Goal: Communication & Community: Participate in discussion

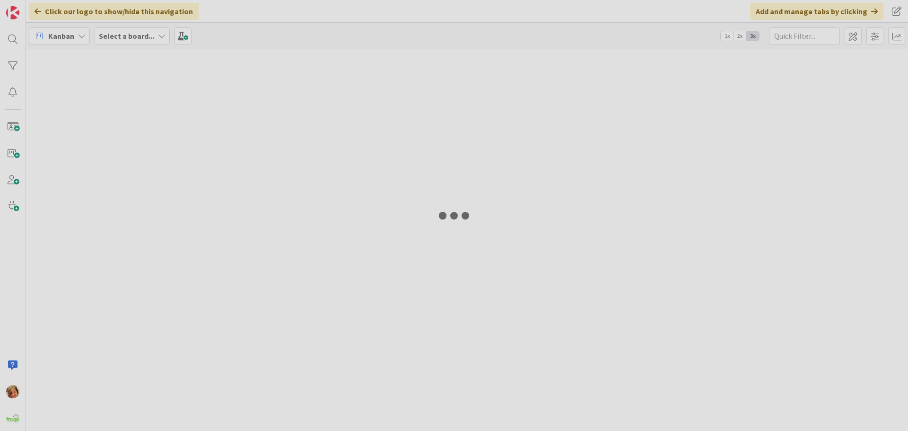
type input "TENOR"
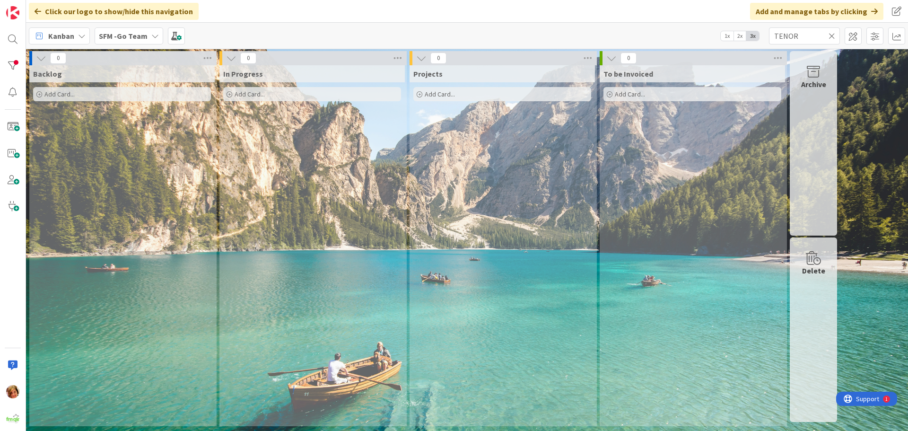
click at [830, 34] on icon at bounding box center [831, 36] width 7 height 9
click at [830, 34] on input "text" at bounding box center [804, 35] width 71 height 17
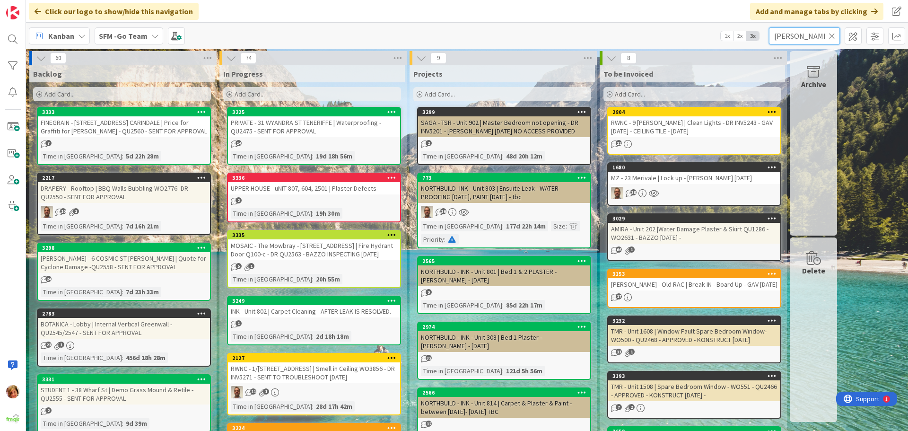
type input "[PERSON_NAME]"
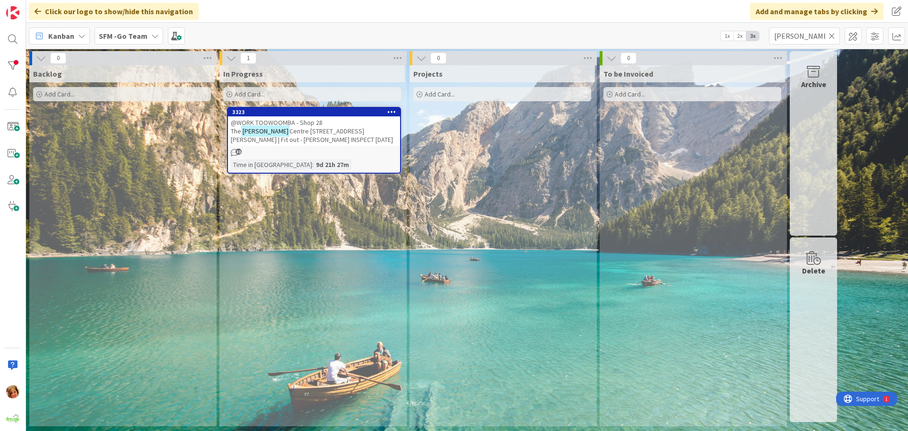
click at [277, 124] on span "@WORK TOOWOOMBA - Shop 28 The" at bounding box center [277, 126] width 92 height 17
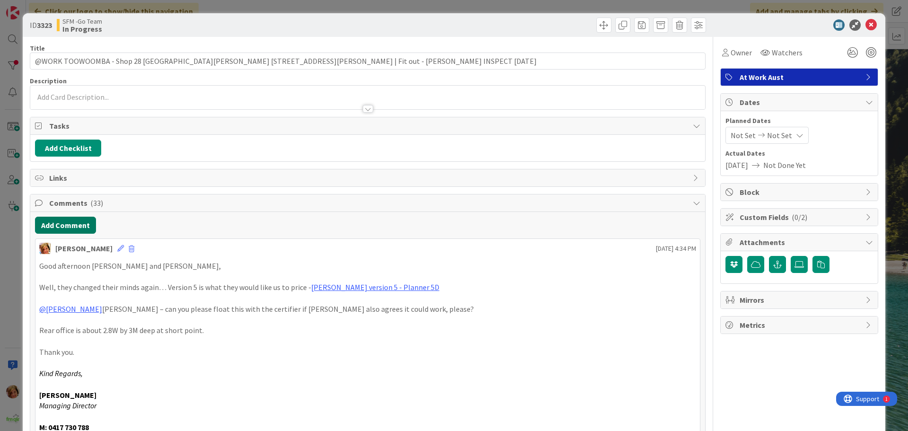
click at [65, 225] on button "Add Comment" at bounding box center [65, 225] width 61 height 17
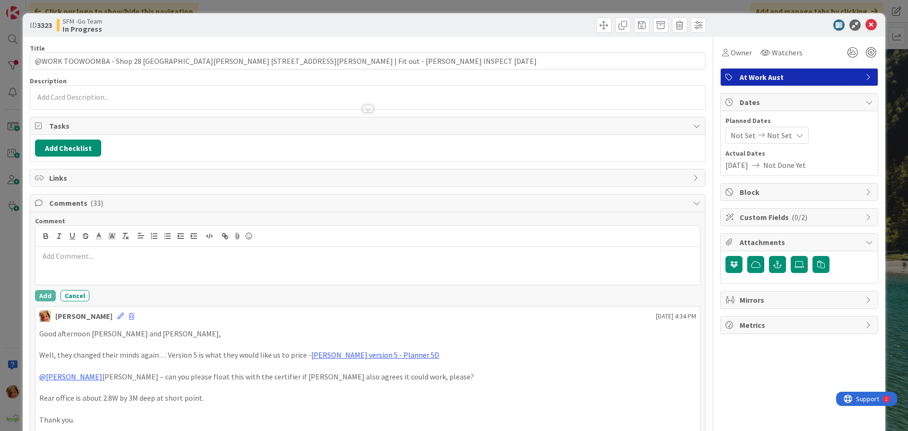
click at [86, 256] on p at bounding box center [367, 256] width 657 height 11
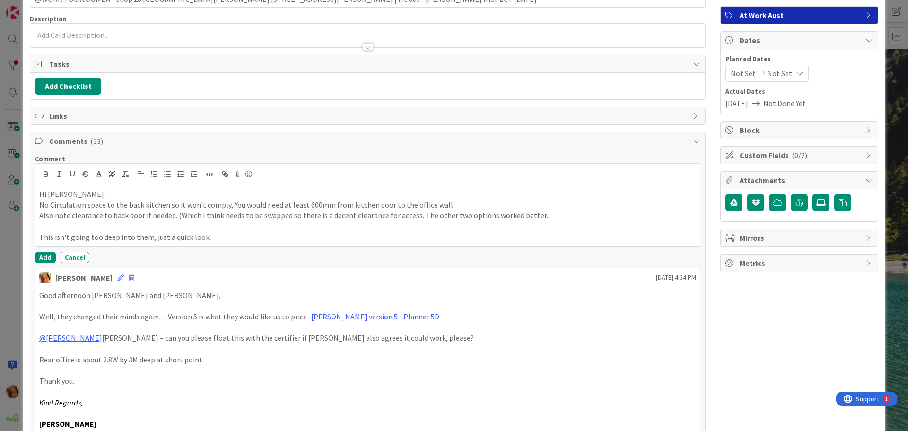
scroll to position [142, 0]
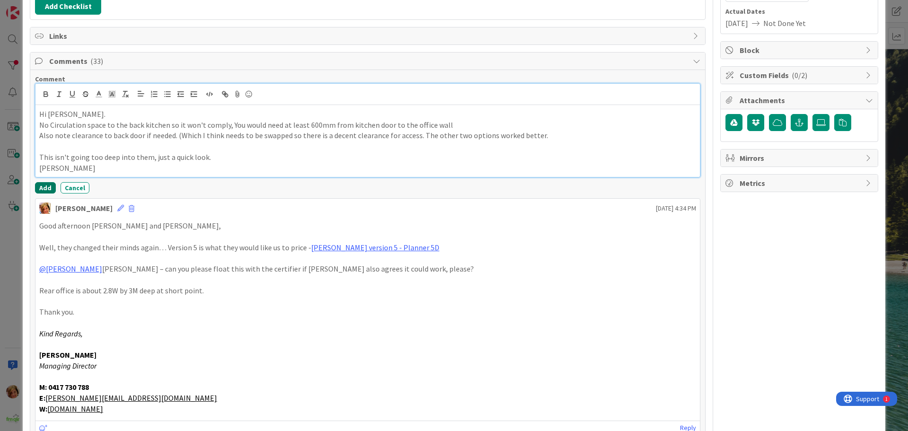
click at [42, 186] on button "Add" at bounding box center [45, 187] width 21 height 11
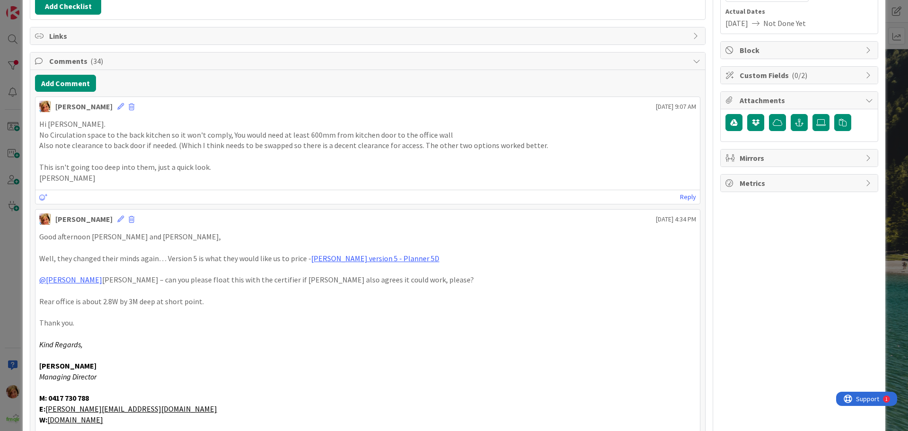
scroll to position [0, 0]
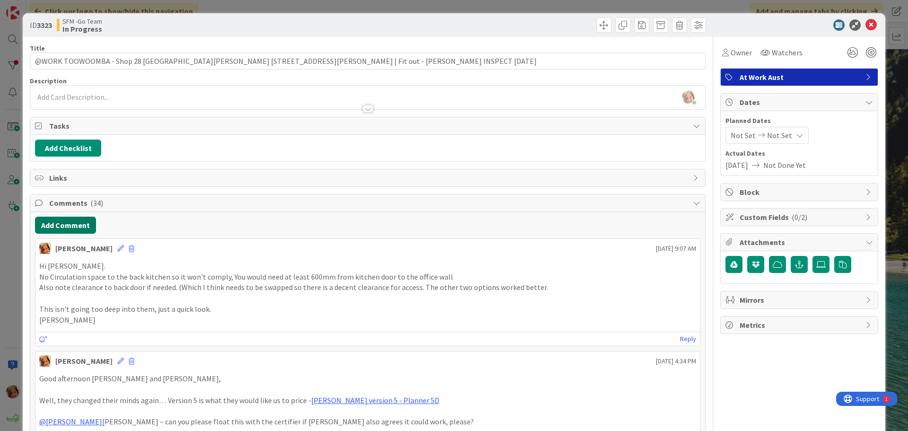
click at [73, 226] on button "Add Comment" at bounding box center [65, 225] width 61 height 17
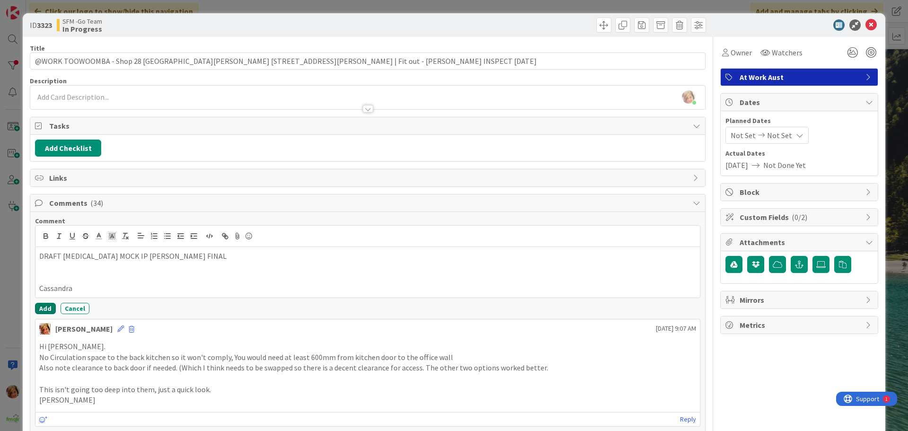
click at [50, 306] on button "Add" at bounding box center [45, 308] width 21 height 11
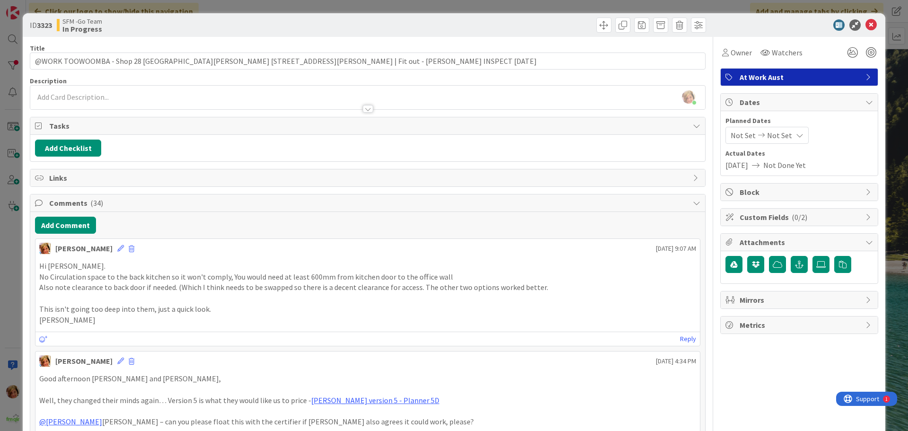
click at [423, 20] on div at bounding box center [538, 24] width 336 height 15
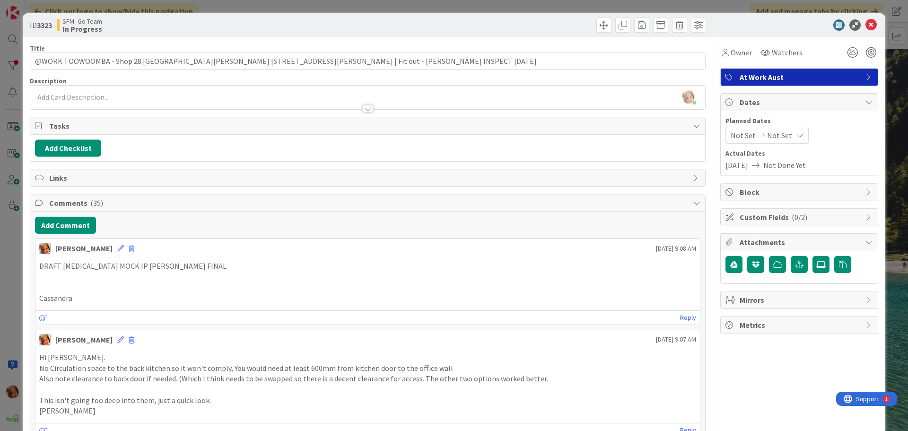
click at [865, 22] on icon at bounding box center [870, 24] width 11 height 11
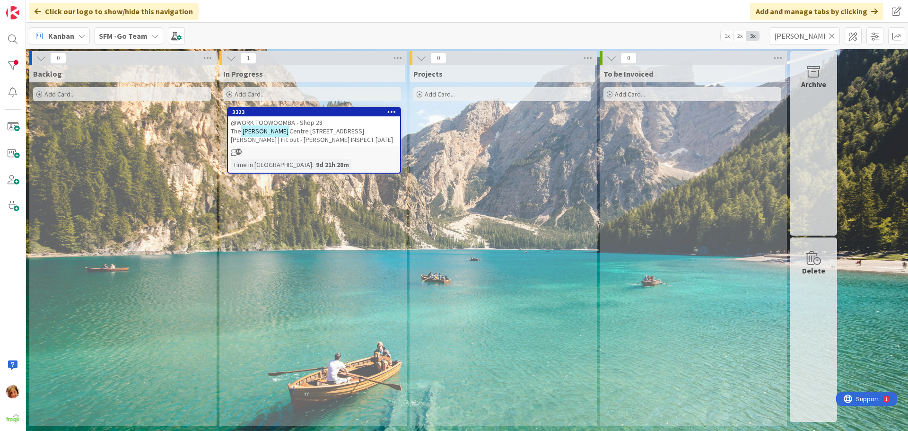
click at [832, 35] on icon at bounding box center [831, 36] width 7 height 9
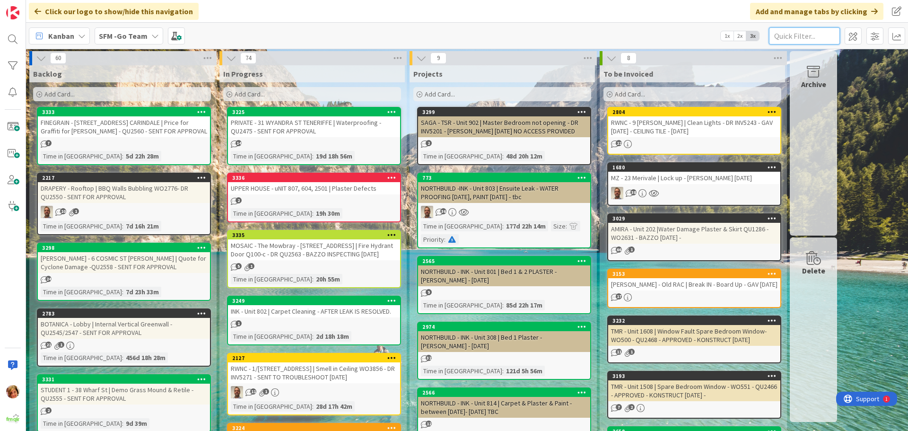
click at [787, 37] on input "text" at bounding box center [804, 35] width 71 height 17
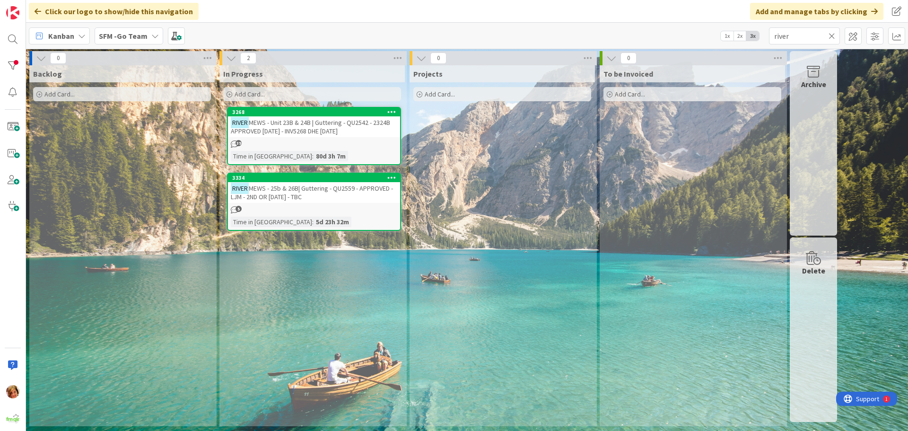
click at [315, 123] on span "MEWS - Unit 23B & 24B | Guttering - QU2542 - 2324B APPROVED [DATE] - INV5268 DH…" at bounding box center [310, 126] width 159 height 17
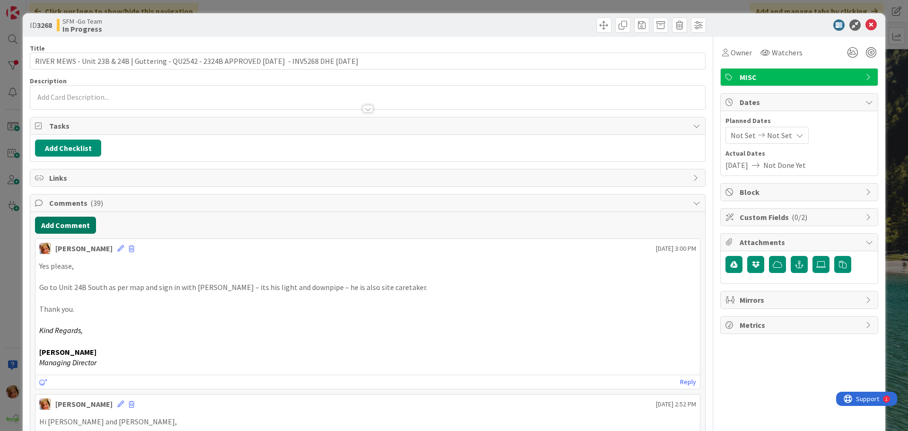
click at [70, 223] on button "Add Comment" at bounding box center [65, 225] width 61 height 17
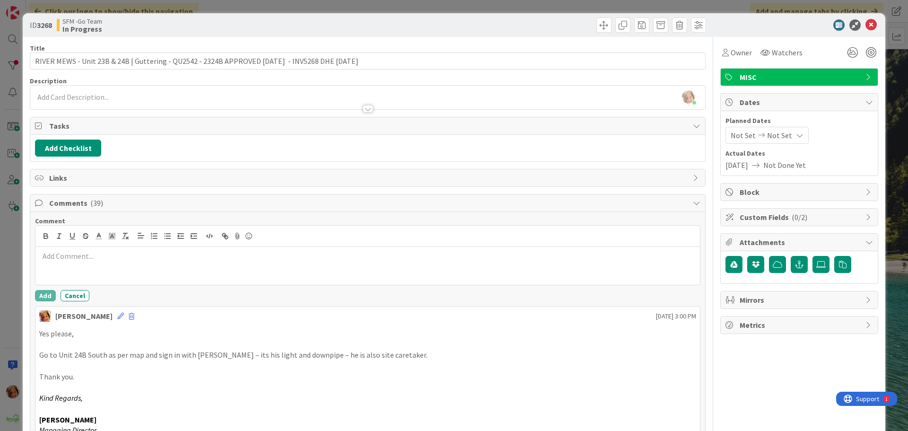
click at [103, 260] on p at bounding box center [367, 256] width 657 height 11
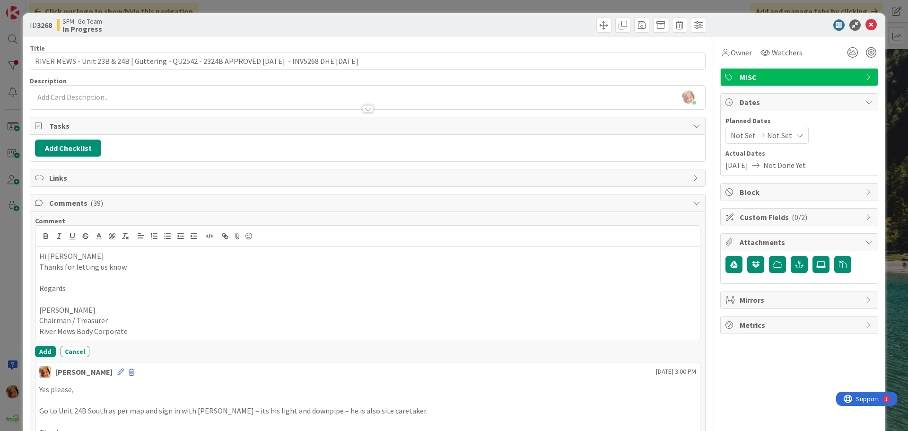
scroll to position [95, 0]
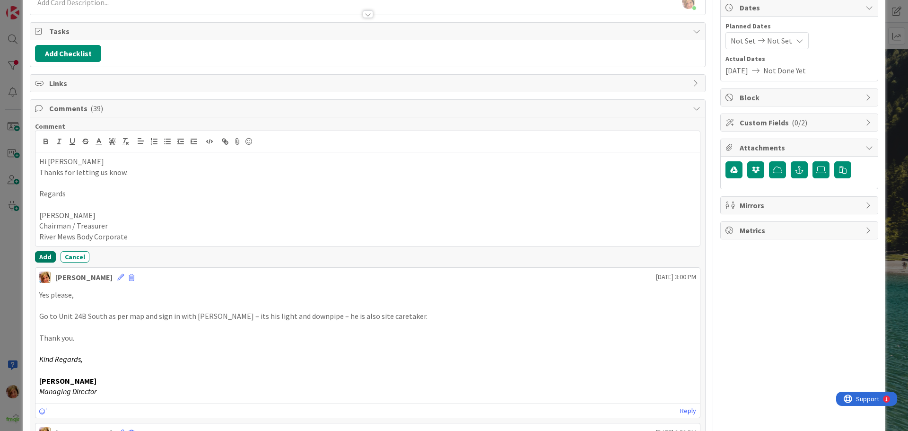
click at [42, 254] on button "Add" at bounding box center [45, 256] width 21 height 11
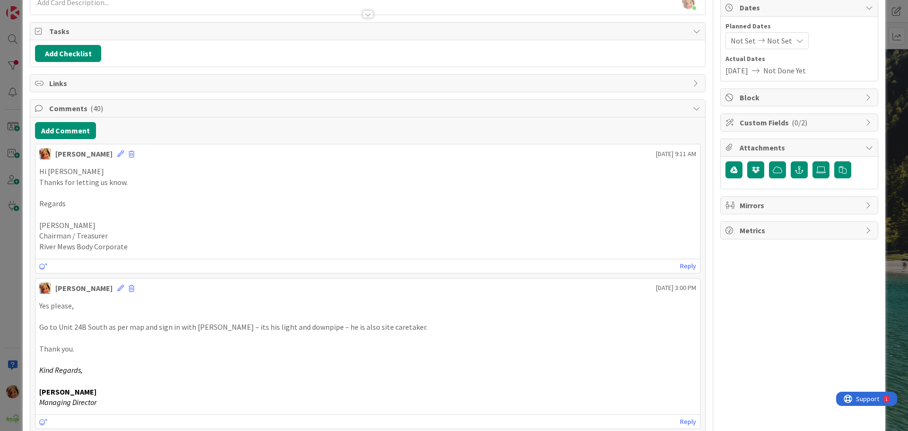
scroll to position [0, 0]
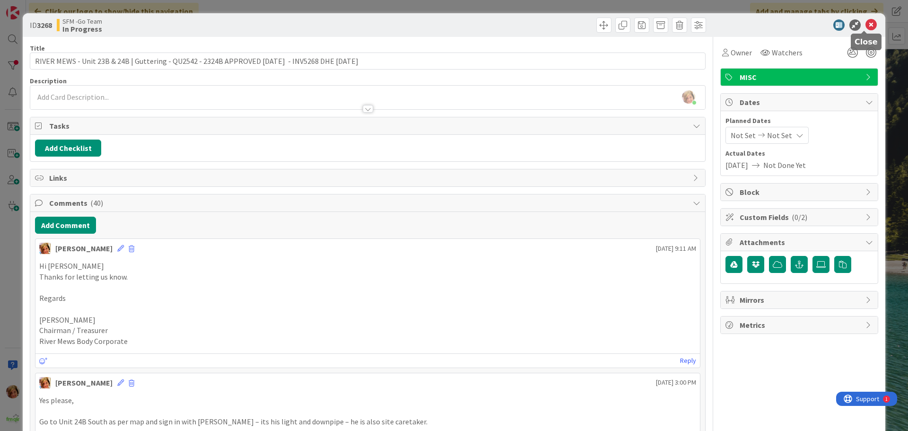
drag, startPoint x: 865, startPoint y: 23, endPoint x: 578, endPoint y: 20, distance: 287.5
click at [865, 23] on icon at bounding box center [870, 24] width 11 height 11
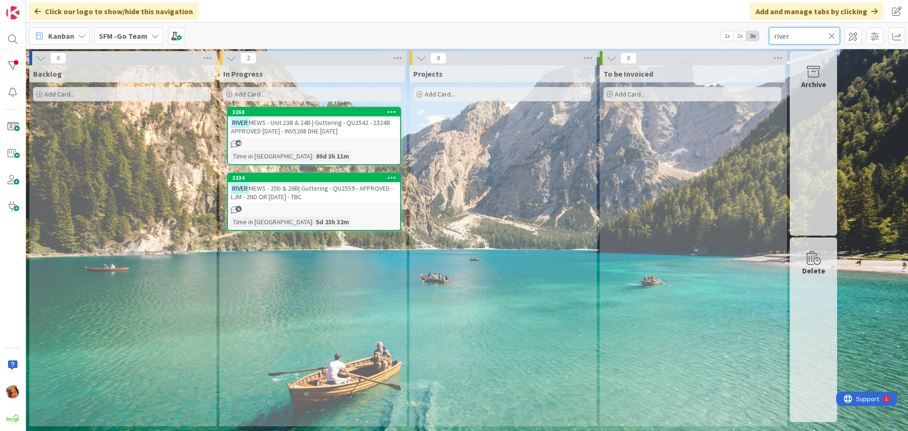
click at [796, 35] on input "river" at bounding box center [804, 35] width 71 height 17
type input "r"
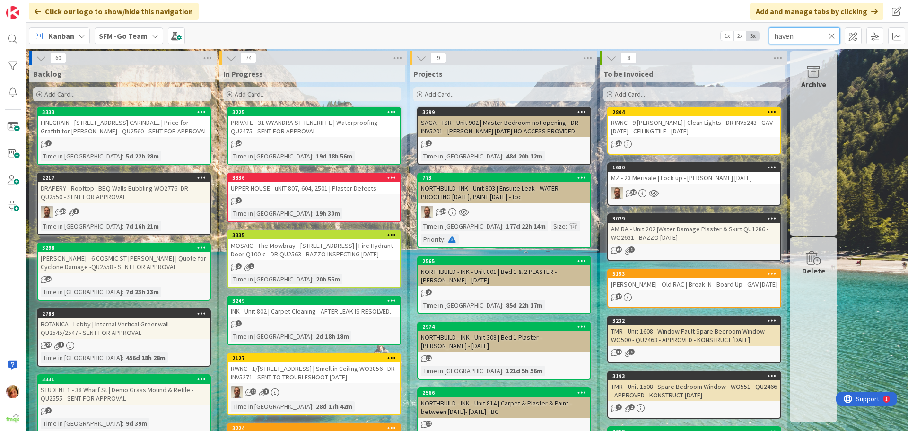
type input "haven"
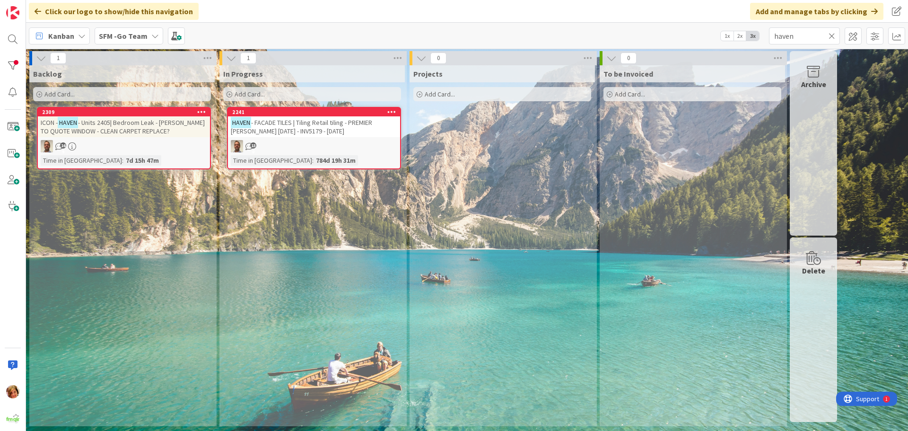
click at [297, 133] on span "- FACADE TILES | Tiling Retail tiling - PREMIER [PERSON_NAME] [DATE] - INV5179 …" at bounding box center [301, 126] width 141 height 17
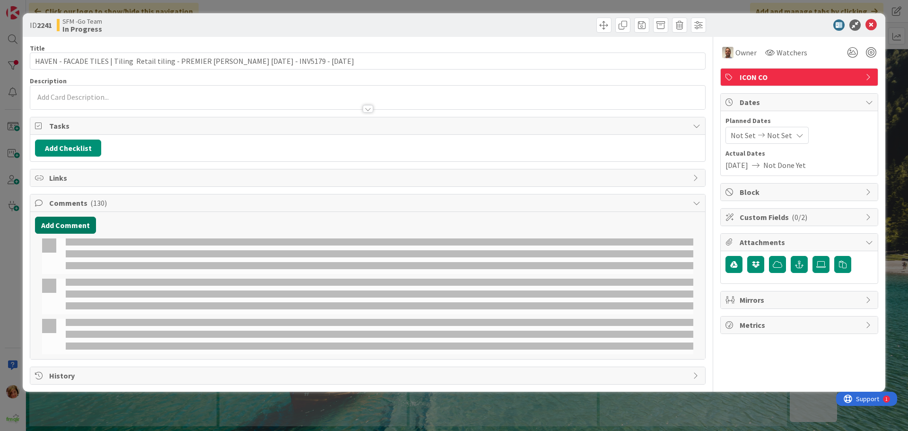
click at [61, 223] on button "Add Comment" at bounding box center [65, 225] width 61 height 17
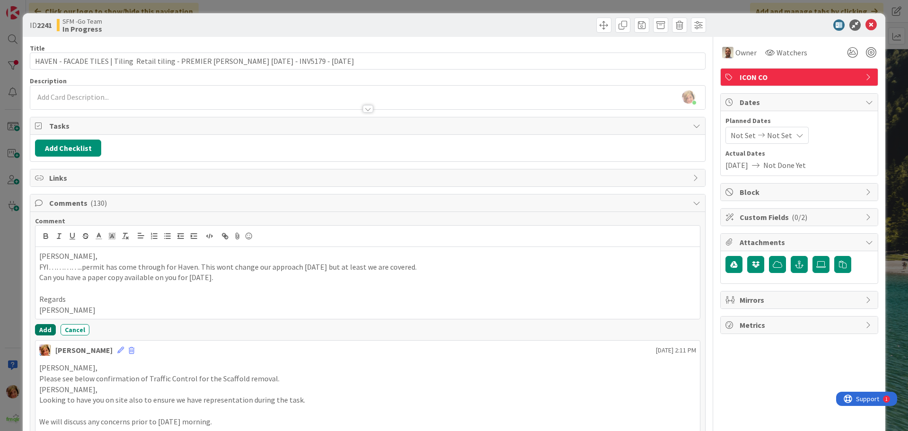
click at [44, 328] on button "Add" at bounding box center [45, 329] width 21 height 11
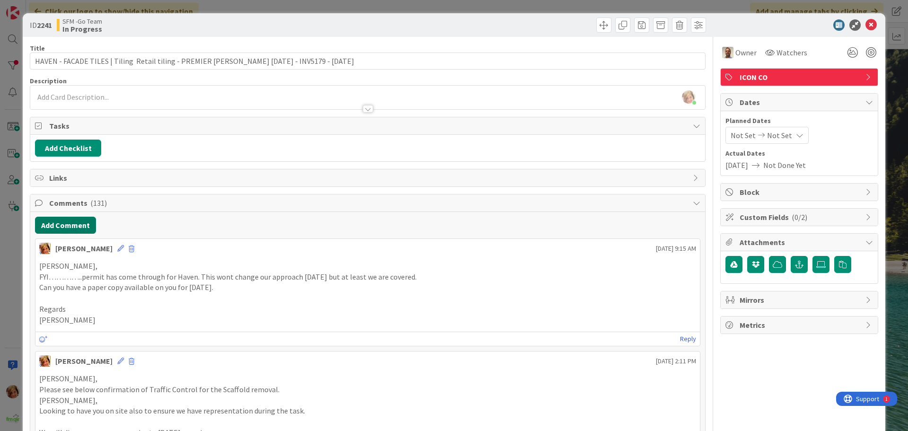
drag, startPoint x: 72, startPoint y: 223, endPoint x: 19, endPoint y: 224, distance: 53.0
click at [72, 223] on button "Add Comment" at bounding box center [65, 225] width 61 height 17
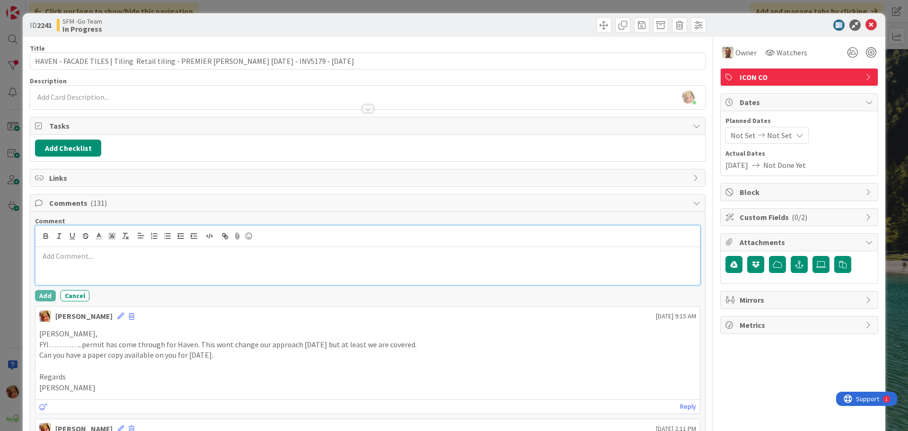
click at [86, 271] on div at bounding box center [367, 266] width 664 height 38
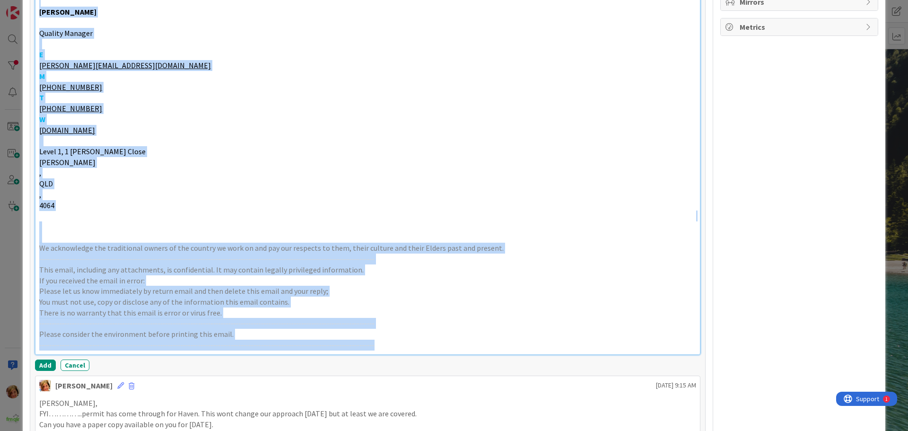
scroll to position [292, 0]
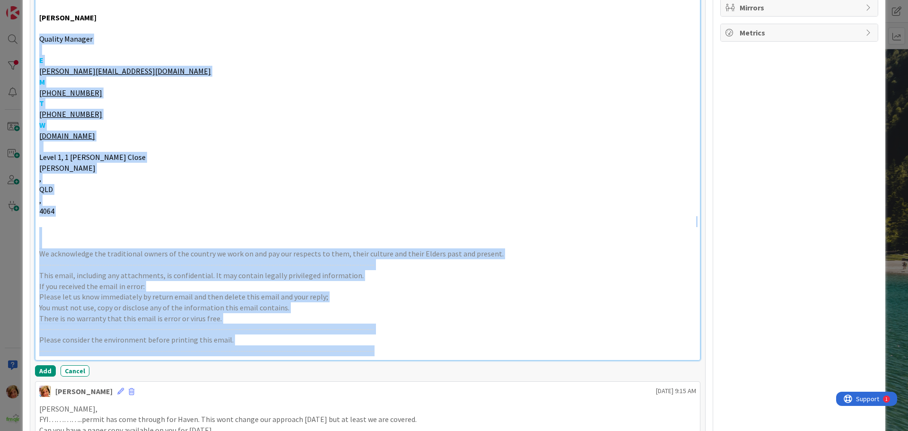
drag, startPoint x: 397, startPoint y: 284, endPoint x: 41, endPoint y: 36, distance: 433.8
click at [41, 36] on div "Forget that………..its 70 pages. Just have IPAD with you so you can have reference…" at bounding box center [367, 157] width 664 height 405
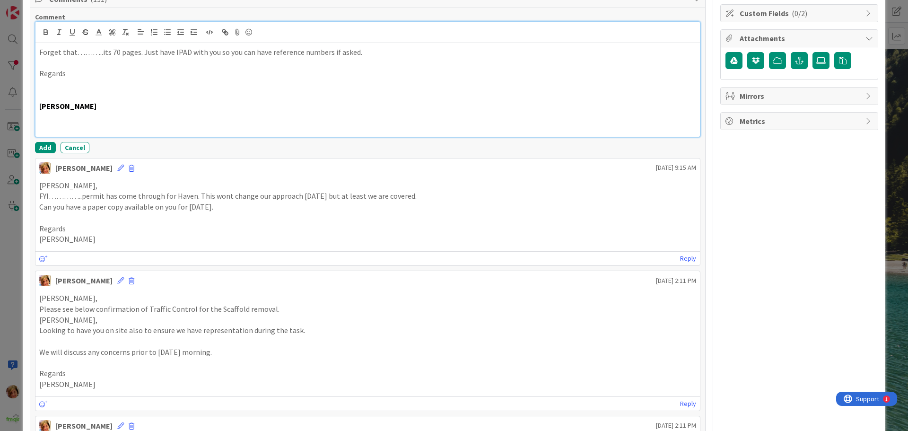
scroll to position [56, 0]
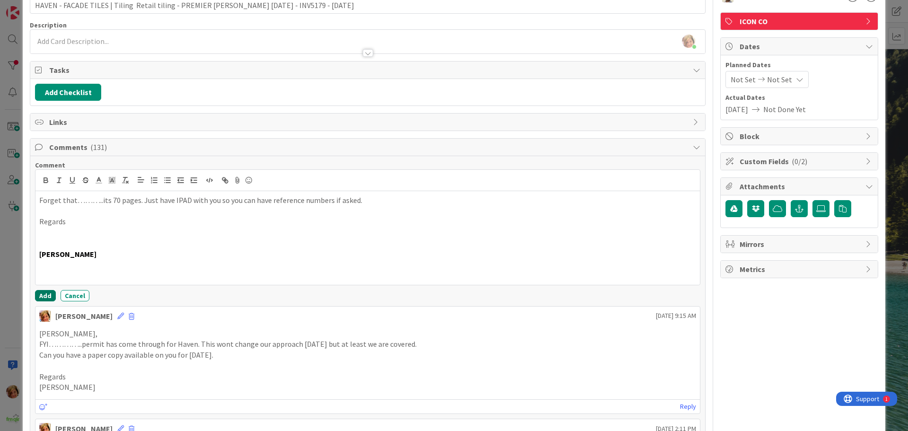
click at [44, 294] on button "Add" at bounding box center [45, 295] width 21 height 11
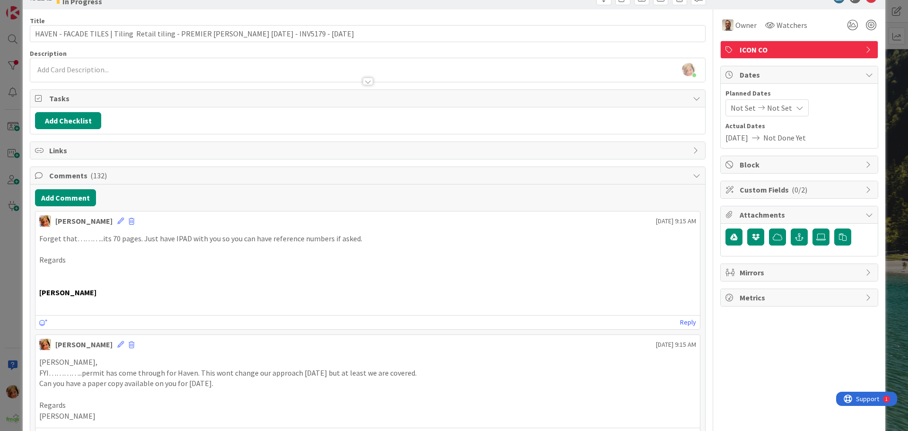
scroll to position [0, 0]
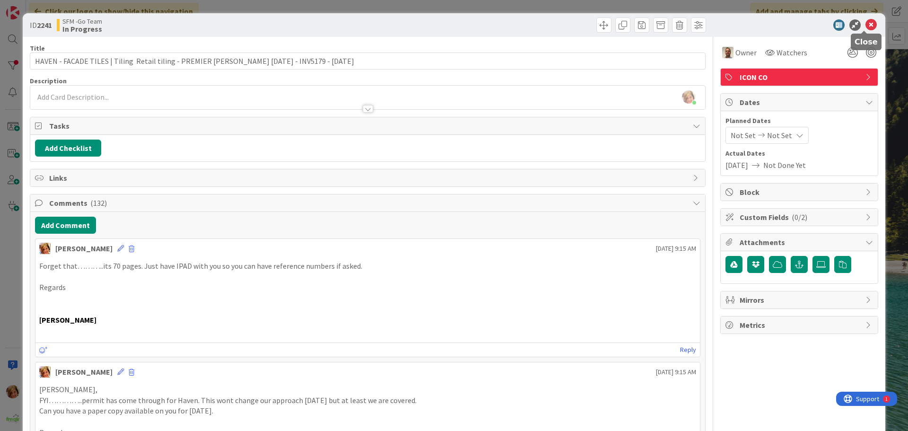
drag, startPoint x: 865, startPoint y: 23, endPoint x: 825, endPoint y: 28, distance: 40.6
click at [865, 23] on icon at bounding box center [870, 24] width 11 height 11
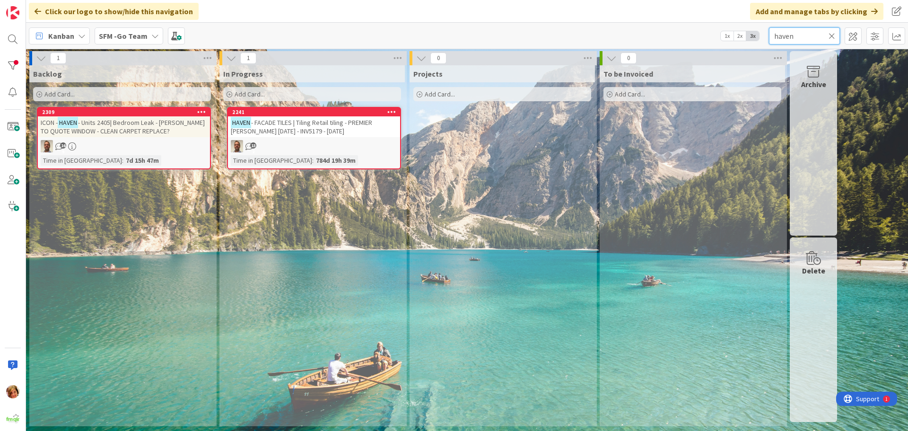
click at [812, 35] on input "haven" at bounding box center [804, 35] width 71 height 17
type input "h"
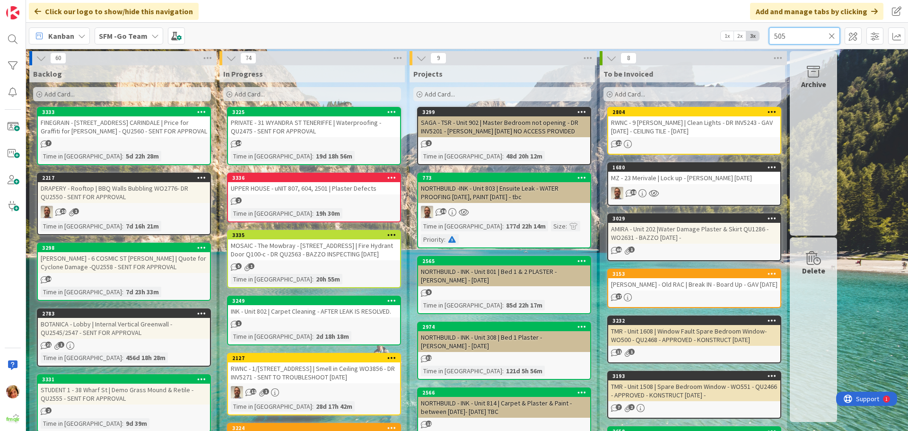
type input "505"
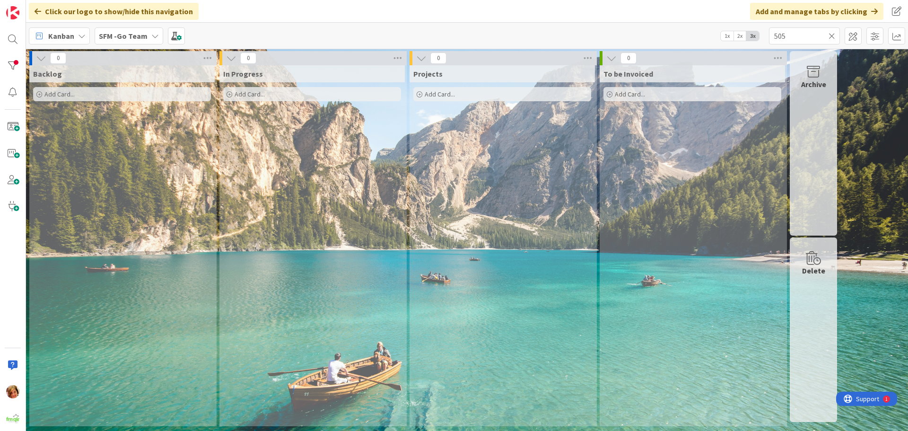
click at [833, 35] on icon at bounding box center [831, 36] width 7 height 9
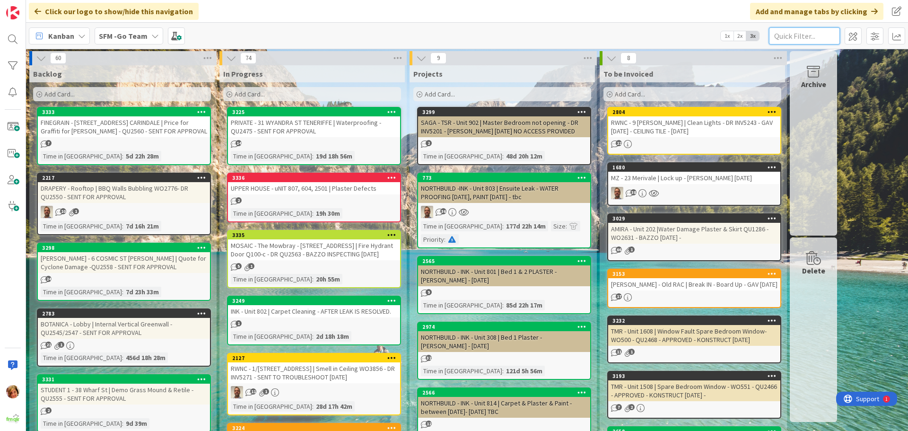
click at [785, 35] on input "text" at bounding box center [804, 35] width 71 height 17
type input "raceview"
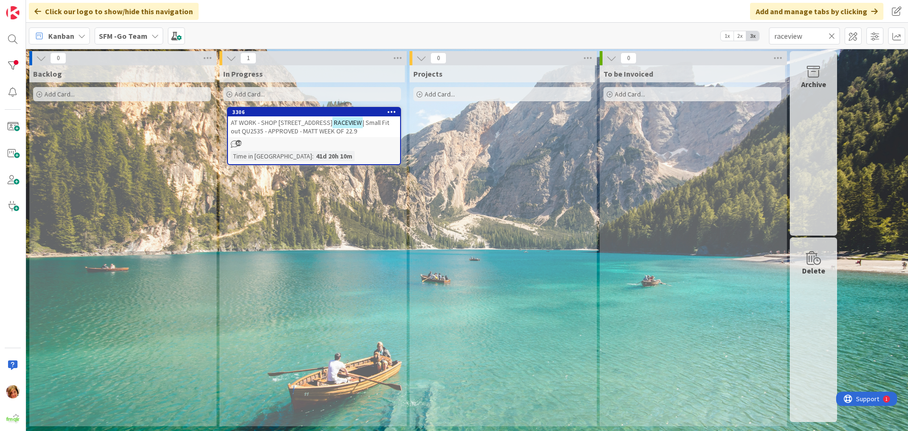
click at [293, 121] on span "AT WORK - SHOP [STREET_ADDRESS]" at bounding box center [282, 122] width 102 height 9
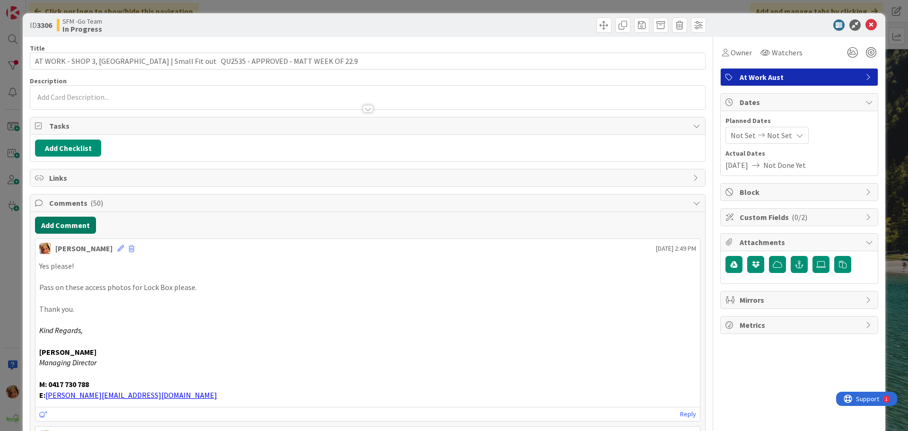
click at [67, 224] on button "Add Comment" at bounding box center [65, 225] width 61 height 17
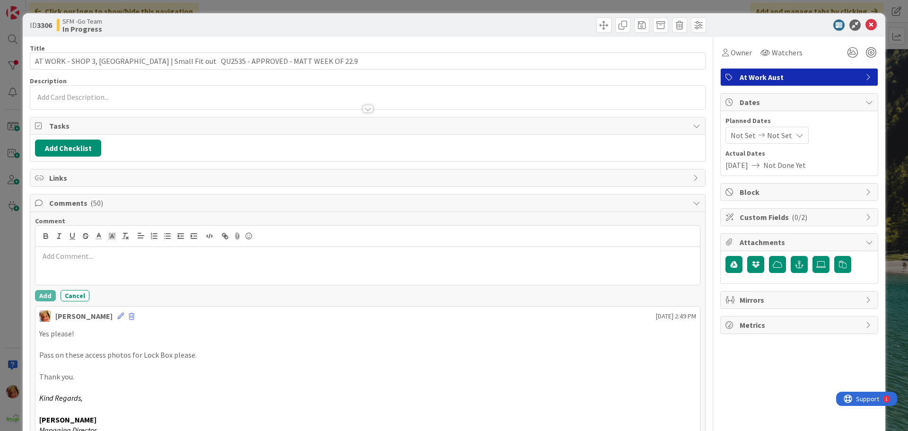
click at [88, 256] on p at bounding box center [367, 256] width 657 height 11
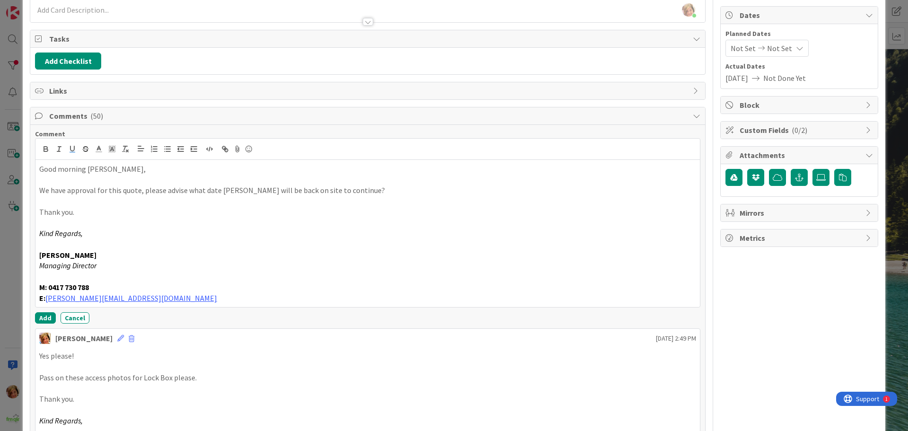
scroll to position [95, 0]
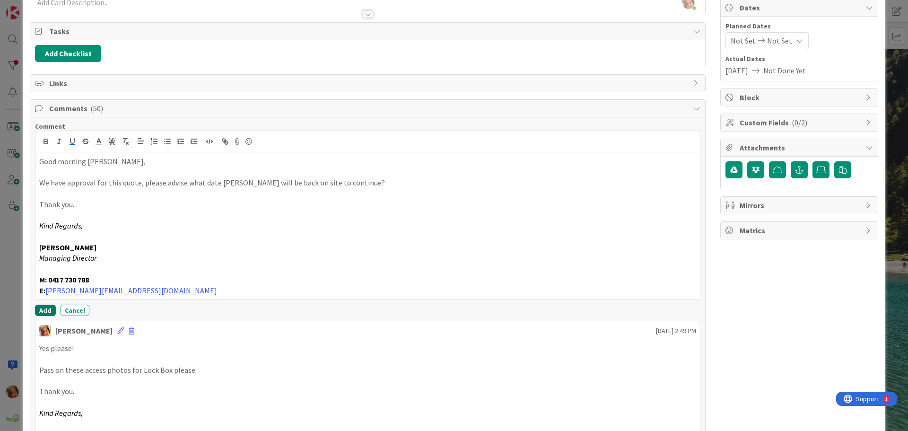
click at [45, 308] on button "Add" at bounding box center [45, 310] width 21 height 11
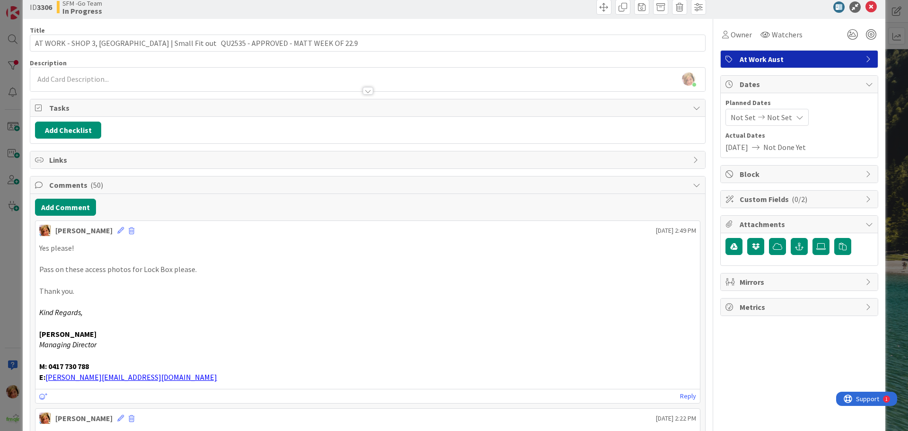
scroll to position [0, 0]
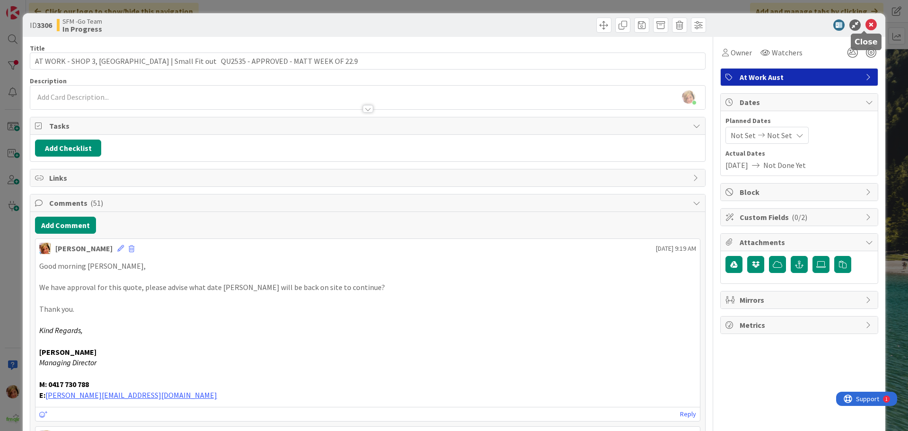
click at [865, 25] on icon at bounding box center [870, 24] width 11 height 11
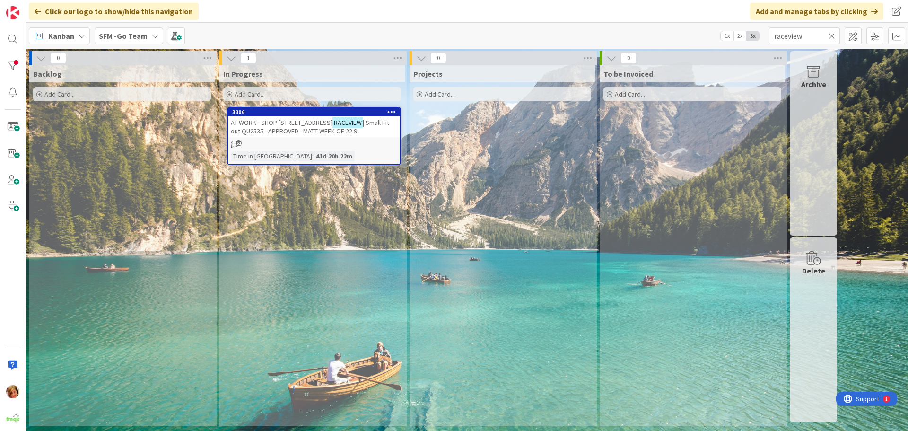
click at [833, 34] on icon at bounding box center [831, 36] width 7 height 9
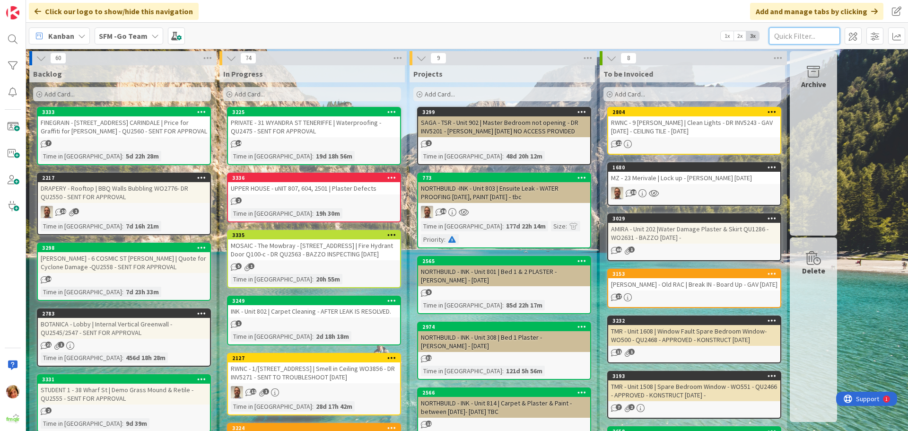
click at [826, 34] on input "text" at bounding box center [804, 35] width 71 height 17
type input "haven"
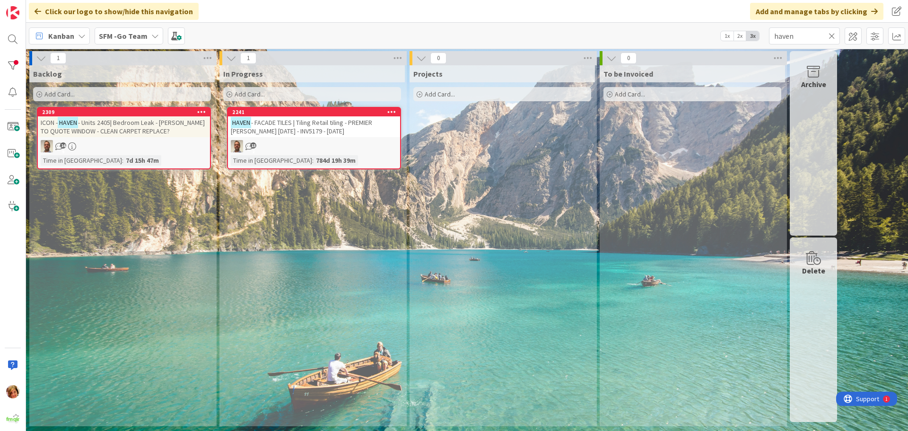
drag, startPoint x: 277, startPoint y: 126, endPoint x: 270, endPoint y: 127, distance: 6.3
click at [277, 126] on span "- FACADE TILES | Tiling Retail tiling - PREMIER [PERSON_NAME] [DATE] - INV5179 …" at bounding box center [301, 126] width 141 height 17
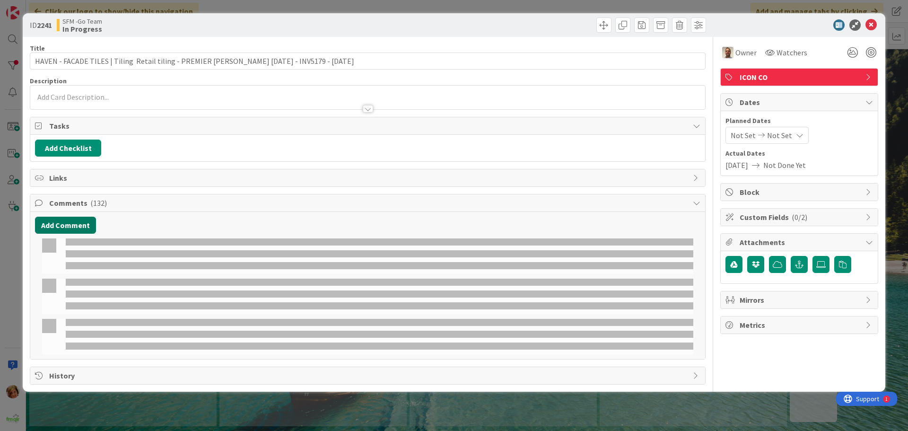
click at [60, 227] on button "Add Comment" at bounding box center [65, 225] width 61 height 17
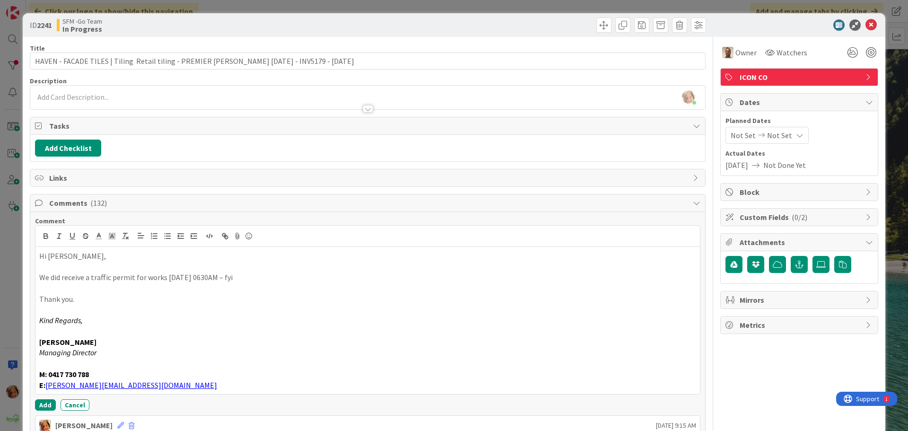
scroll to position [47, 0]
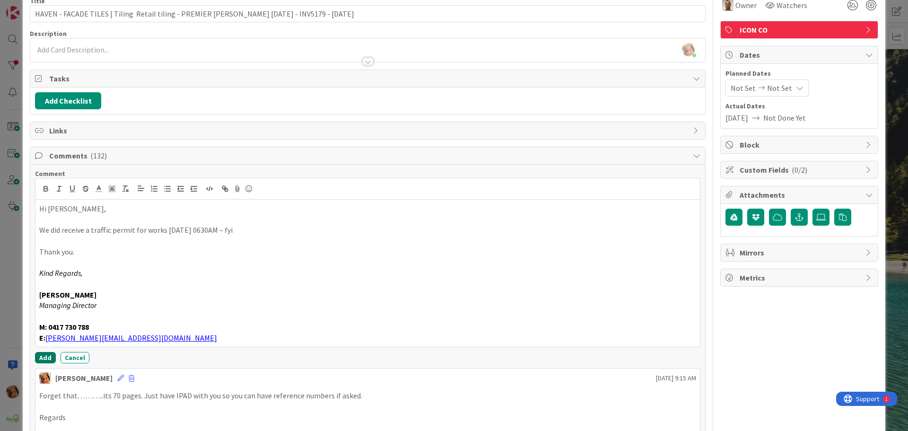
click at [47, 357] on button "Add" at bounding box center [45, 357] width 21 height 11
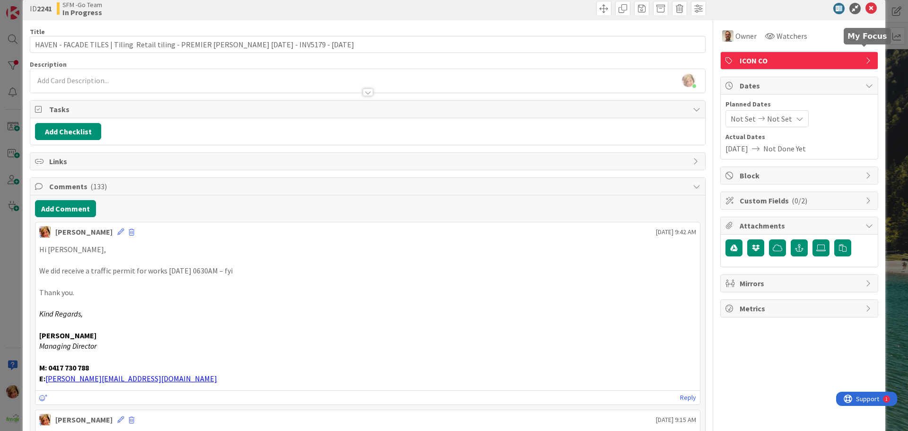
scroll to position [0, 0]
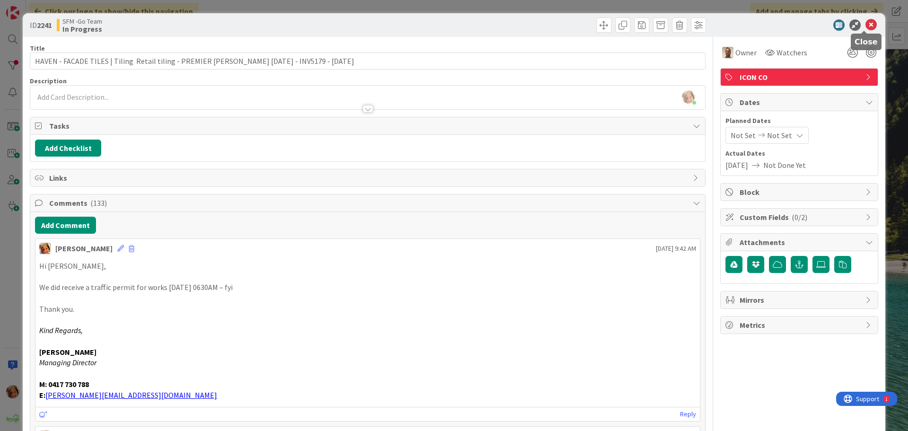
click at [866, 24] on icon at bounding box center [870, 24] width 11 height 11
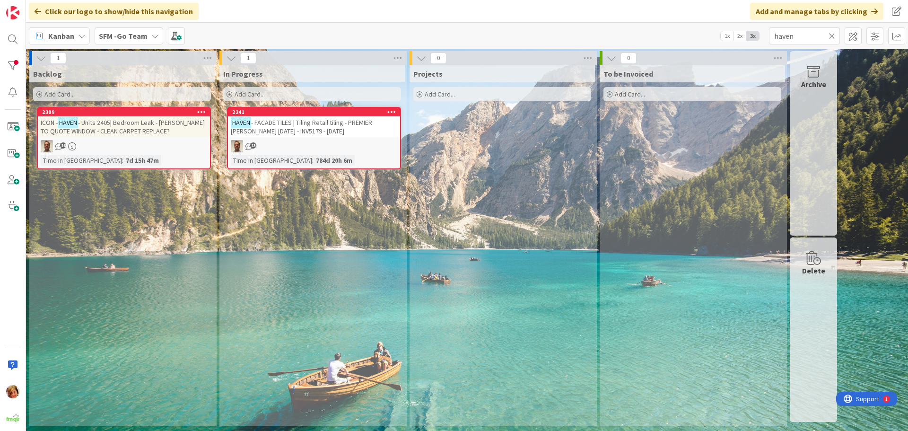
click at [350, 126] on span "- FACADE TILES | Tiling Retail tiling - PREMIER [PERSON_NAME] [DATE] - INV5179 …" at bounding box center [301, 126] width 141 height 17
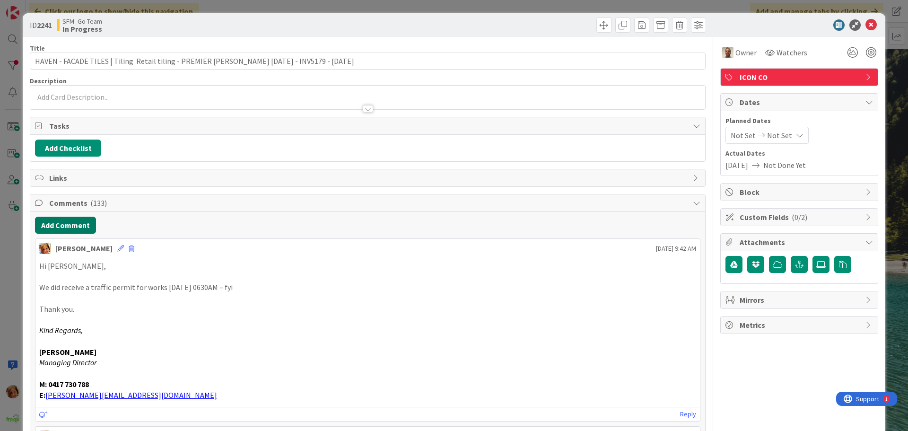
click at [66, 226] on button "Add Comment" at bounding box center [65, 225] width 61 height 17
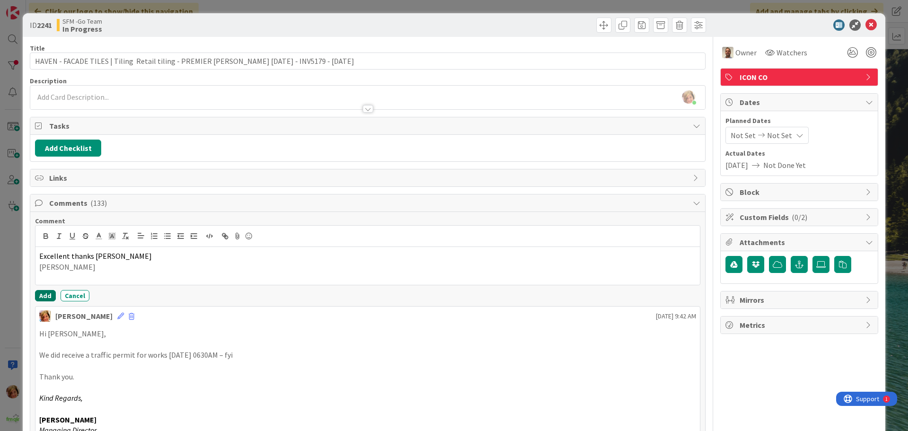
click at [51, 297] on button "Add" at bounding box center [45, 295] width 21 height 11
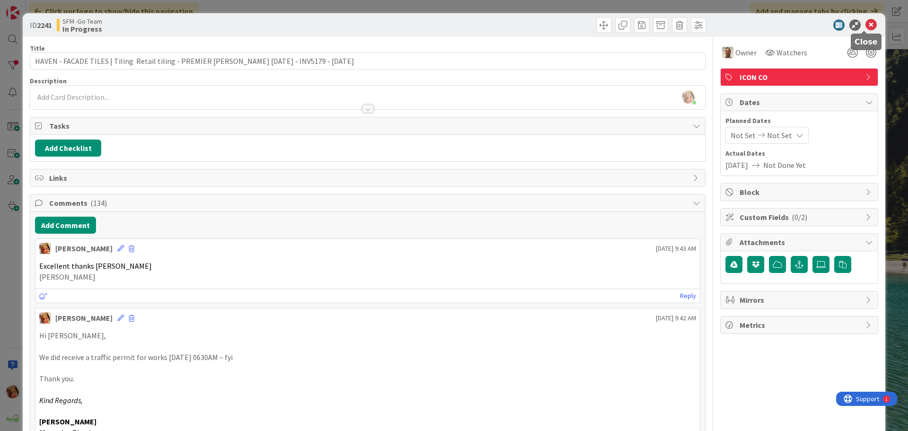
click at [865, 24] on icon at bounding box center [870, 24] width 11 height 11
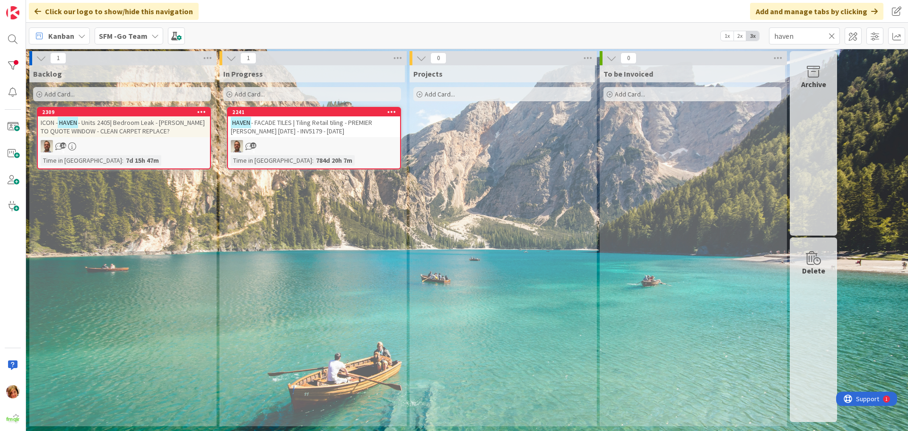
click at [831, 34] on icon at bounding box center [831, 36] width 7 height 9
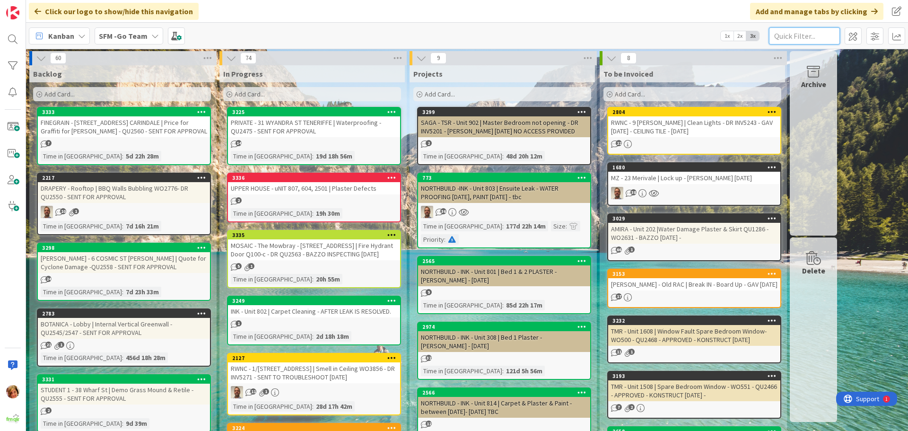
click at [814, 37] on input "text" at bounding box center [804, 35] width 71 height 17
type input "[PERSON_NAME]"
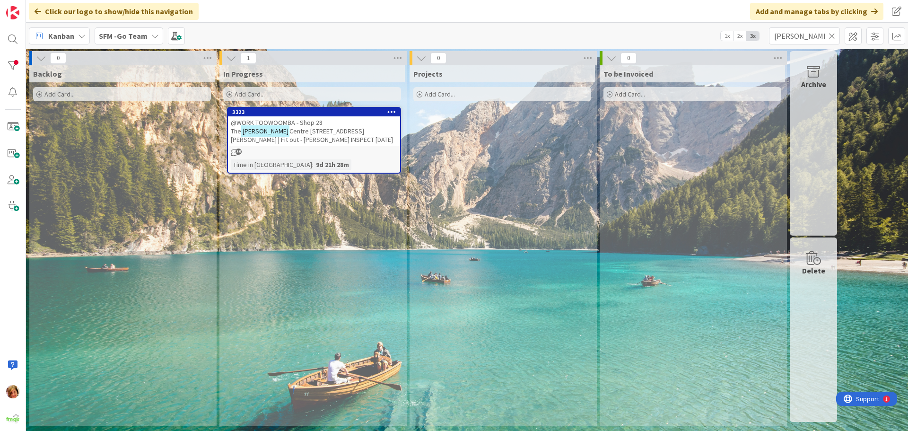
click at [311, 122] on span "@WORK TOOWOOMBA - Shop 28 The" at bounding box center [277, 126] width 92 height 17
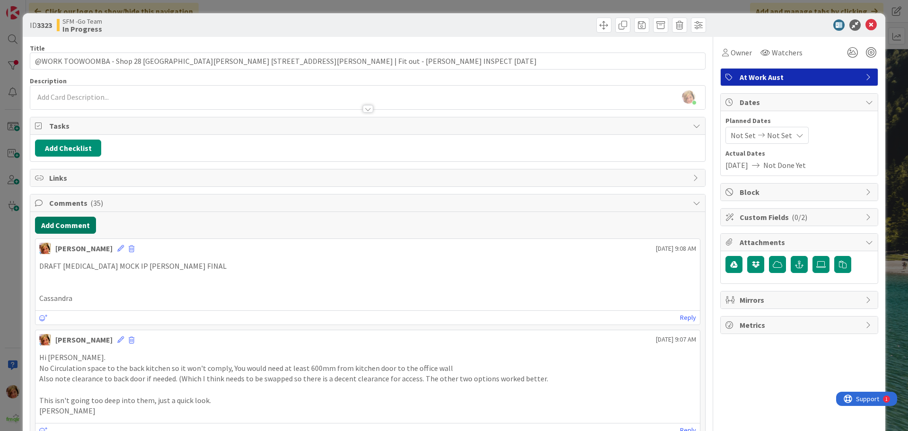
click at [68, 227] on button "Add Comment" at bounding box center [65, 225] width 61 height 17
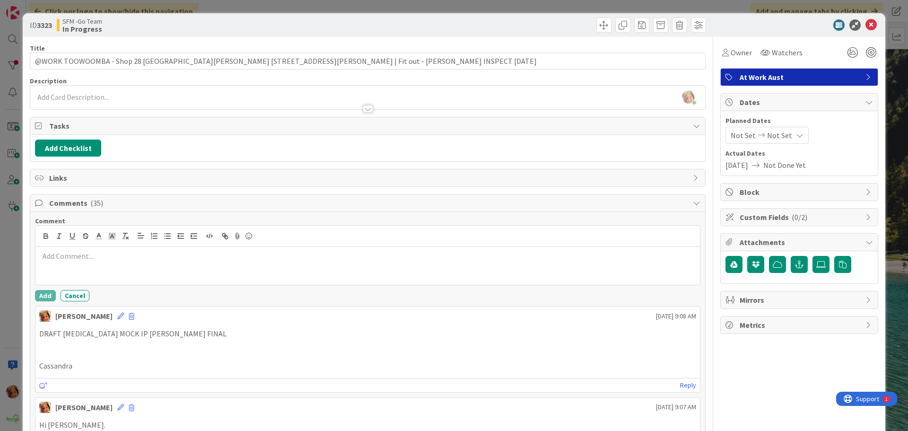
click at [79, 265] on div at bounding box center [367, 266] width 664 height 38
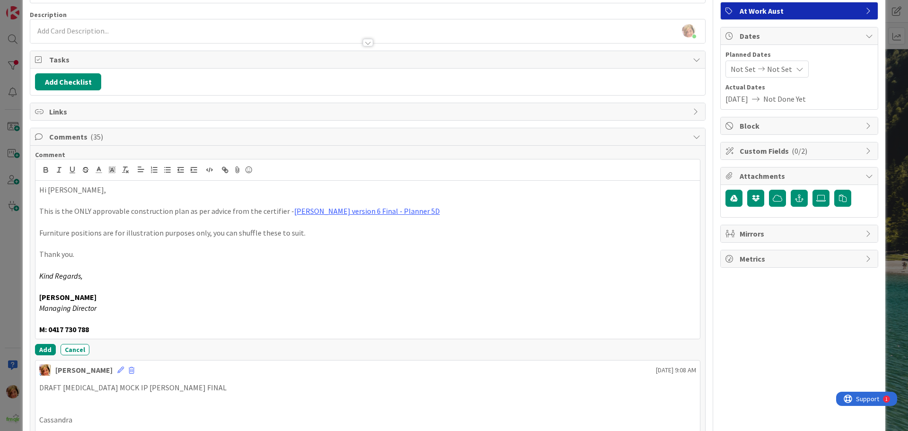
scroll to position [189, 0]
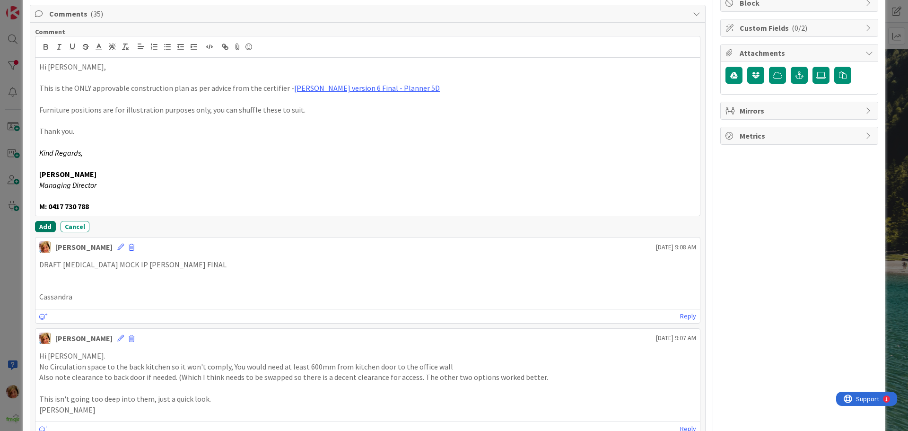
click at [45, 227] on button "Add" at bounding box center [45, 226] width 21 height 11
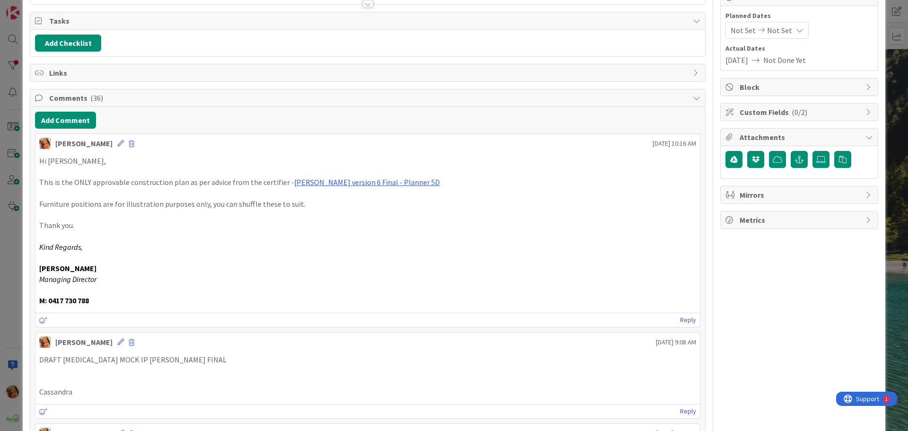
scroll to position [0, 0]
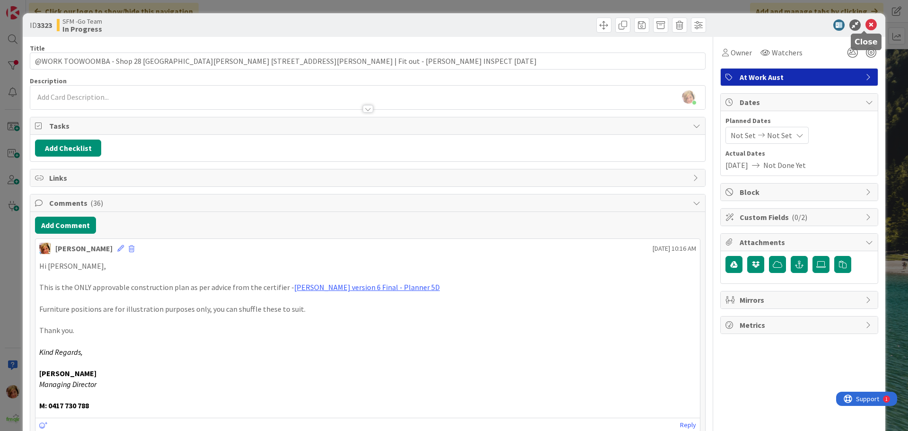
click at [865, 24] on icon at bounding box center [870, 24] width 11 height 11
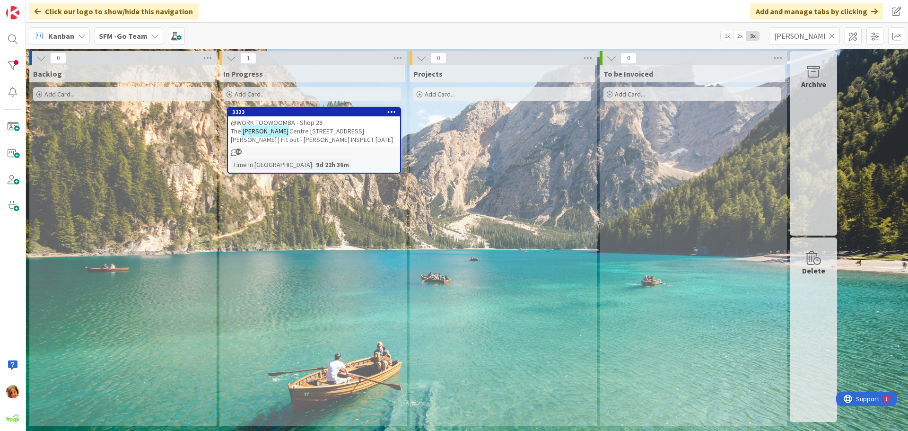
click at [300, 129] on span "Centre [STREET_ADDRESS][PERSON_NAME] | Fit out - [PERSON_NAME] INSPECT [DATE]" at bounding box center [312, 135] width 162 height 17
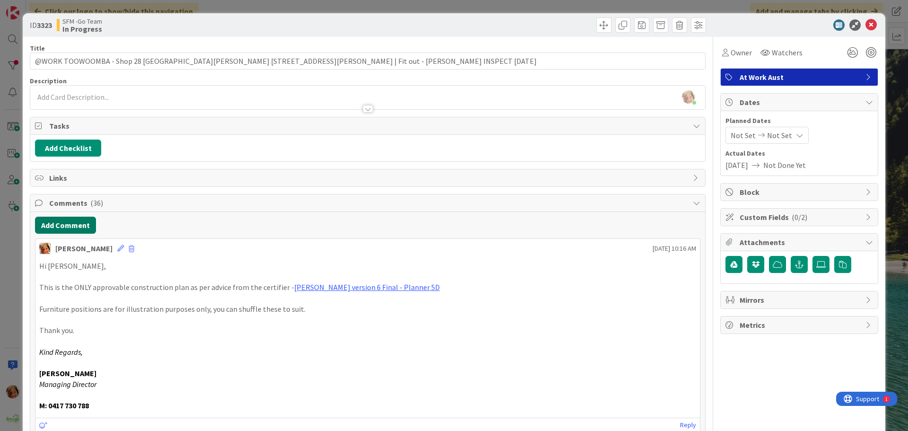
click at [75, 228] on button "Add Comment" at bounding box center [65, 225] width 61 height 17
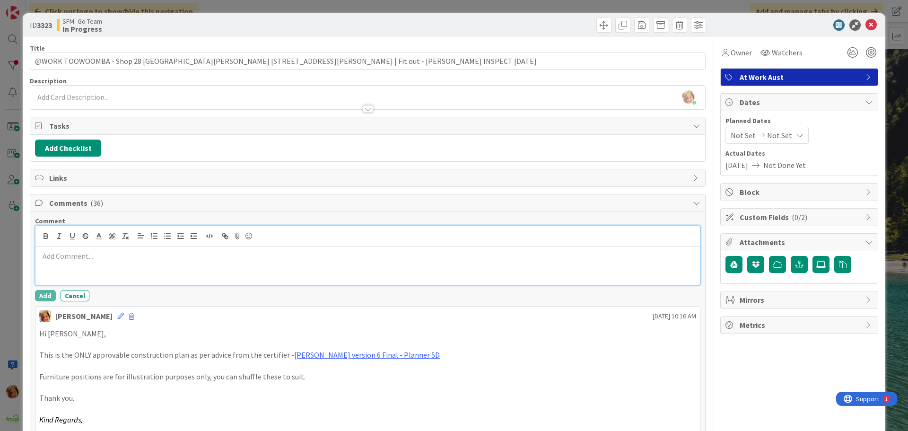
click at [82, 262] on div at bounding box center [367, 266] width 664 height 38
paste div
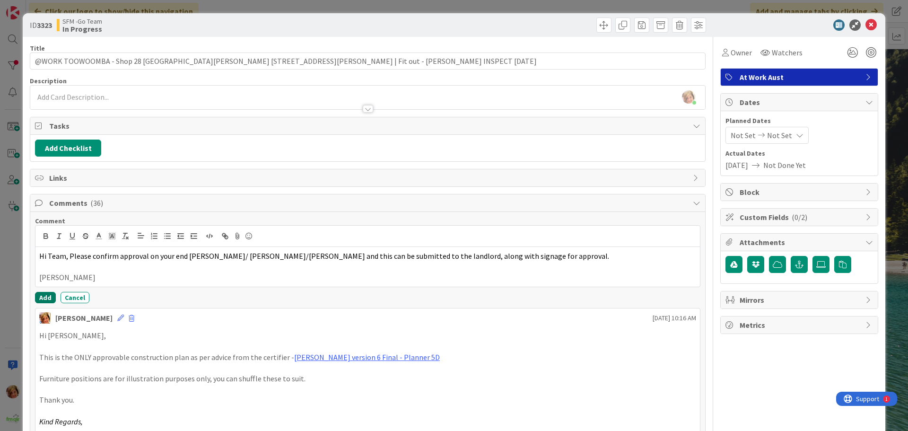
click at [38, 296] on button "Add" at bounding box center [45, 297] width 21 height 11
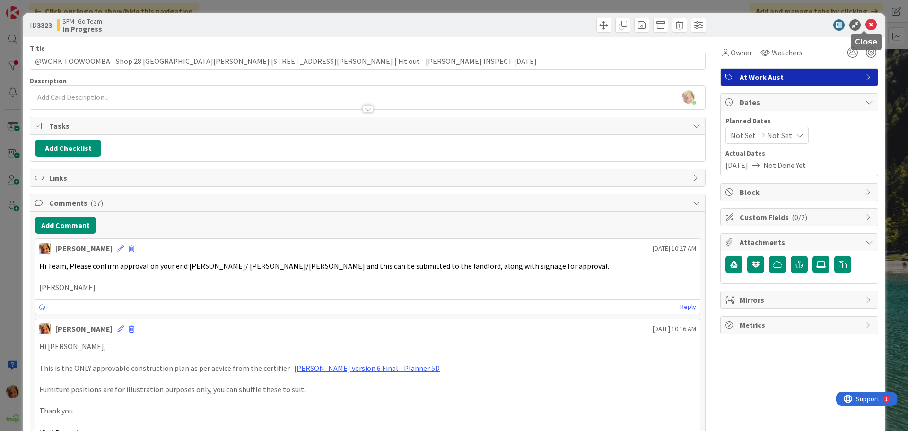
click at [865, 25] on icon at bounding box center [870, 24] width 11 height 11
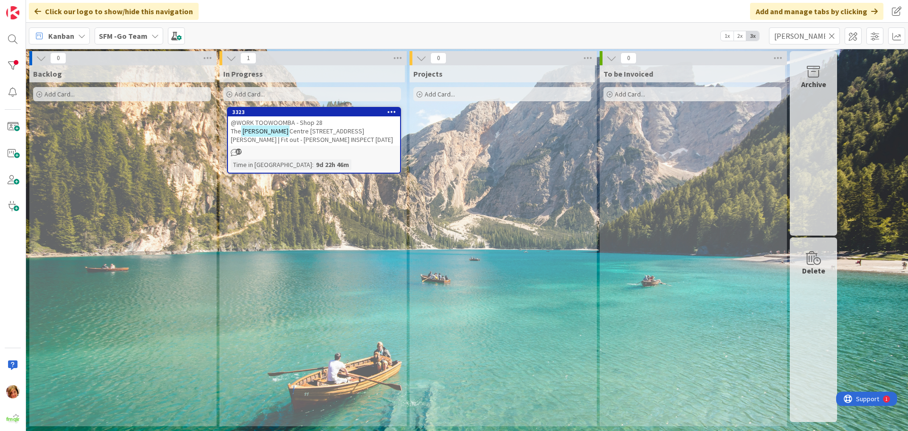
click at [830, 35] on icon at bounding box center [831, 36] width 7 height 9
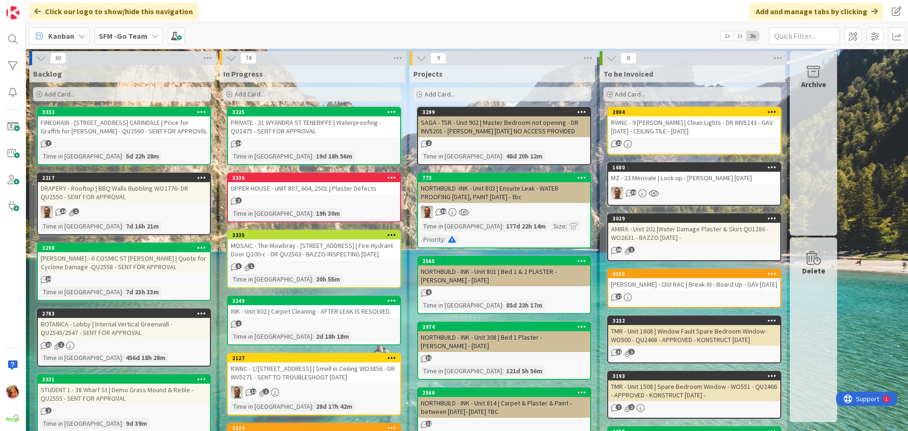
click at [336, 123] on div "PRIVATE - 31 WYANDRA ST TENERIFFE | Waterproofing - QU2475 - SENT FOR APPROVAL" at bounding box center [314, 126] width 172 height 21
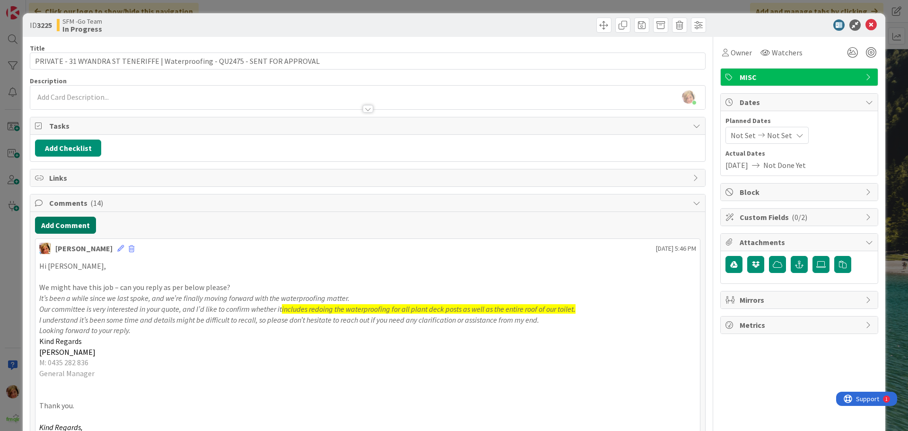
click at [60, 226] on button "Add Comment" at bounding box center [65, 225] width 61 height 17
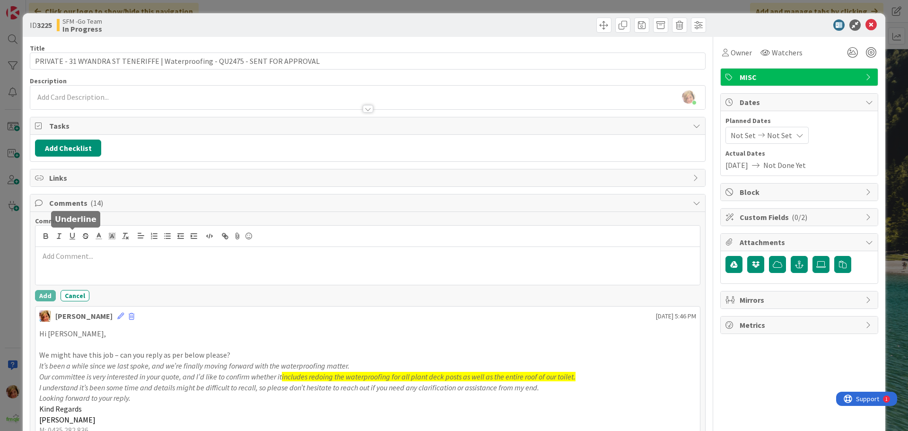
click at [103, 261] on p at bounding box center [367, 256] width 657 height 11
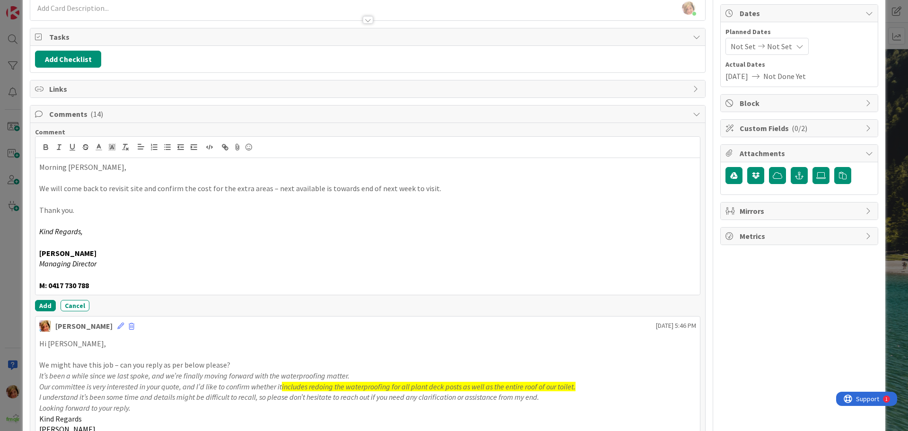
scroll to position [189, 0]
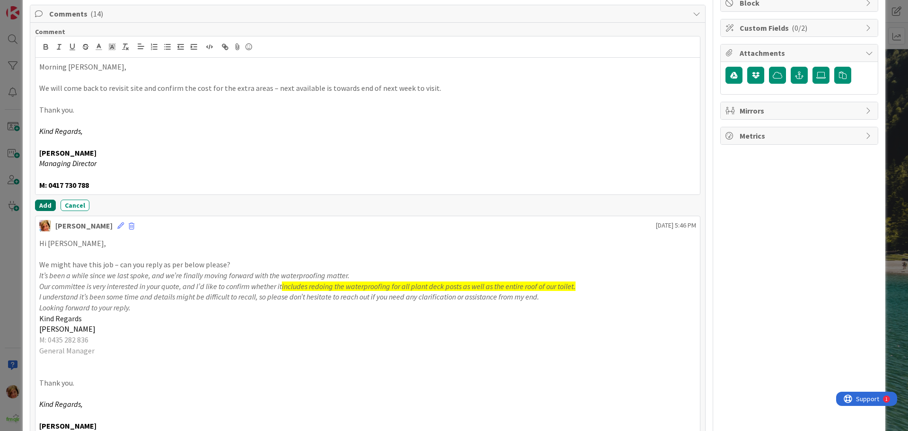
click at [50, 205] on button "Add" at bounding box center [45, 205] width 21 height 11
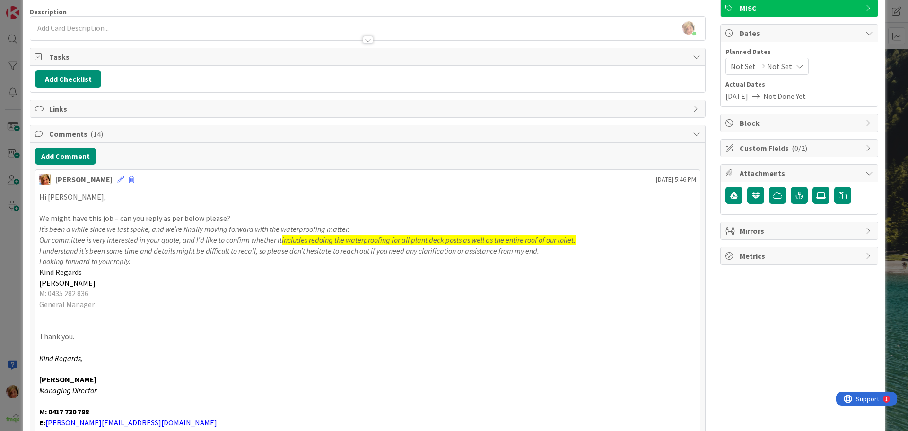
scroll to position [0, 0]
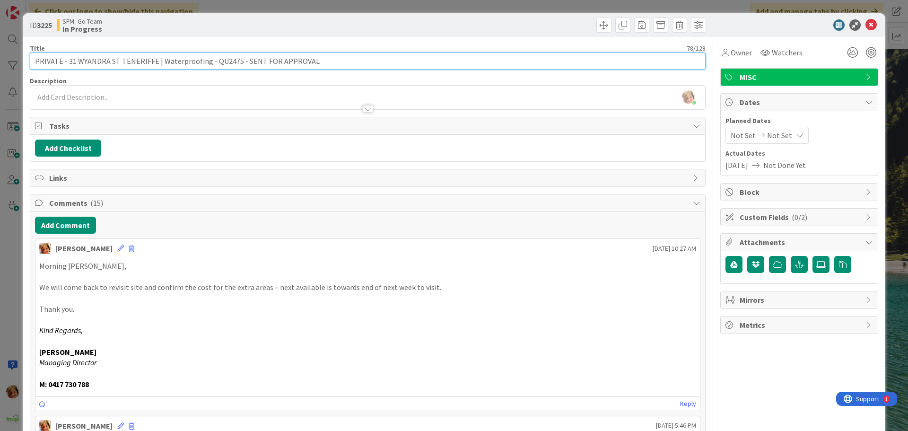
click at [317, 58] on input "PRIVATE - 31 WYANDRA ST TENERIFFE | Waterproofing - QU2475 - SENT FOR APPROVAL" at bounding box center [368, 60] width 676 height 17
type input "PRIVATE - 31 WYANDRA ST TENERIFFE | Waterproofing - QU2475 - SENT FOR APPROVAL …"
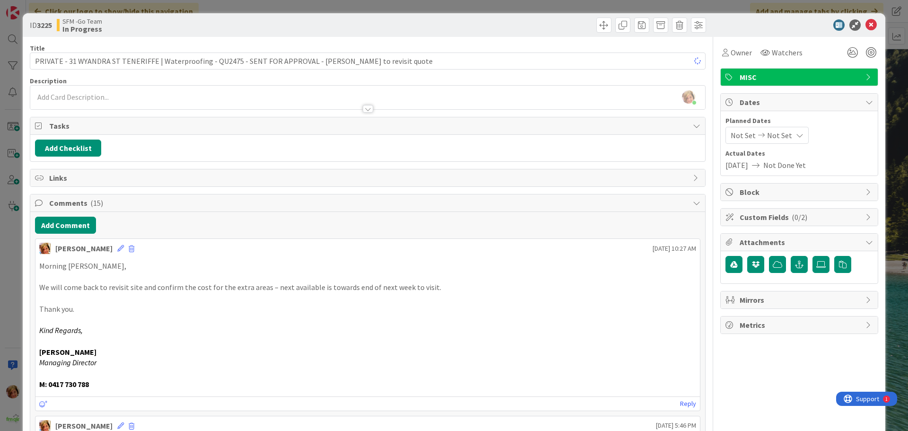
click at [439, 25] on div at bounding box center [538, 24] width 336 height 15
click at [865, 20] on icon at bounding box center [870, 24] width 11 height 11
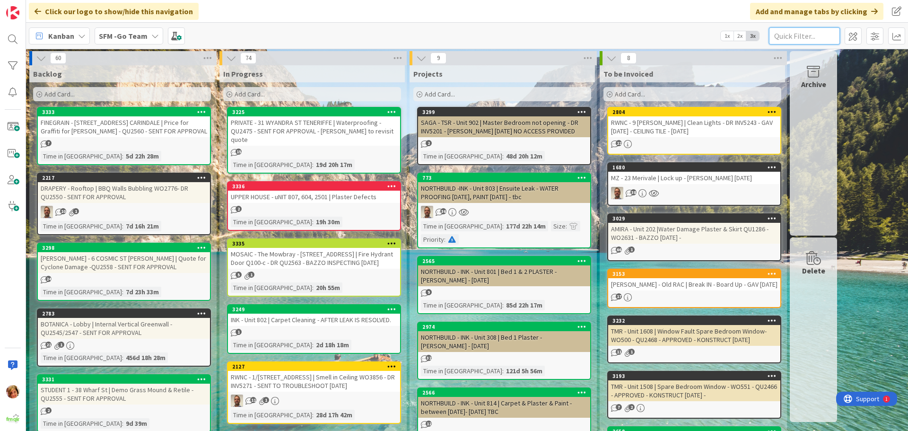
click at [808, 37] on input "text" at bounding box center [804, 35] width 71 height 17
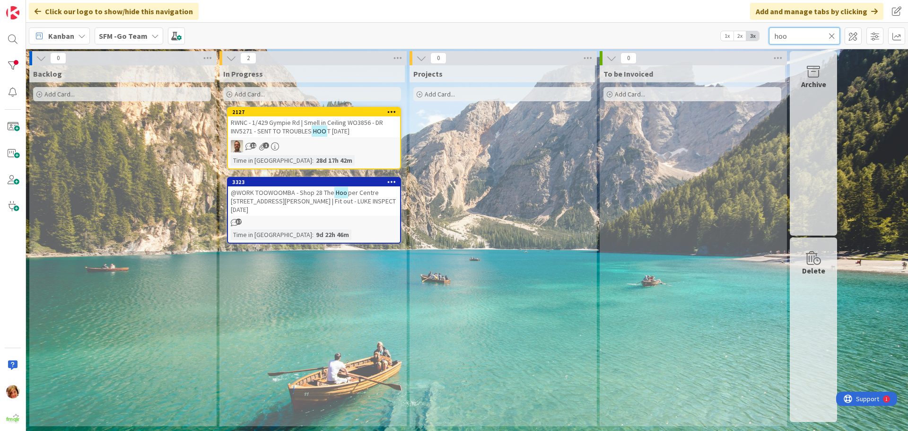
type input "hoo"
drag, startPoint x: 320, startPoint y: 199, endPoint x: 305, endPoint y: 199, distance: 14.7
click at [320, 199] on span "per Centre [STREET_ADDRESS][PERSON_NAME] | Fit out - LUKE INSPECT [DATE]" at bounding box center [313, 201] width 165 height 26
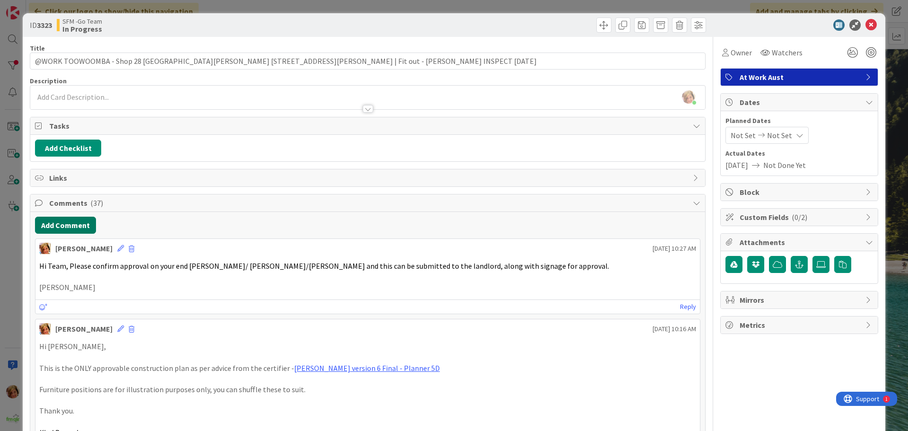
click at [61, 224] on button "Add Comment" at bounding box center [65, 225] width 61 height 17
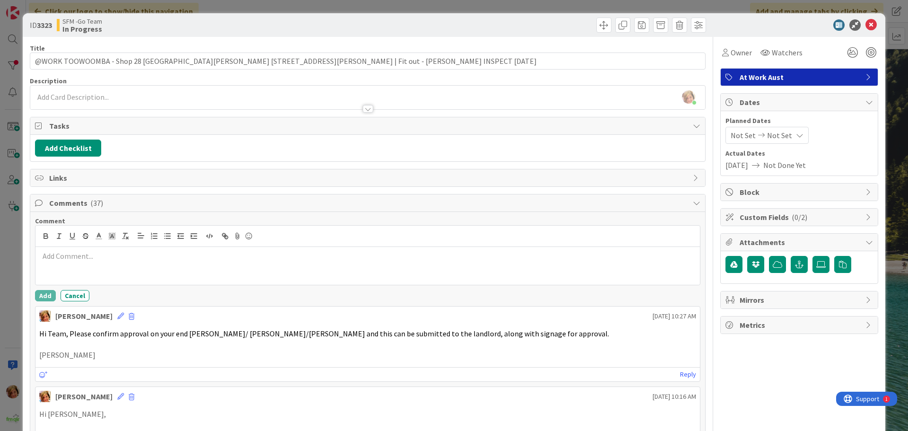
click at [85, 257] on p at bounding box center [367, 256] width 657 height 11
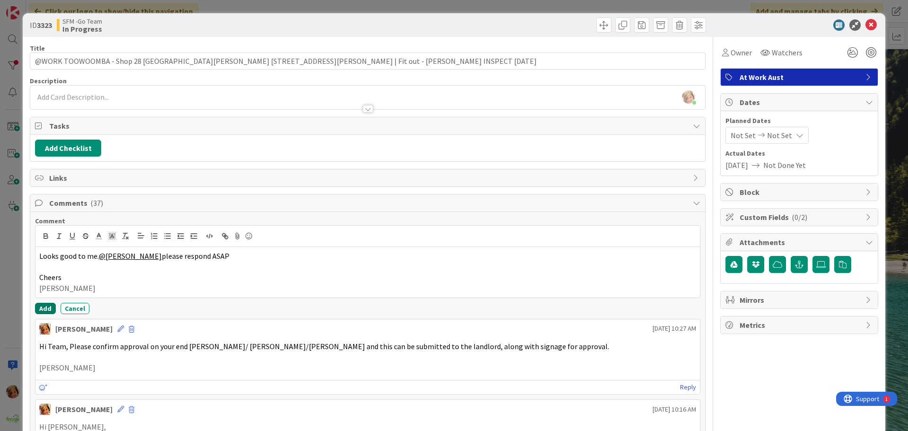
click at [44, 307] on button "Add" at bounding box center [45, 308] width 21 height 11
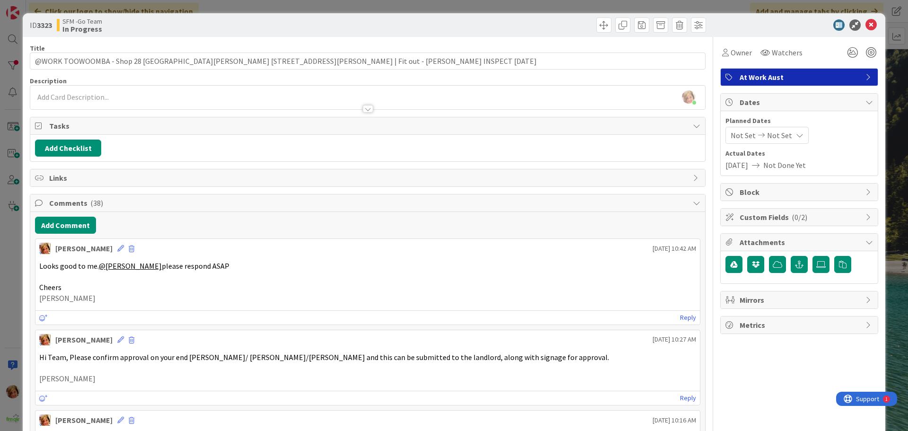
click at [552, 24] on div at bounding box center [538, 24] width 336 height 15
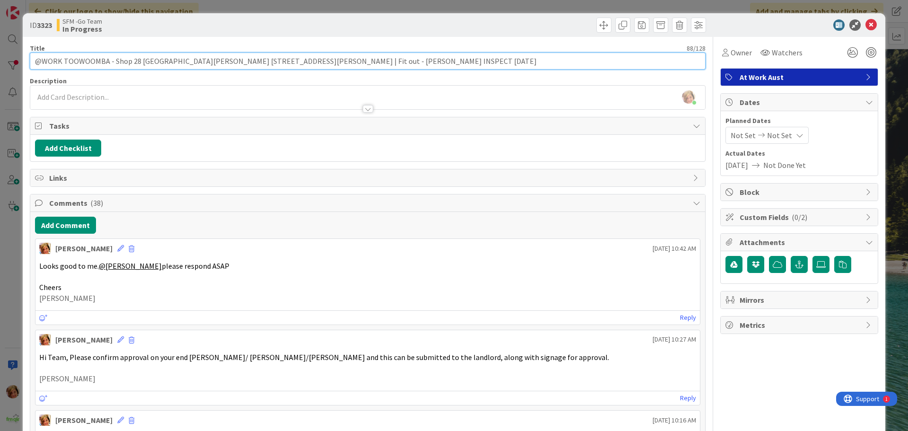
drag, startPoint x: 362, startPoint y: 60, endPoint x: 266, endPoint y: 59, distance: 95.5
click at [266, 59] on input "@WORK TOOWOOMBA - Shop 28 [GEOGRAPHIC_DATA][PERSON_NAME] [STREET_ADDRESS][PERSO…" at bounding box center [368, 60] width 676 height 17
type input "@WORK TOOWOOMBA - Shop [GEOGRAPHIC_DATA][PERSON_NAME] [STREET_ADDRESS][PERSON_N…"
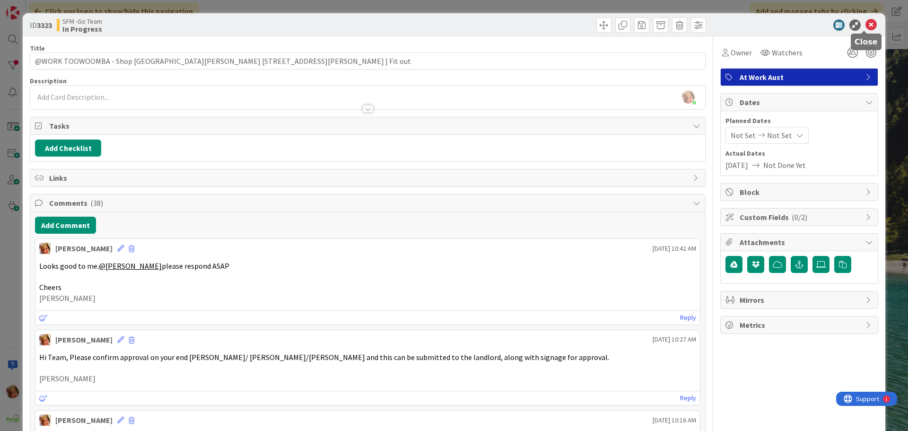
click at [865, 24] on icon at bounding box center [870, 24] width 11 height 11
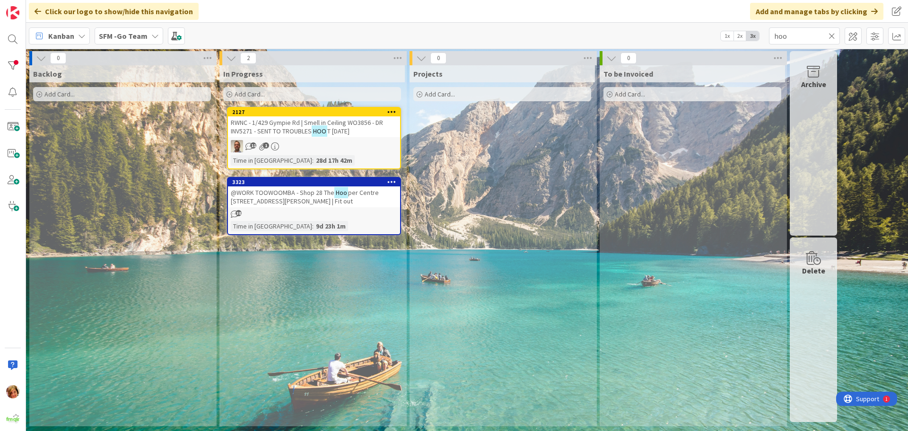
drag, startPoint x: 858, startPoint y: 28, endPoint x: 772, endPoint y: 402, distance: 384.1
click at [801, 37] on input "hoo" at bounding box center [804, 35] width 71 height 17
type input "h"
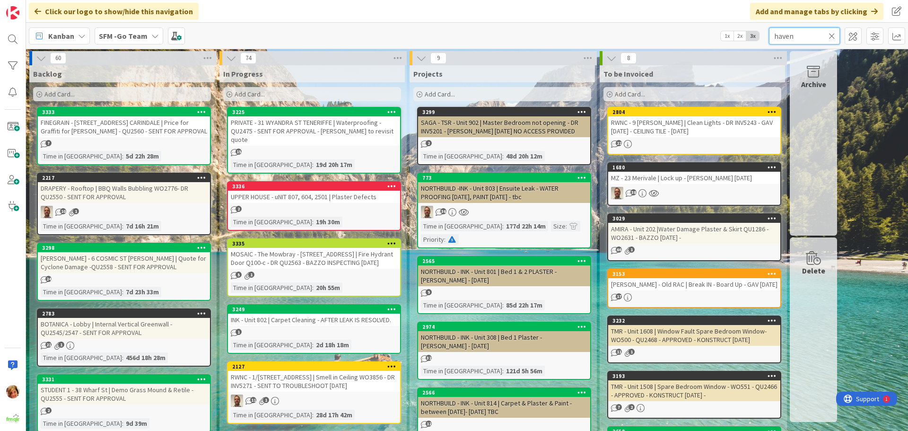
type input "haven"
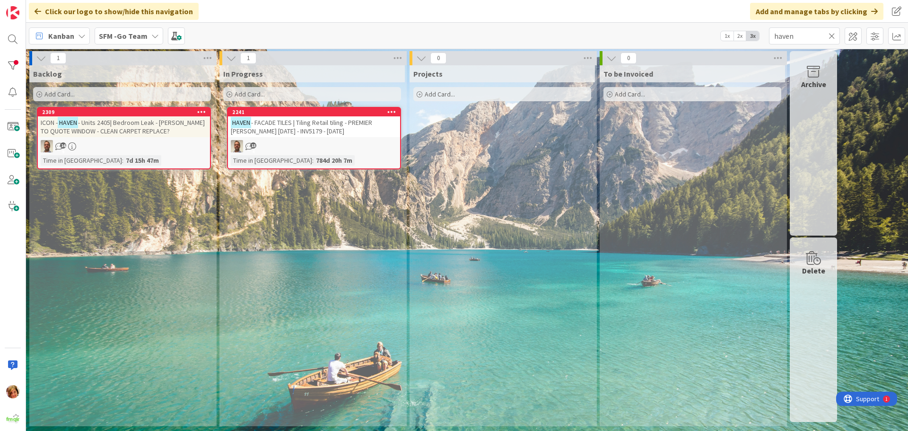
click at [330, 127] on div "HAVEN - FACADE TILES | Tiling Retail tiling - PREMIER [PERSON_NAME] [DATE] - IN…" at bounding box center [314, 126] width 172 height 21
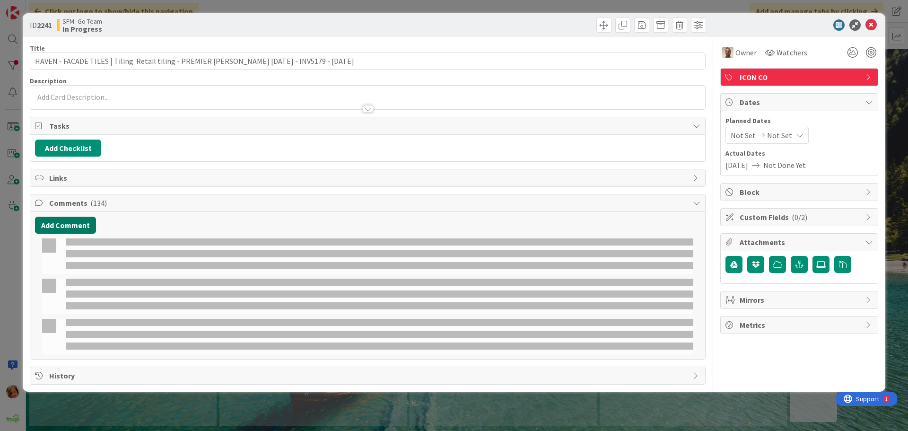
click at [78, 225] on button "Add Comment" at bounding box center [65, 225] width 61 height 17
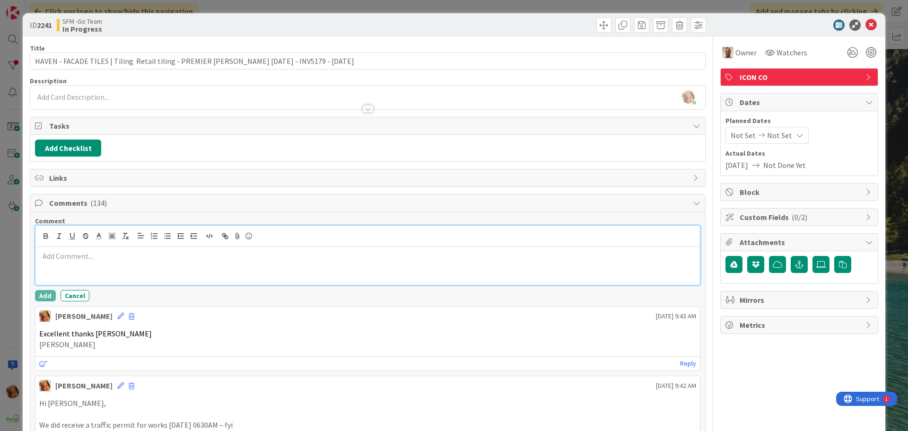
click at [104, 262] on div at bounding box center [367, 266] width 664 height 38
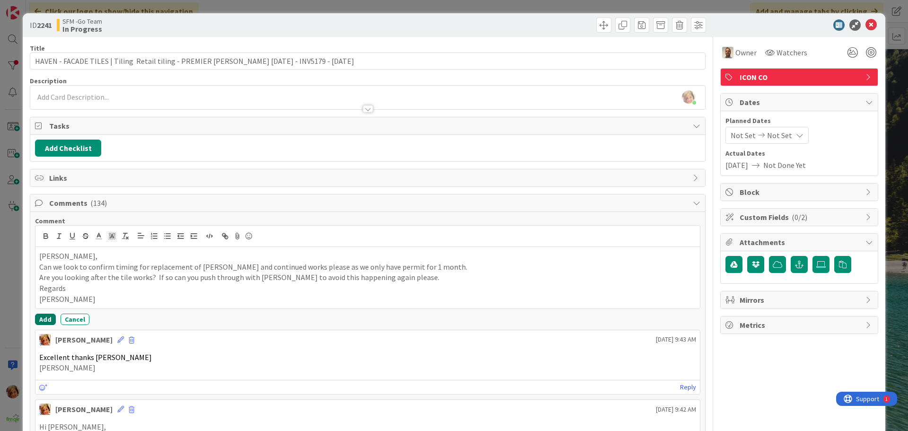
click at [44, 317] on button "Add" at bounding box center [45, 318] width 21 height 11
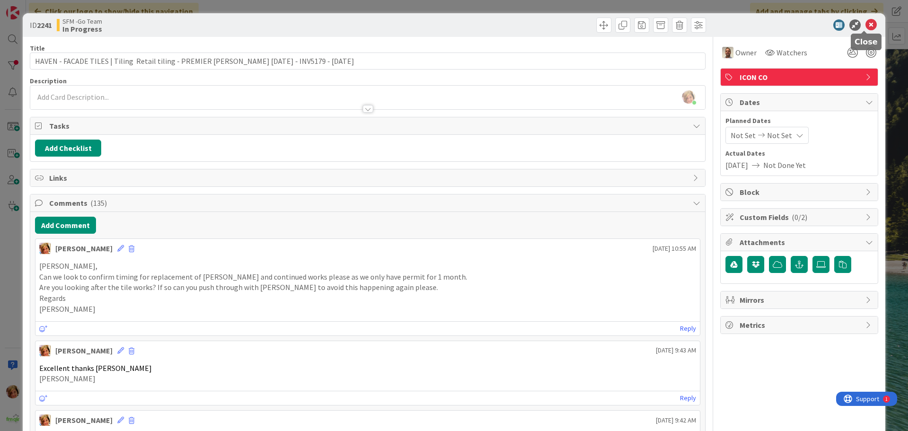
click at [865, 24] on icon at bounding box center [870, 24] width 11 height 11
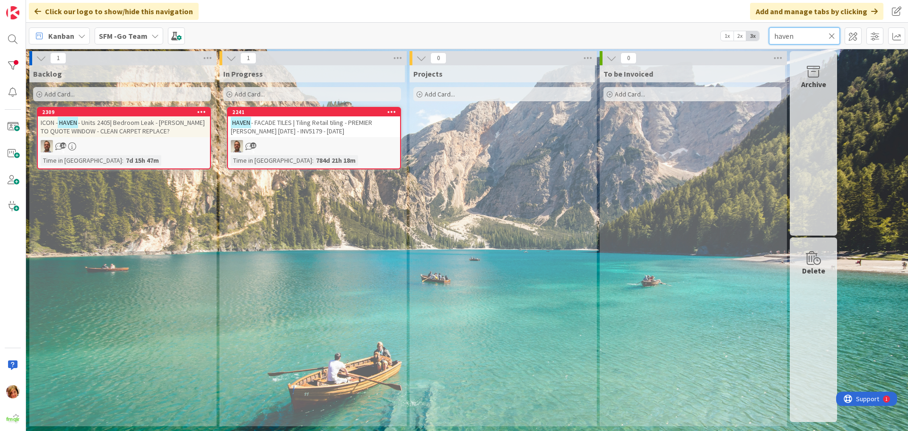
click at [809, 36] on input "haven" at bounding box center [804, 35] width 71 height 17
type input "h"
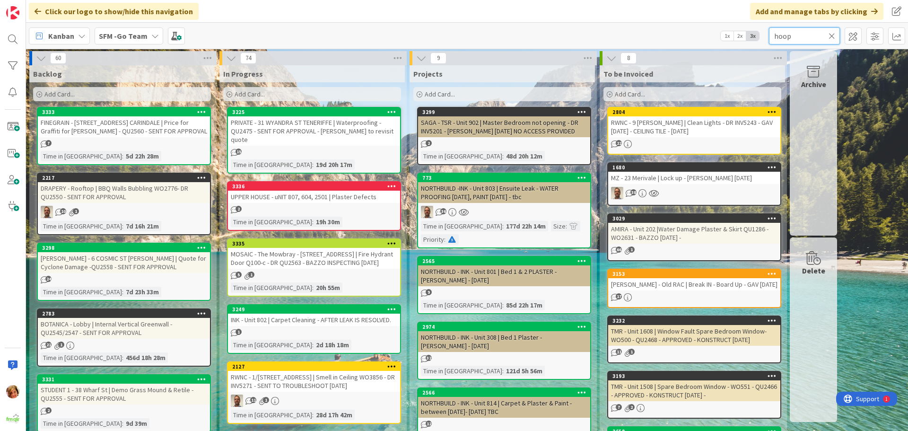
type input "hoop"
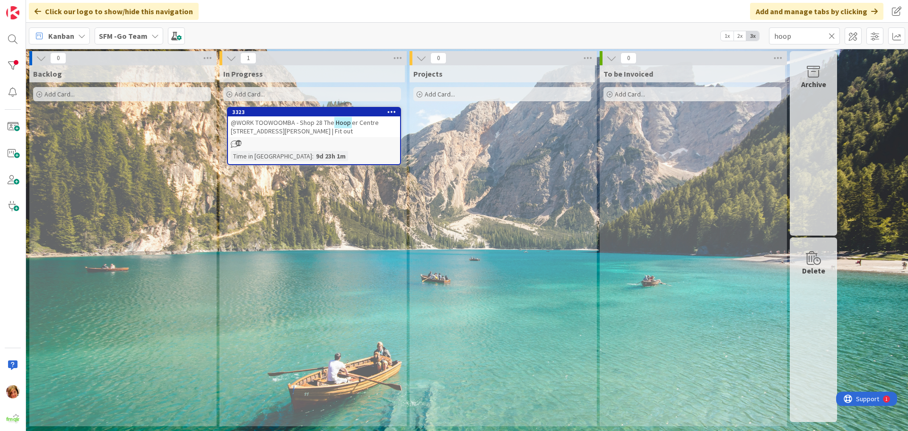
click at [298, 121] on span "@WORK TOOWOOMBA - Shop 28 The" at bounding box center [283, 122] width 104 height 9
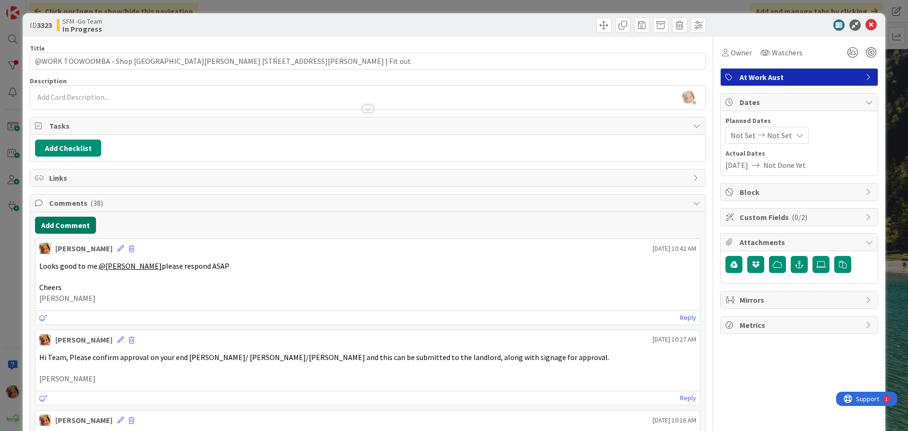
click at [78, 226] on button "Add Comment" at bounding box center [65, 225] width 61 height 17
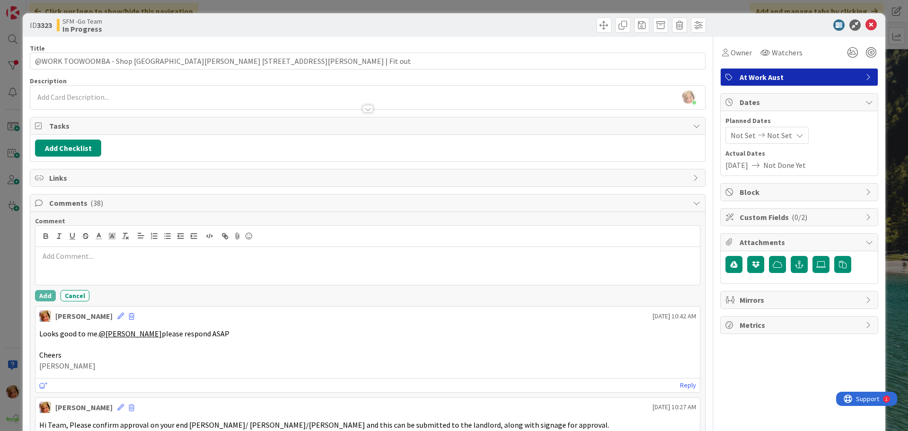
click at [103, 256] on p at bounding box center [367, 256] width 657 height 11
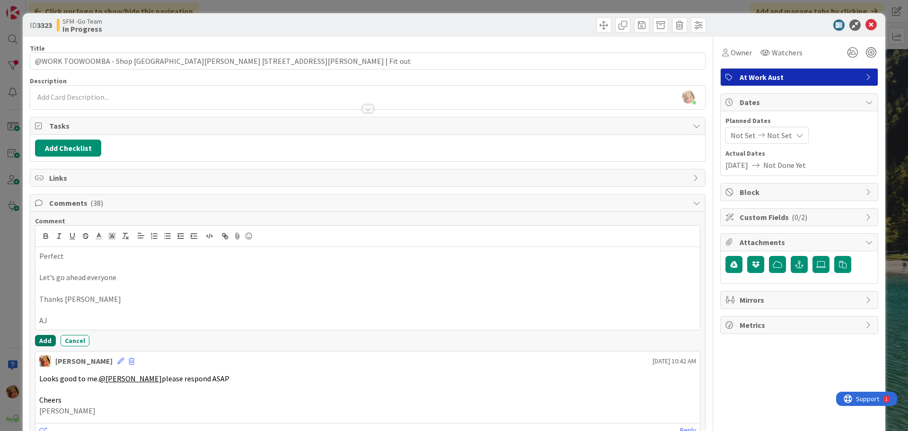
click at [44, 338] on button "Add" at bounding box center [45, 340] width 21 height 11
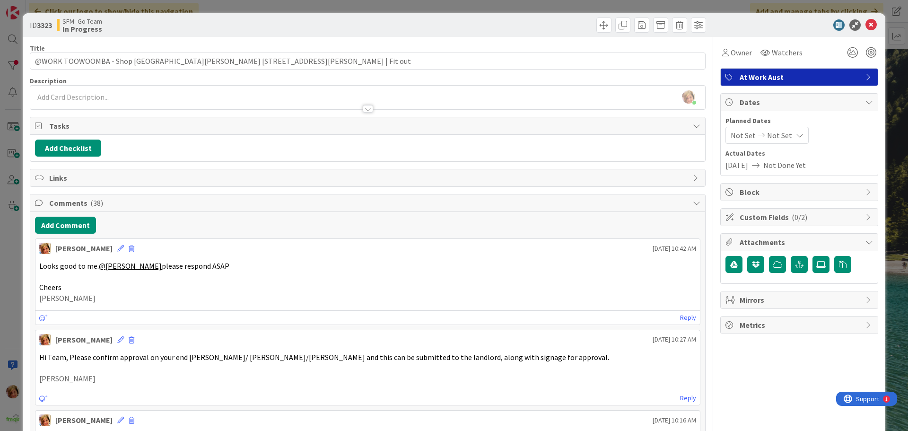
click at [425, 26] on div at bounding box center [538, 24] width 336 height 15
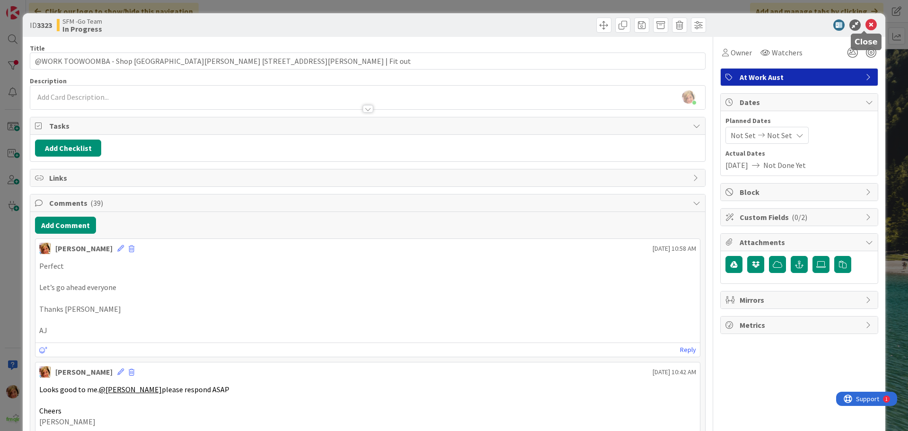
click at [866, 23] on icon at bounding box center [870, 24] width 11 height 11
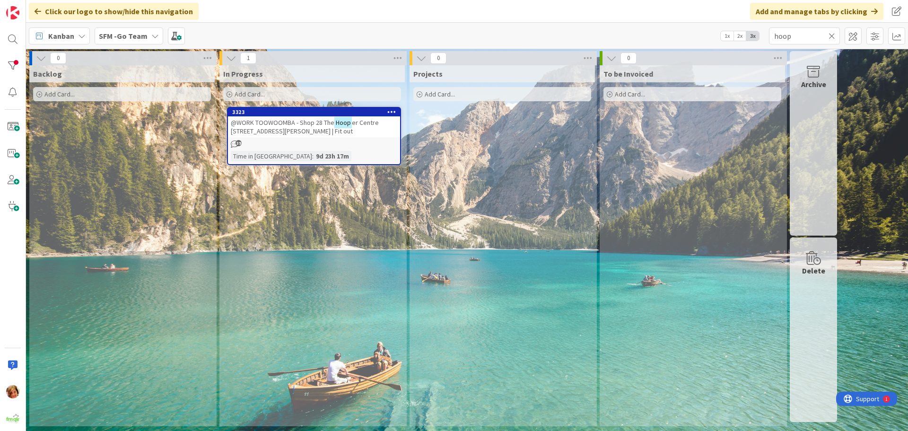
click at [831, 35] on icon at bounding box center [831, 36] width 7 height 9
click at [831, 35] on input "text" at bounding box center [804, 35] width 71 height 17
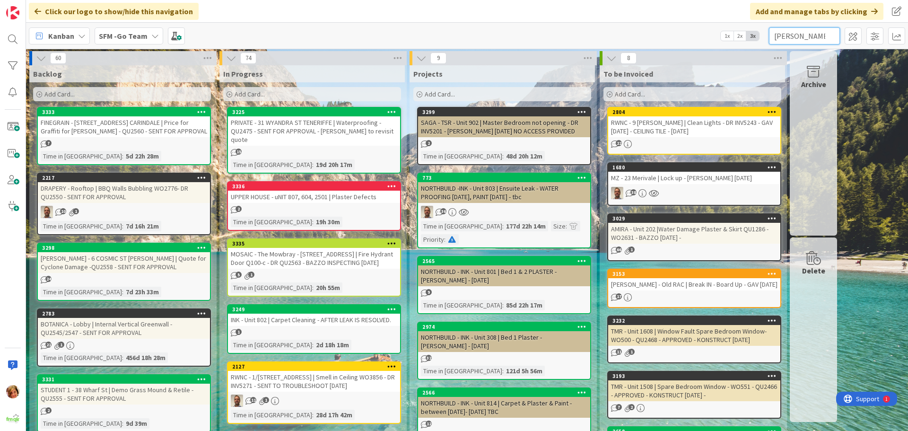
type input "[PERSON_NAME]"
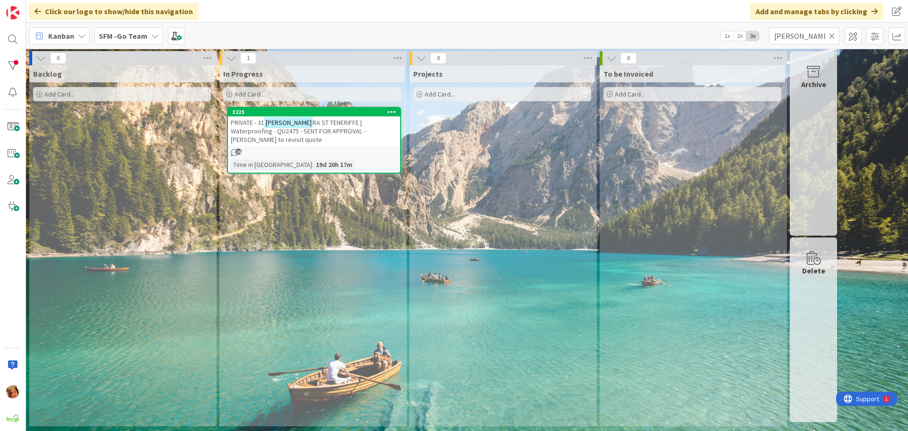
click at [305, 123] on span "RA ST TENERIFFE | Waterproofing - QU2475 - SENT FOR APPROVAL - [PERSON_NAME] to…" at bounding box center [298, 131] width 135 height 26
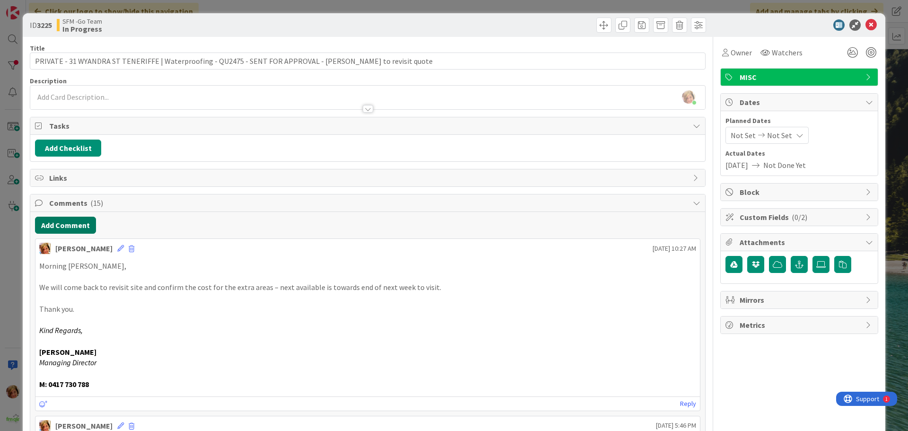
click at [61, 227] on button "Add Comment" at bounding box center [65, 225] width 61 height 17
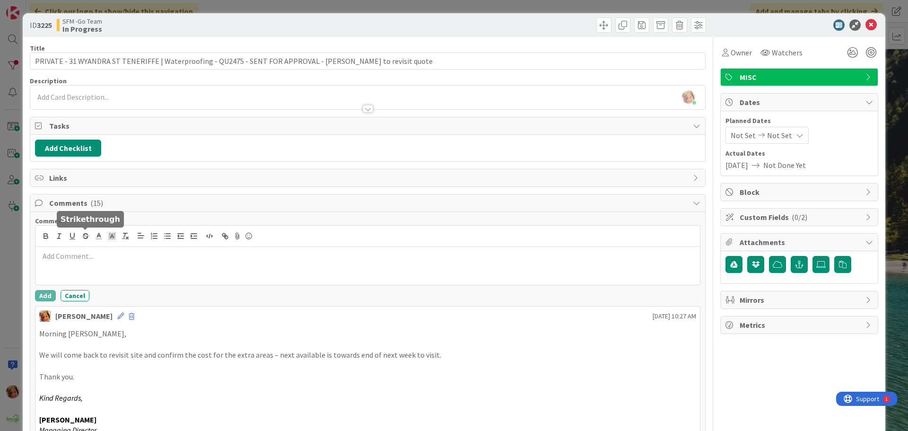
click at [111, 244] on div at bounding box center [367, 236] width 664 height 21
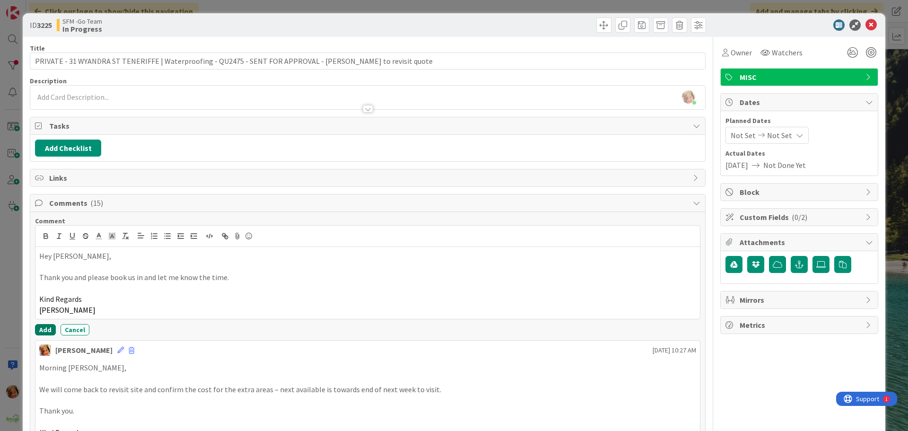
click at [44, 327] on button "Add" at bounding box center [45, 329] width 21 height 11
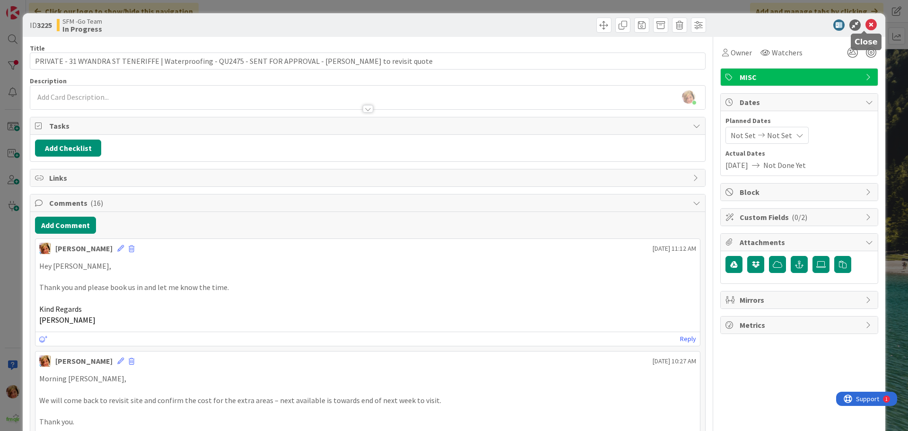
click at [865, 24] on icon at bounding box center [870, 24] width 11 height 11
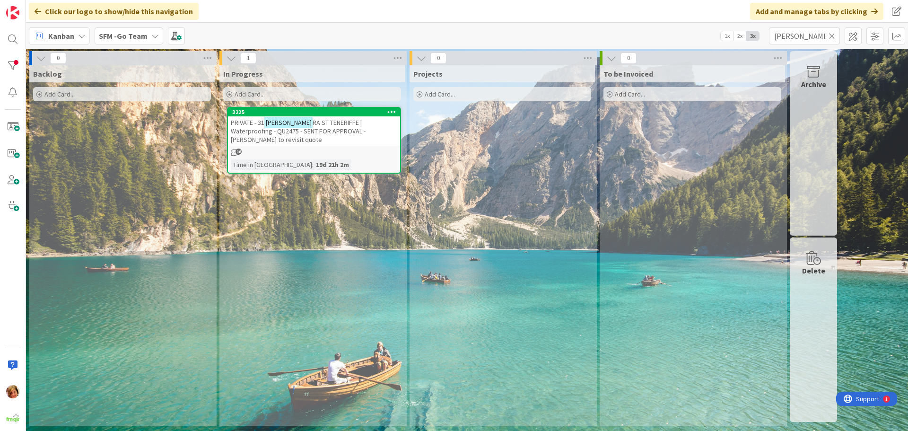
drag, startPoint x: 831, startPoint y: 33, endPoint x: 776, endPoint y: 36, distance: 54.9
click at [831, 33] on icon at bounding box center [831, 36] width 7 height 9
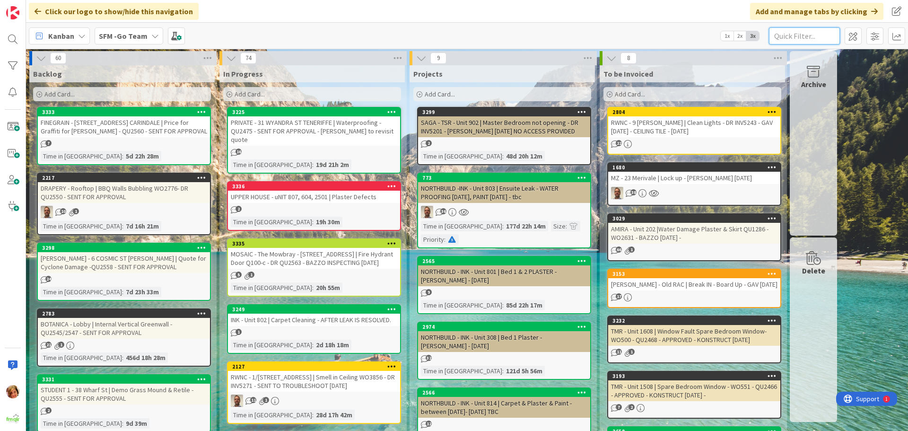
click at [805, 33] on input "text" at bounding box center [804, 35] width 71 height 17
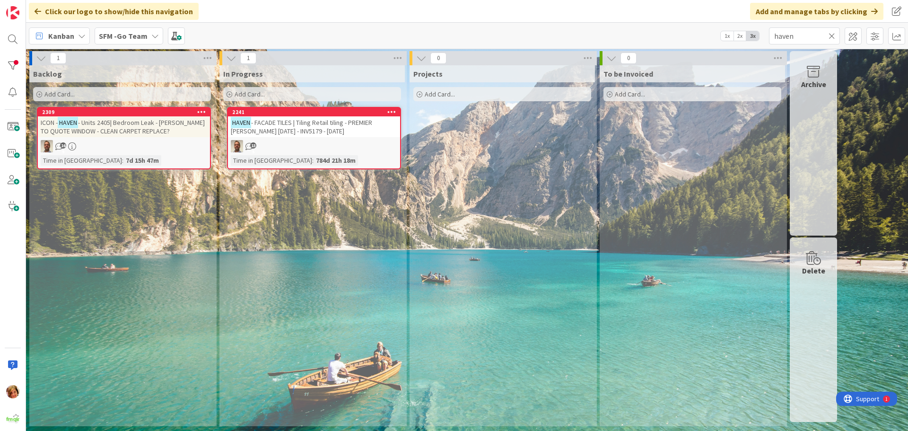
click at [328, 130] on div "HAVEN - FACADE TILES | Tiling Retail tiling - PREMIER [PERSON_NAME] [DATE] - IN…" at bounding box center [314, 126] width 172 height 21
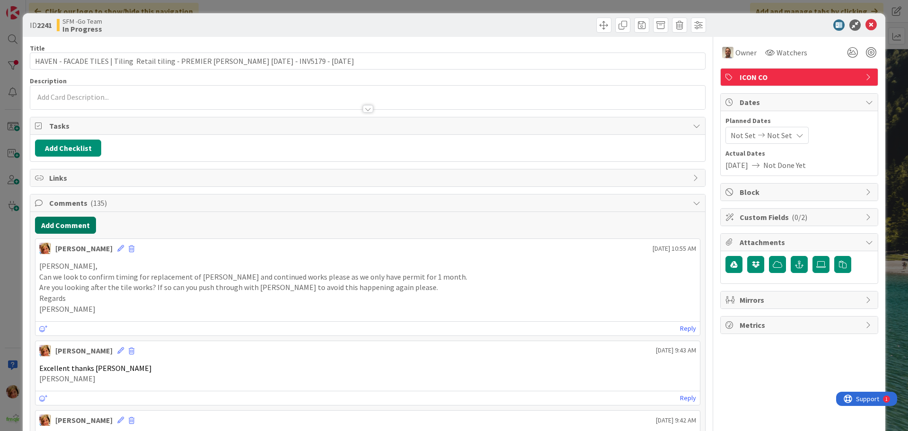
click at [66, 223] on button "Add Comment" at bounding box center [65, 225] width 61 height 17
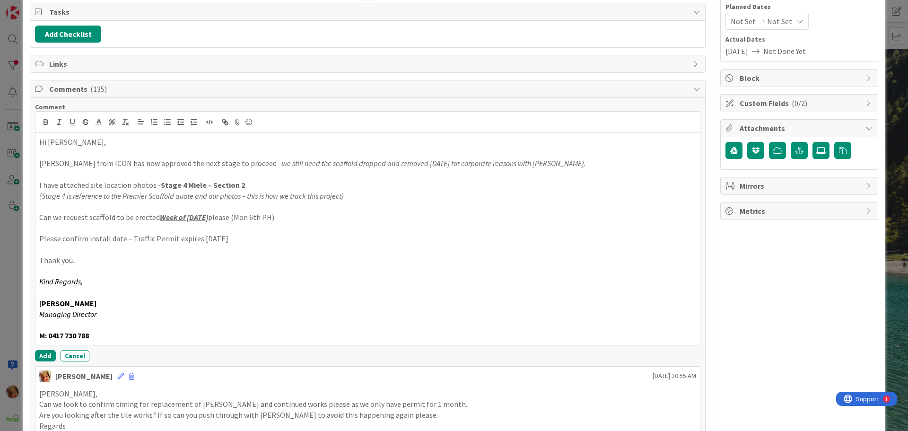
scroll to position [118, 0]
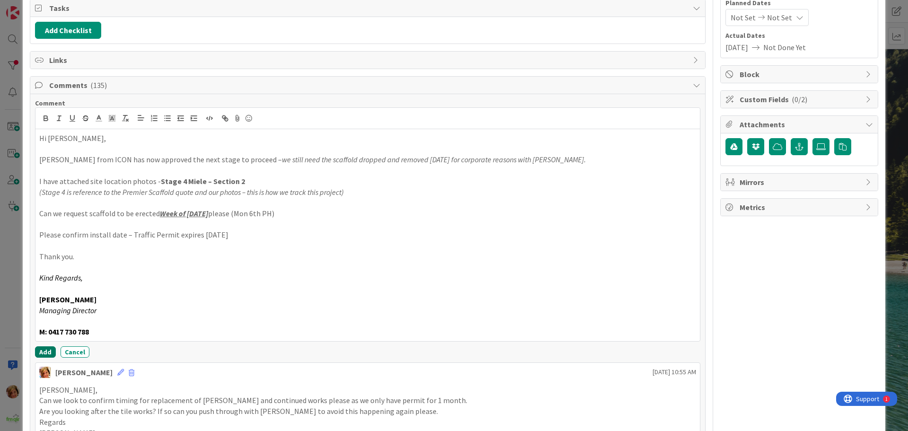
click at [46, 351] on button "Add" at bounding box center [45, 351] width 21 height 11
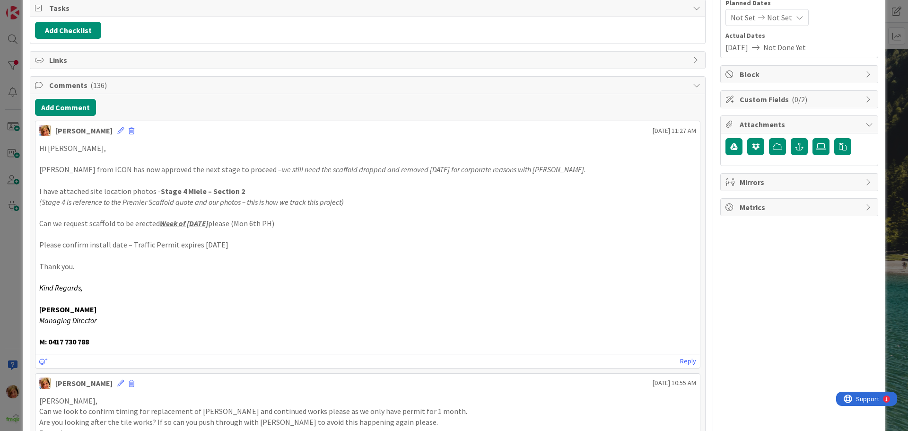
scroll to position [0, 0]
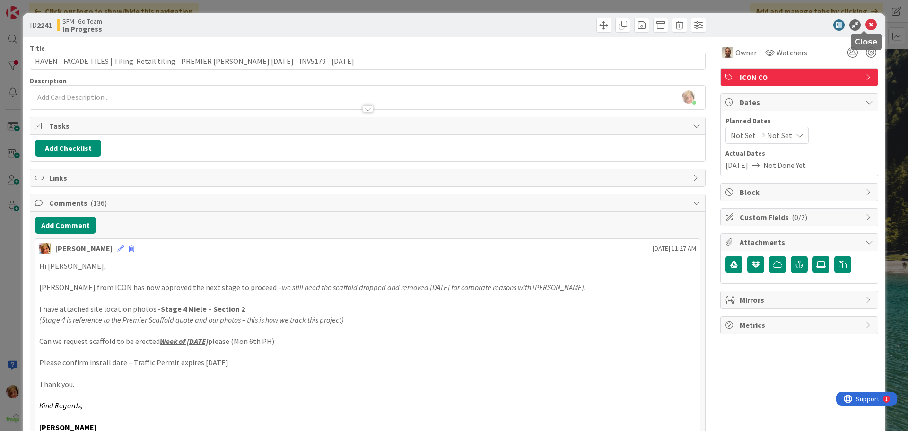
click at [865, 21] on icon at bounding box center [870, 24] width 11 height 11
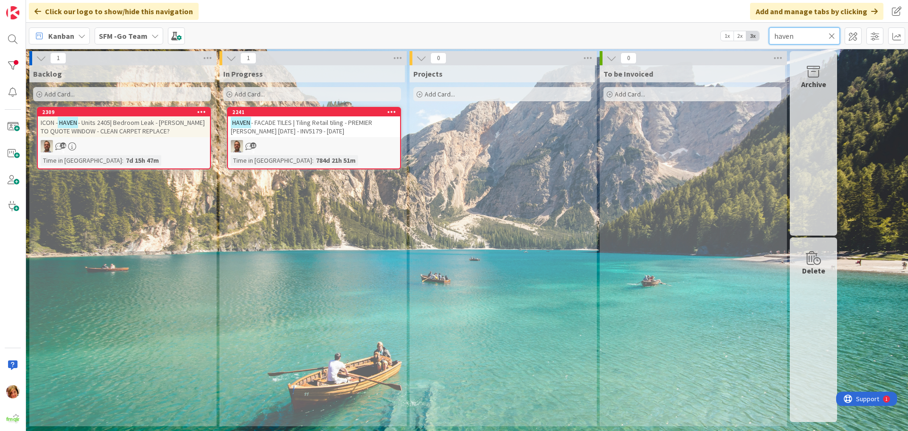
click at [820, 35] on input "haven" at bounding box center [804, 35] width 71 height 17
type input "h"
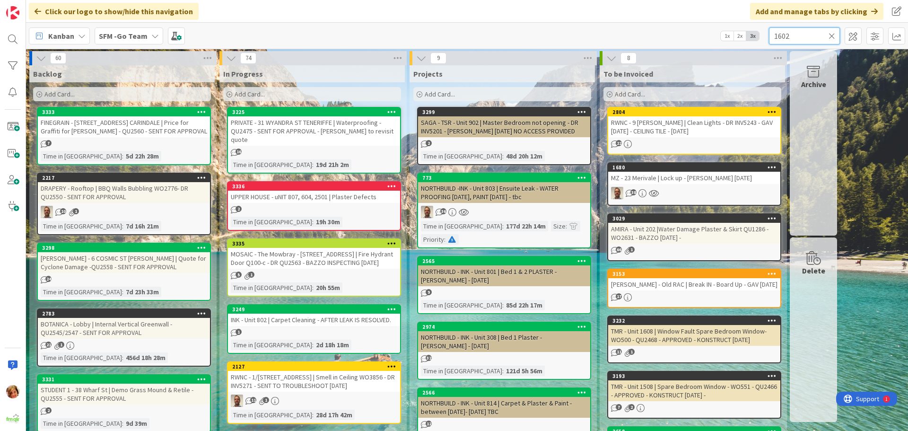
type input "1602"
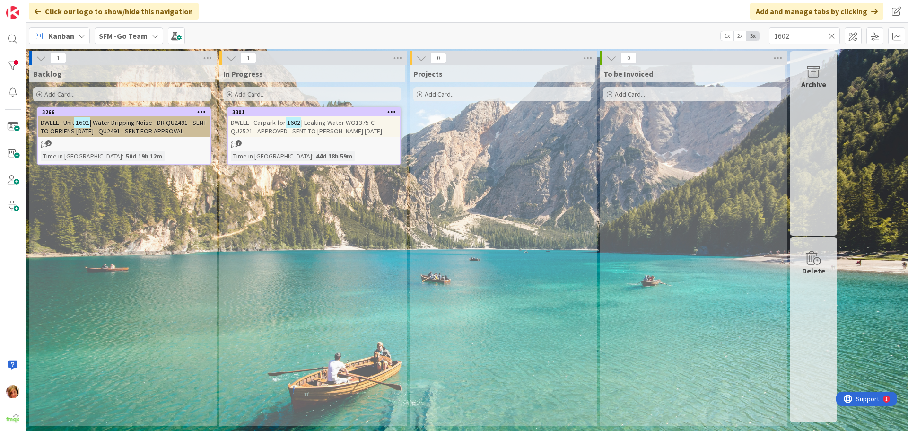
click at [322, 126] on span "| Leaking Water WO1375-C - QU2521 - APPROVED - SENT TO [PERSON_NAME] [DATE]" at bounding box center [306, 126] width 151 height 17
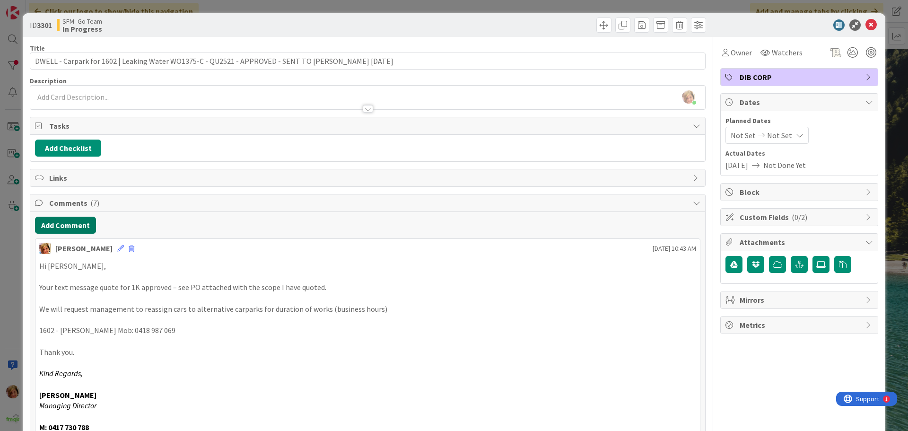
click at [67, 221] on button "Add Comment" at bounding box center [65, 225] width 61 height 17
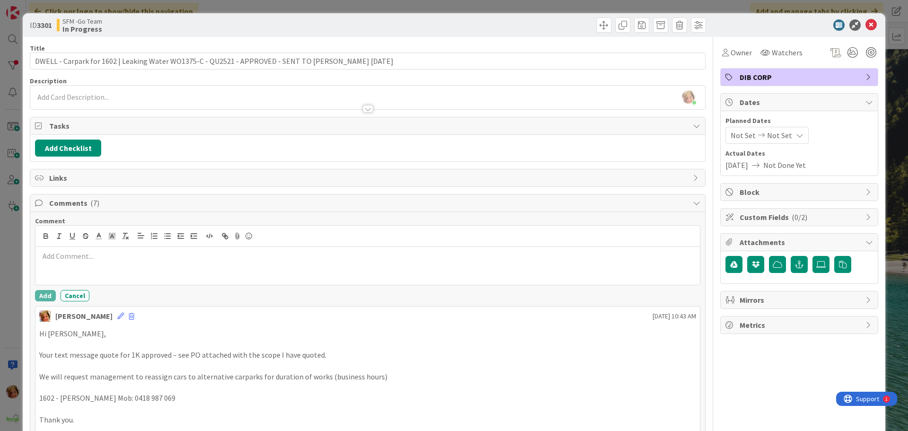
click at [77, 255] on p at bounding box center [367, 256] width 657 height 11
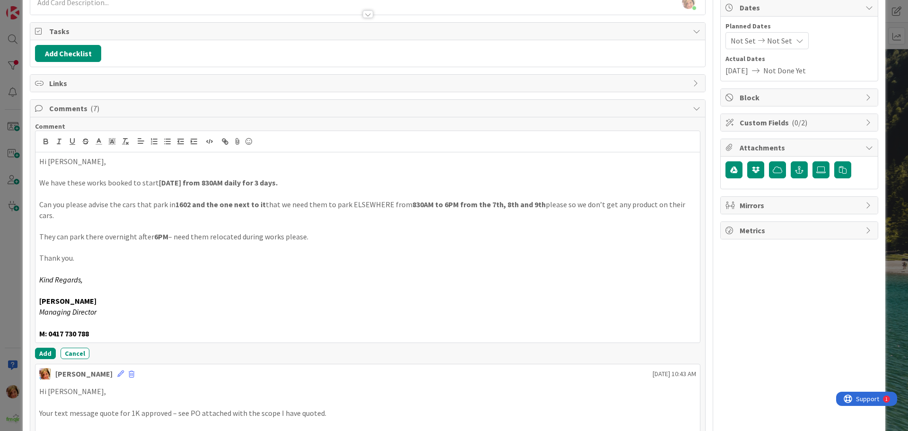
scroll to position [96, 0]
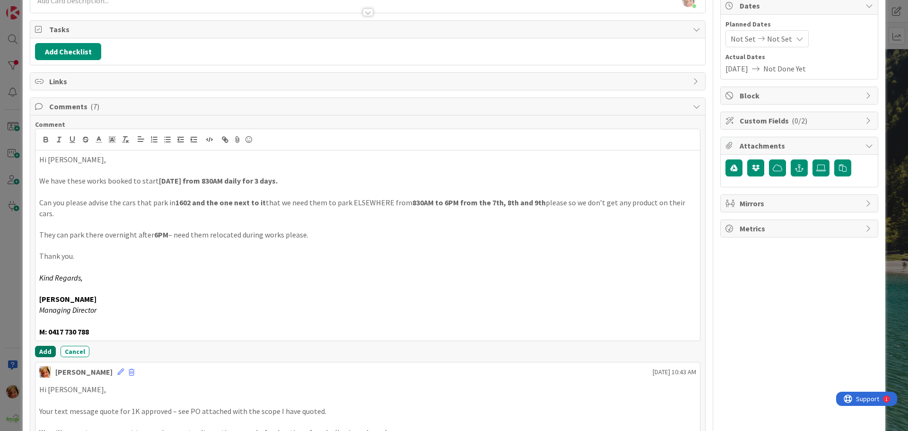
click at [42, 352] on button "Add" at bounding box center [45, 351] width 21 height 11
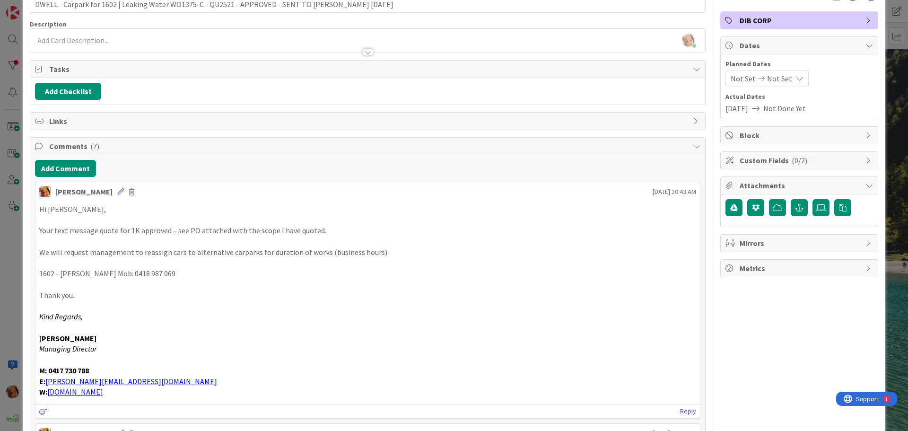
scroll to position [0, 0]
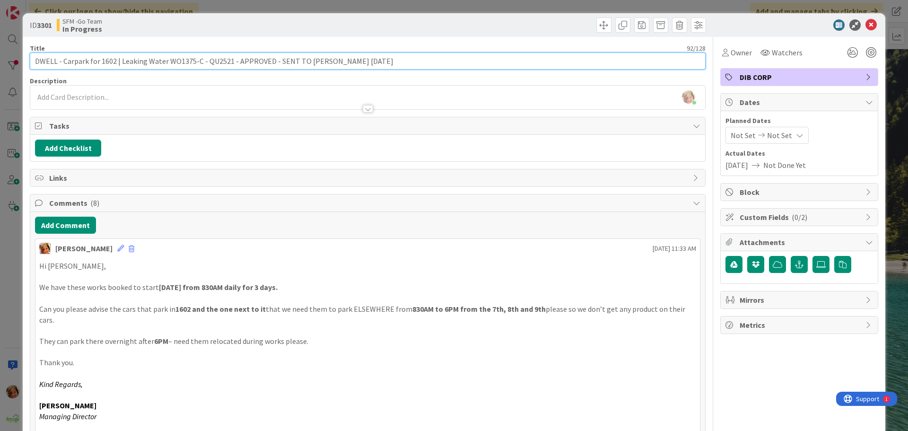
drag, startPoint x: 357, startPoint y: 61, endPoint x: 275, endPoint y: 64, distance: 82.3
click at [275, 64] on input "DWELL - Carpark for 1602 | Leaking Water WO1375-C - QU2521 - APPROVED - SENT TO…" at bounding box center [368, 60] width 676 height 17
type input "DWELL - Carpark for 1602 | Leaking Water WO1375-C - QU2521 - APPROVED - [PERSON…"
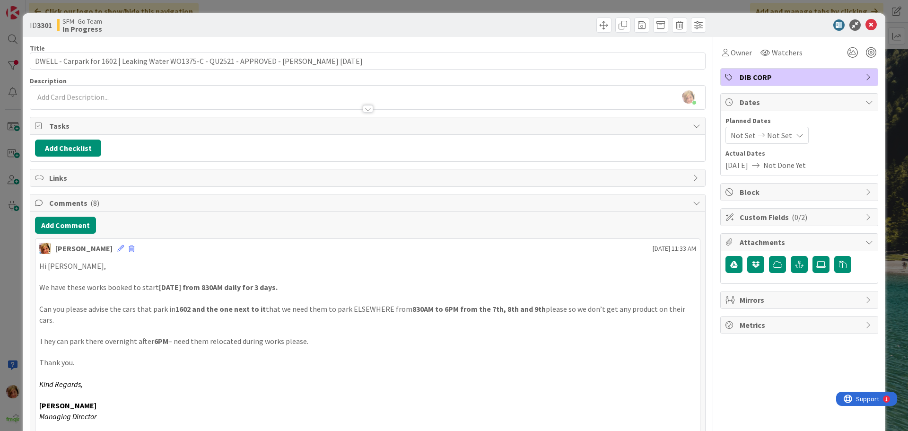
click at [468, 277] on p at bounding box center [367, 276] width 657 height 11
click at [865, 22] on icon at bounding box center [870, 24] width 11 height 11
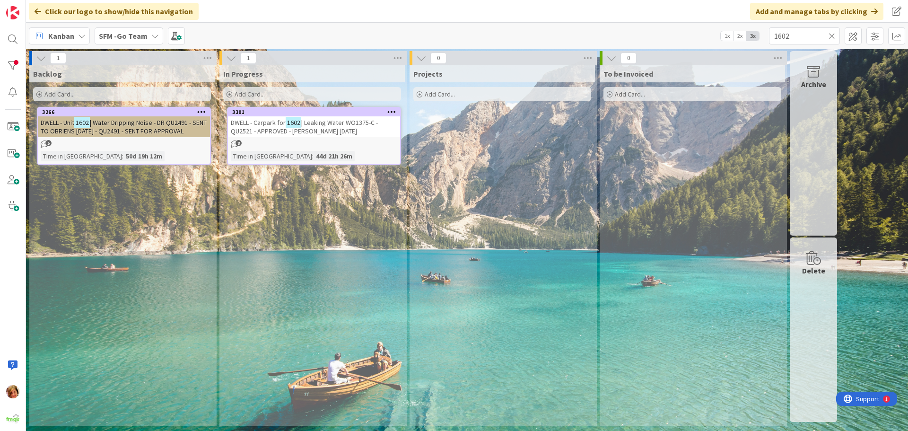
click at [832, 34] on icon at bounding box center [831, 36] width 7 height 9
click at [832, 34] on input "text" at bounding box center [804, 35] width 71 height 17
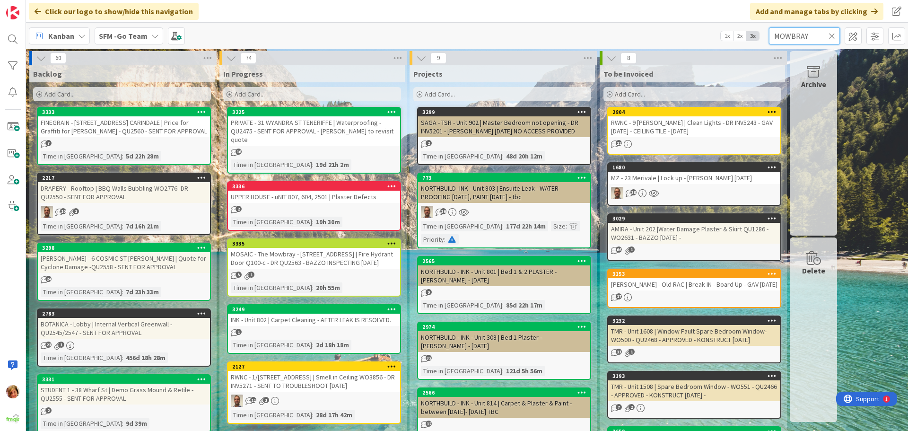
type input "MOWBRAY"
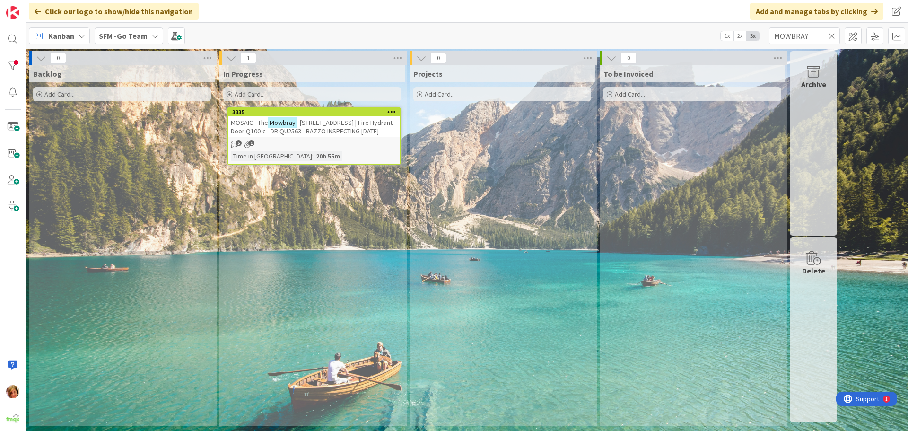
click at [304, 121] on span "- [STREET_ADDRESS] | Fire Hydrant Door Q100-c - DR QU2563 - BAZZO INSPECTING [D…" at bounding box center [312, 126] width 162 height 17
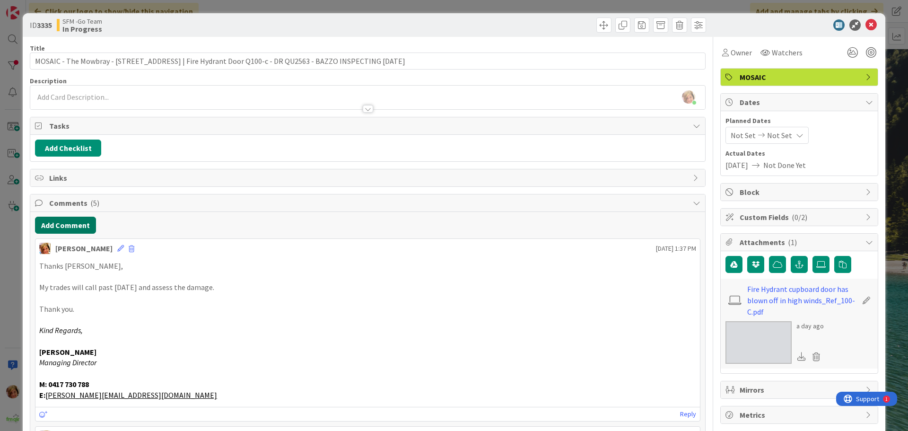
click at [77, 223] on button "Add Comment" at bounding box center [65, 225] width 61 height 17
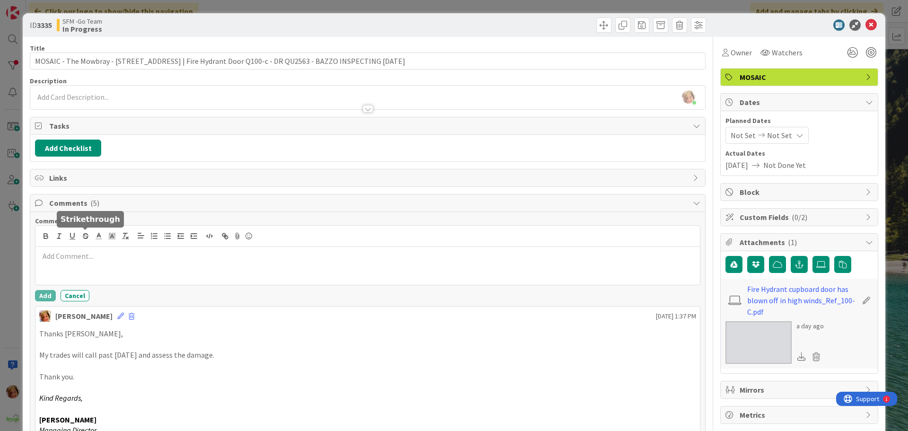
click at [98, 264] on div at bounding box center [367, 266] width 664 height 38
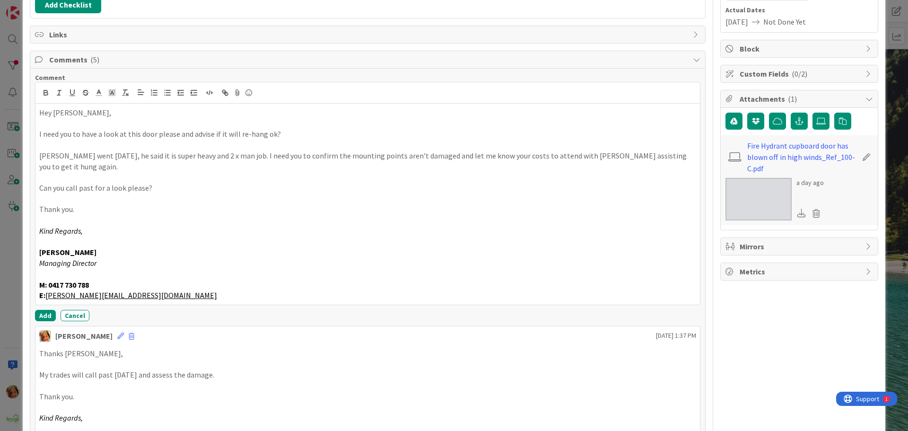
scroll to position [144, 0]
click at [46, 309] on button "Add" at bounding box center [45, 314] width 21 height 11
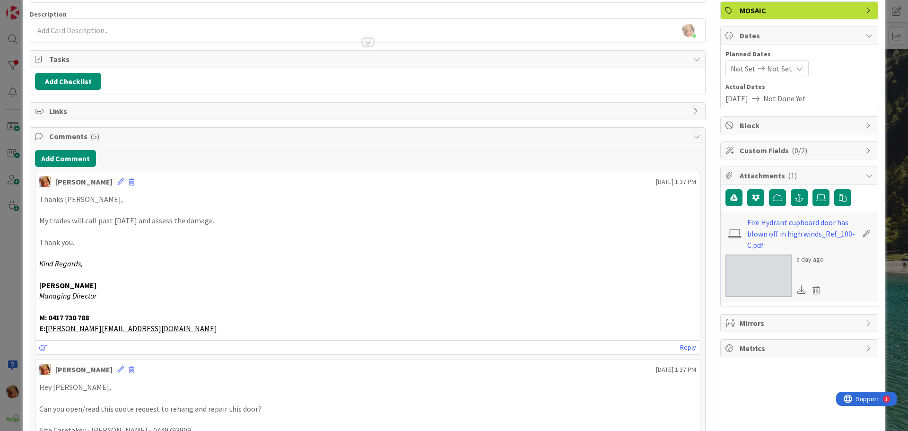
scroll to position [0, 0]
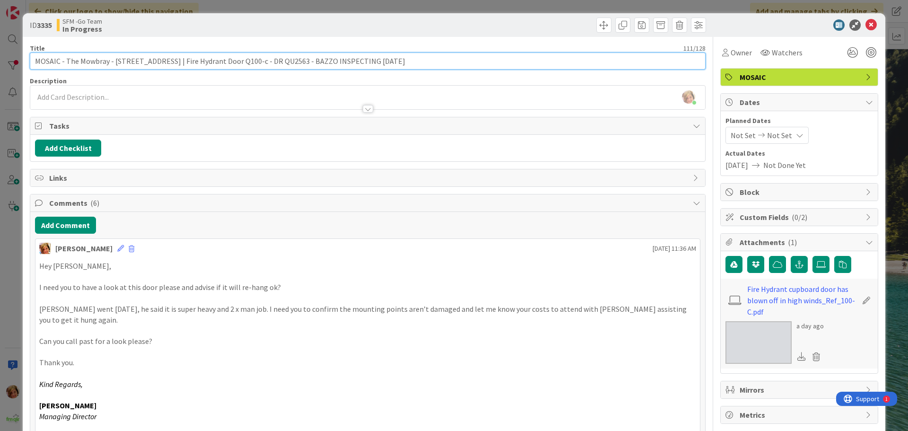
click at [429, 66] on input "MOSAIC - The Mowbray - [STREET_ADDRESS] | Fire Hydrant Door Q100-c - DR QU2563 …" at bounding box center [368, 60] width 676 height 17
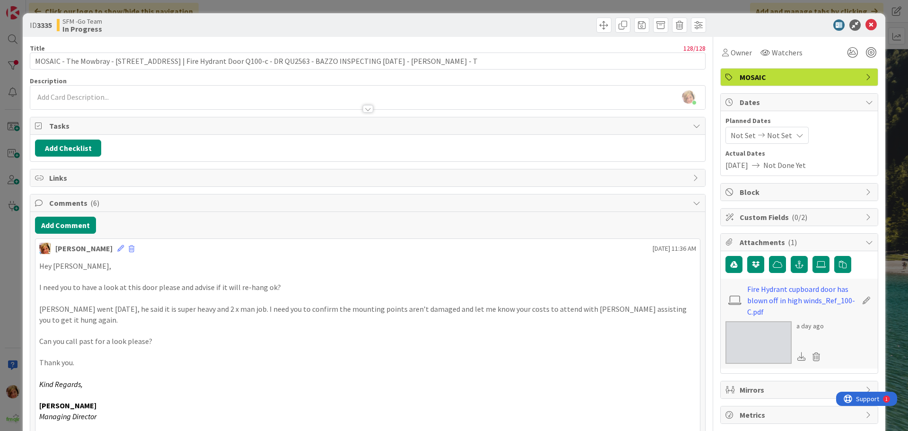
drag, startPoint x: 350, startPoint y: 61, endPoint x: 515, endPoint y: 26, distance: 169.3
click at [516, 25] on div at bounding box center [538, 24] width 336 height 15
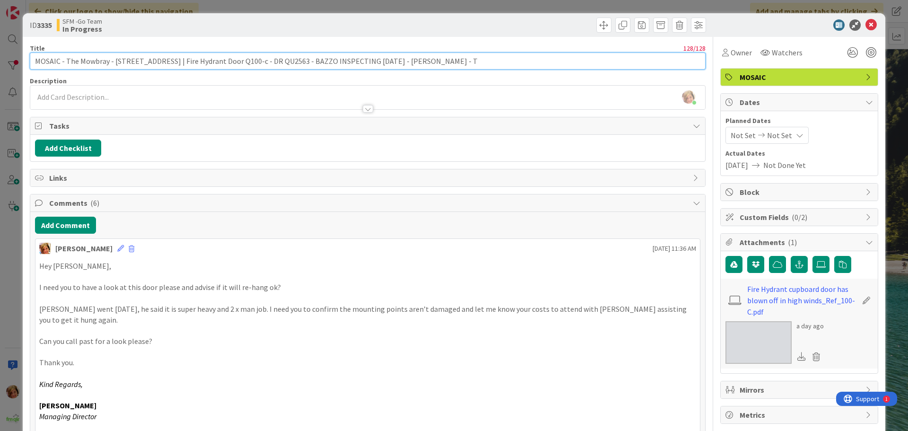
drag, startPoint x: 373, startPoint y: 61, endPoint x: 347, endPoint y: 65, distance: 26.4
click at [347, 65] on input "MOSAIC - The Mowbray - [STREET_ADDRESS] | Fire Hydrant Door Q100-c - DR QU2563 …" at bounding box center [368, 60] width 676 height 17
click at [376, 61] on input "MOSAIC - The Mowbray - [STREET_ADDRESS] | Fire Hydrant Door Q100-c - DR QU2563 …" at bounding box center [368, 60] width 676 height 17
click at [424, 59] on input "MOSAIC - The Mowbray - [STREET_ADDRESS] | Fire Hydrant Door Q100-c - DR QU2563 …" at bounding box center [368, 60] width 676 height 17
type input "MOSAIC - The Mowbray - [STREET_ADDRESS] | Fire Hydrant Door Q100-c - DR QU2563 …"
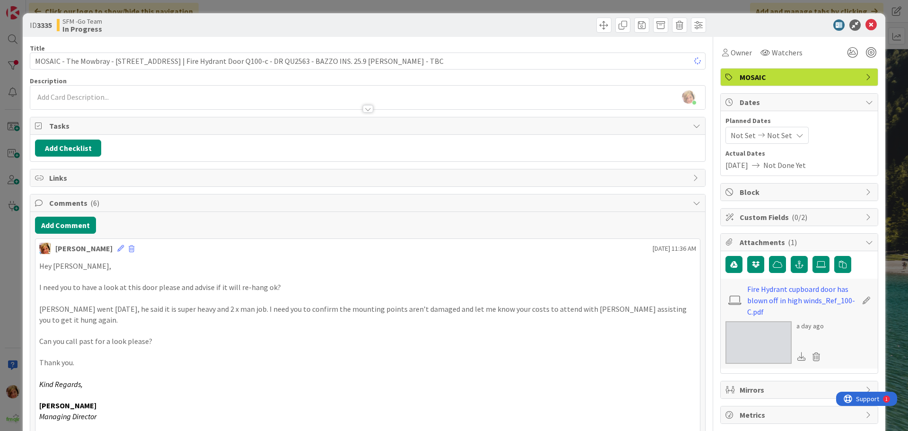
click at [489, 21] on div at bounding box center [538, 24] width 336 height 15
click at [865, 25] on icon at bounding box center [870, 24] width 11 height 11
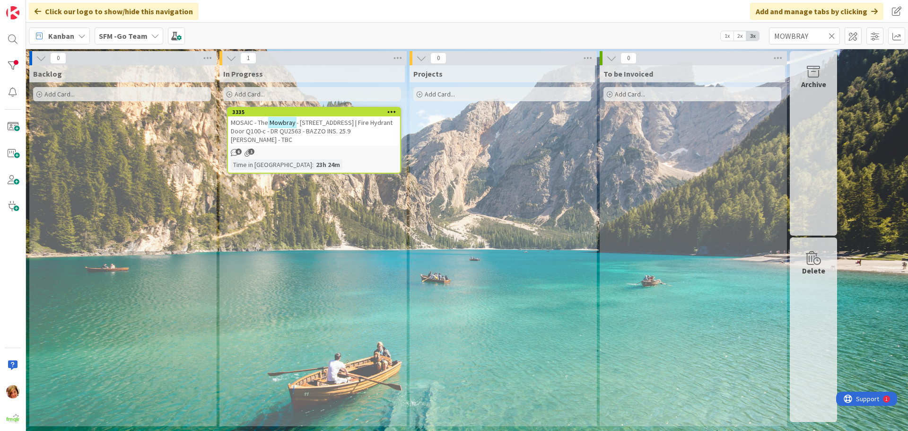
click at [832, 33] on icon at bounding box center [831, 36] width 7 height 9
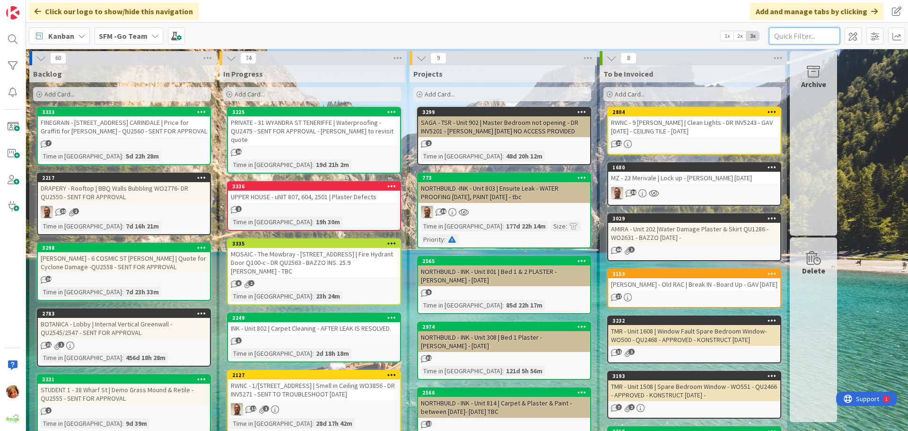
click at [800, 38] on input "text" at bounding box center [804, 35] width 71 height 17
type input "[PERSON_NAME]"
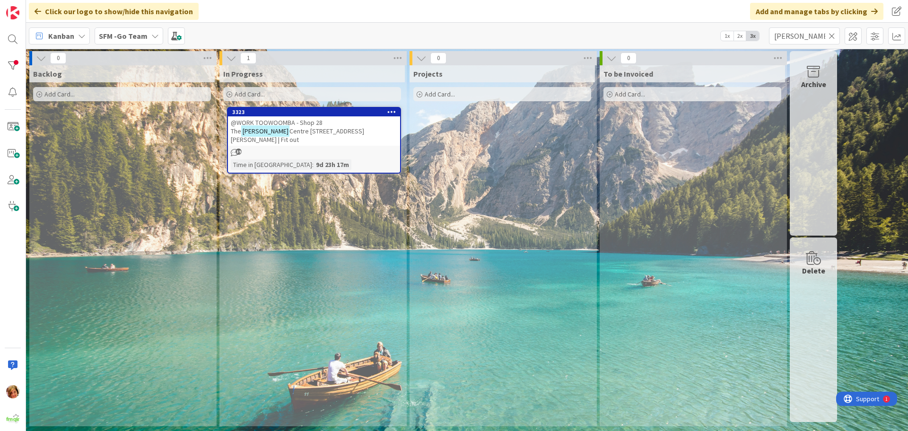
click at [298, 122] on span "@WORK TOOWOOMBA - Shop 28 The" at bounding box center [277, 126] width 92 height 17
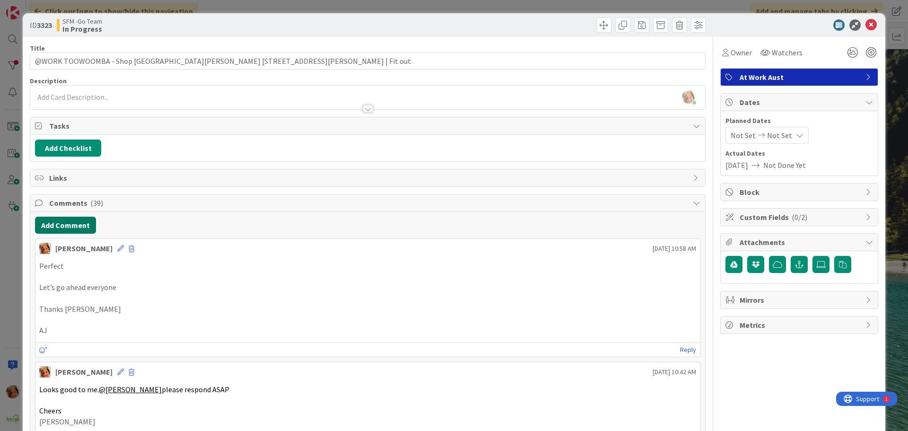
click at [65, 222] on button "Add Comment" at bounding box center [65, 225] width 61 height 17
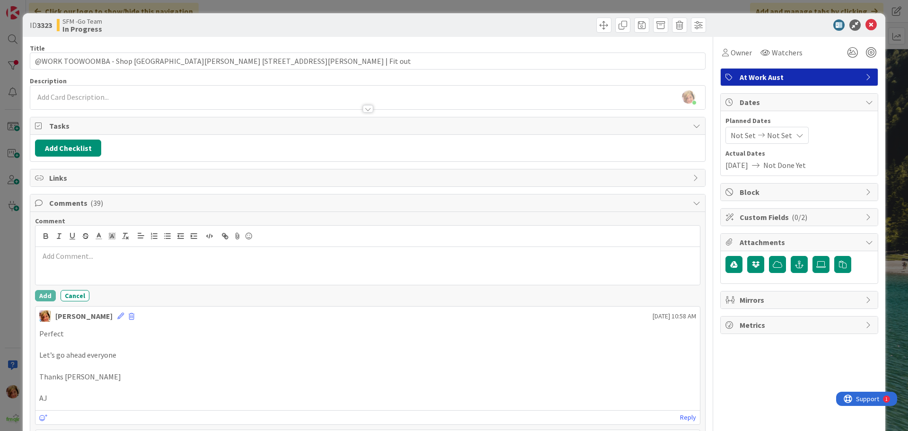
click at [87, 261] on div at bounding box center [367, 266] width 664 height 38
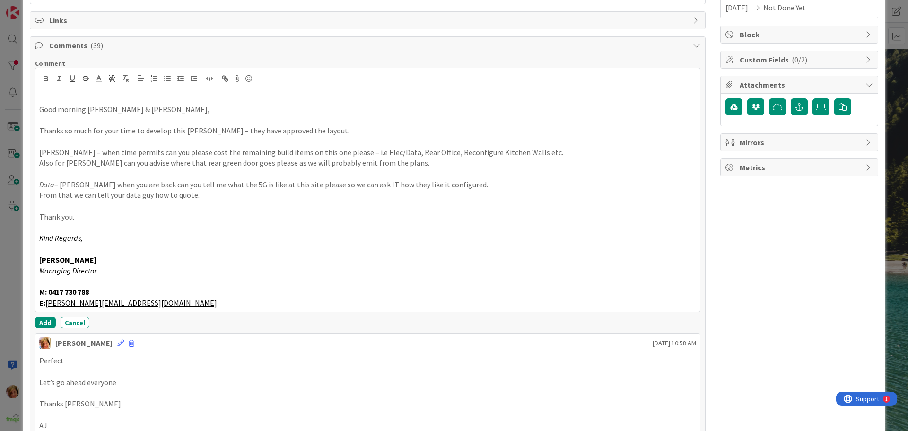
scroll to position [176, 0]
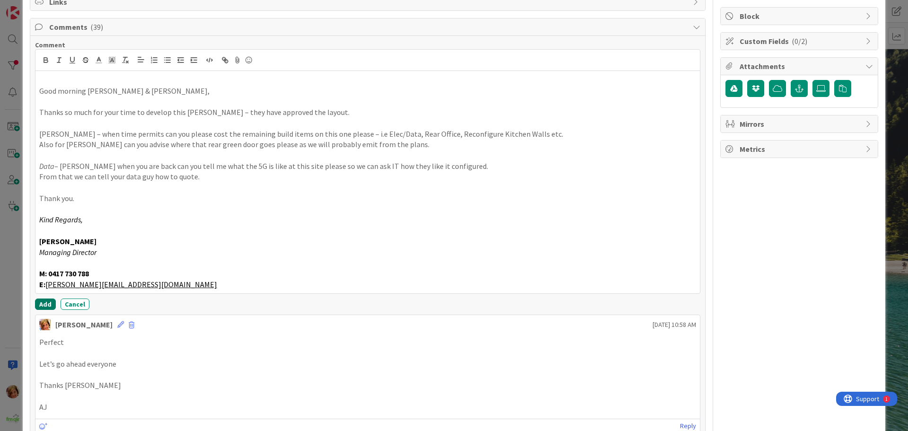
click at [45, 302] on button "Add" at bounding box center [45, 303] width 21 height 11
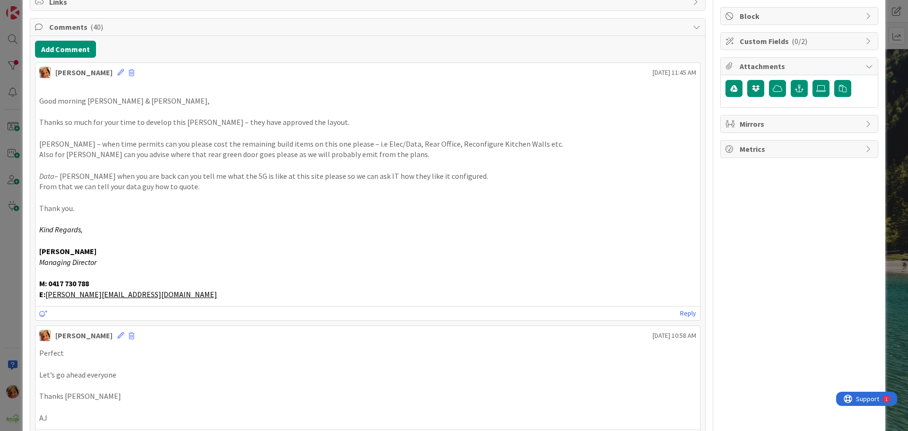
scroll to position [0, 0]
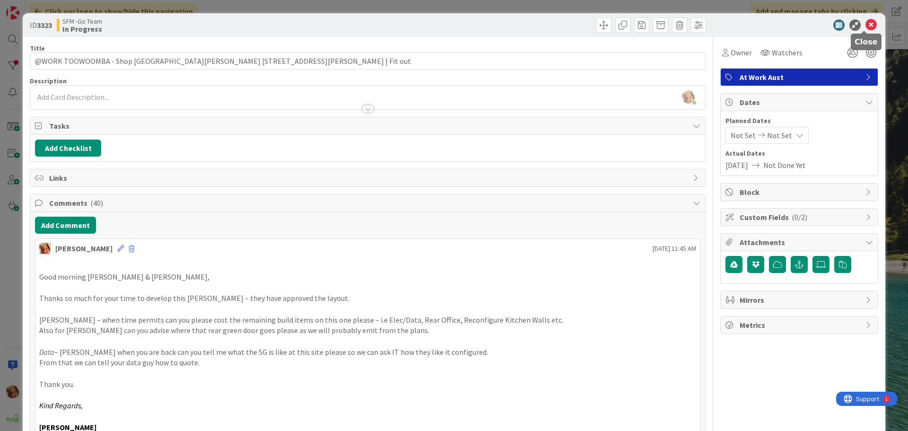
click at [865, 26] on icon at bounding box center [870, 24] width 11 height 11
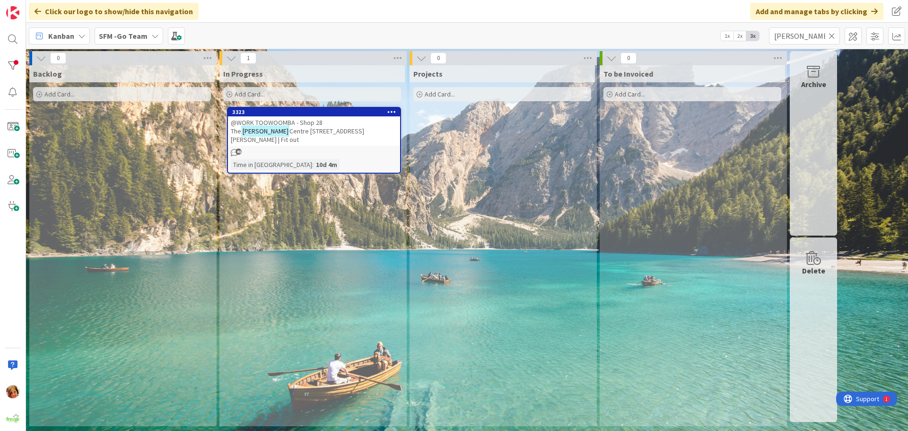
click at [832, 35] on icon at bounding box center [831, 36] width 7 height 9
click at [832, 35] on input "text" at bounding box center [804, 35] width 71 height 17
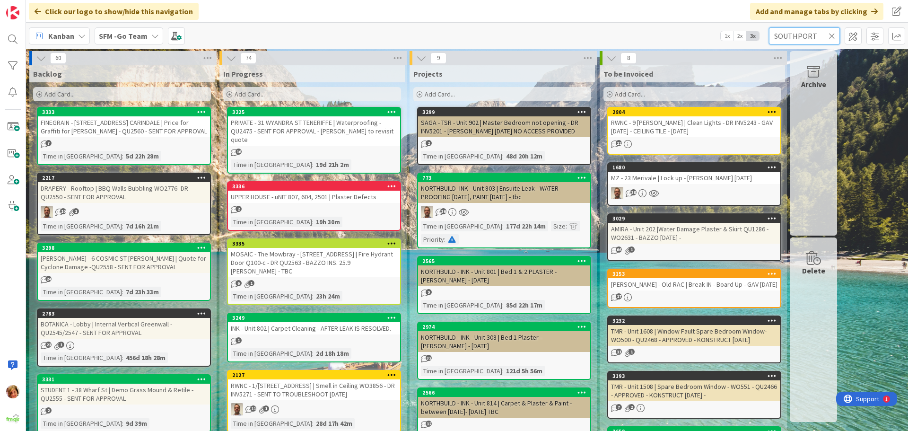
type input "SOUTHPORT"
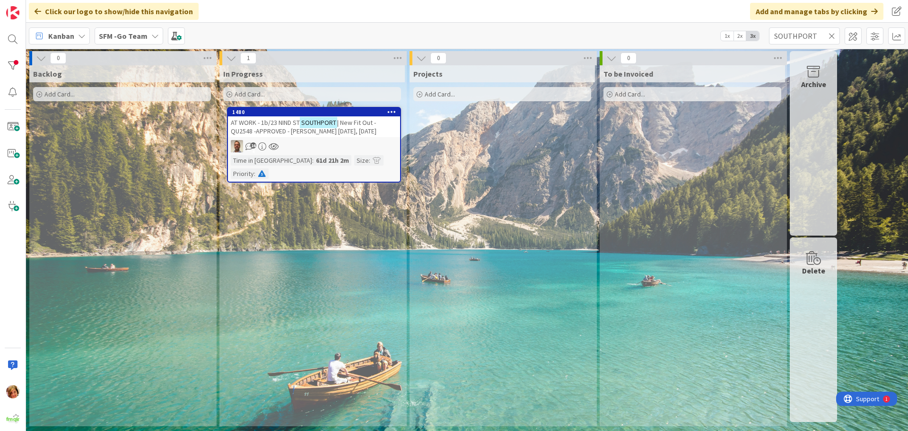
click at [279, 125] on span "AT WORK - 1b/23 NIND ST" at bounding box center [265, 122] width 69 height 9
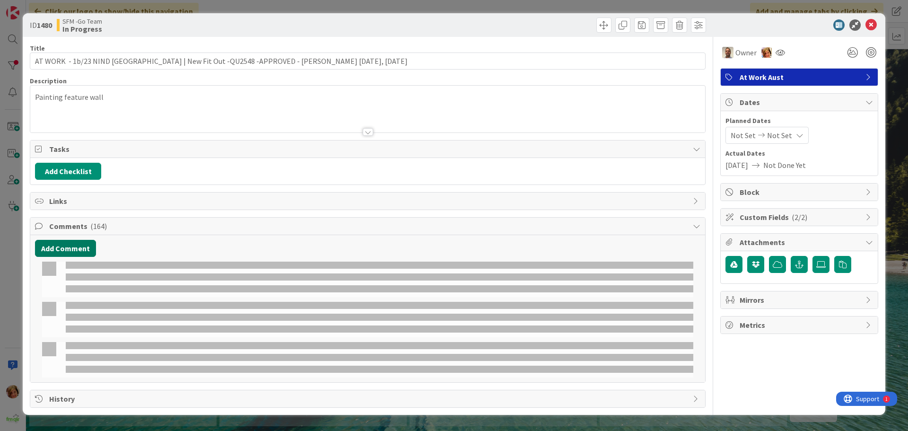
click at [70, 240] on button "Add Comment" at bounding box center [65, 248] width 61 height 17
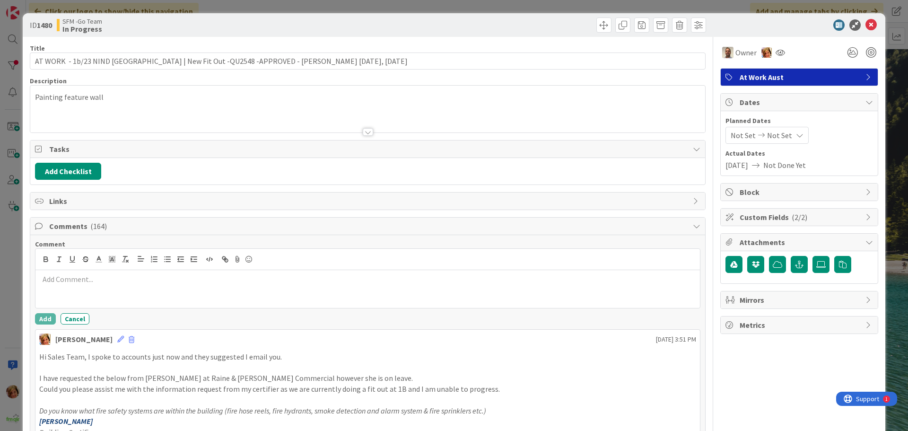
click at [88, 288] on div at bounding box center [367, 289] width 664 height 38
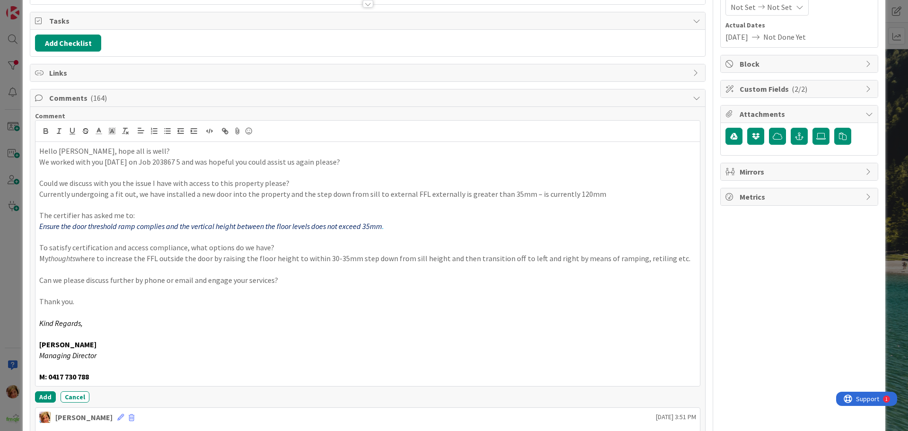
scroll to position [220, 0]
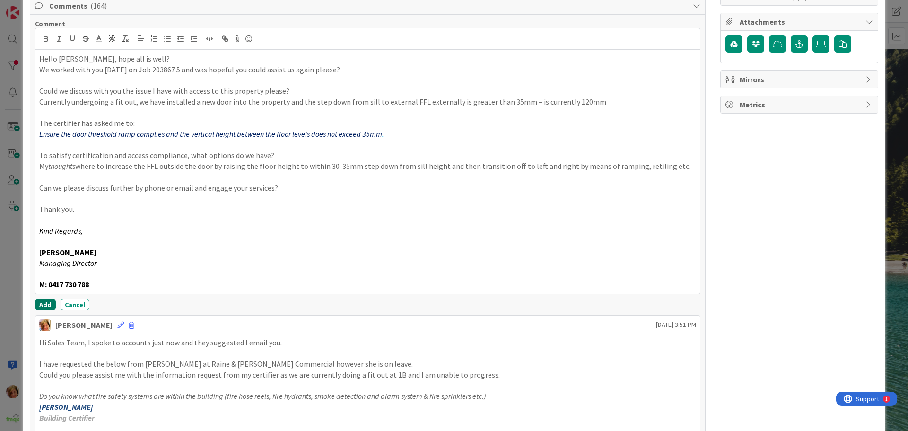
click at [44, 305] on button "Add" at bounding box center [45, 304] width 21 height 11
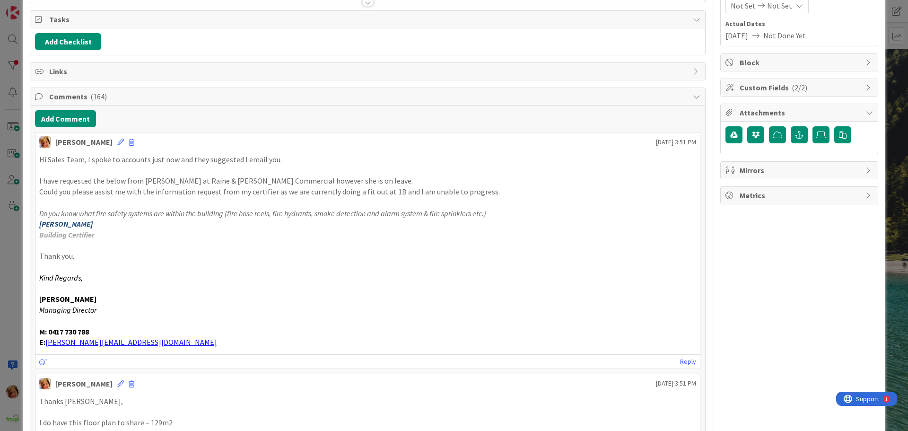
scroll to position [0, 0]
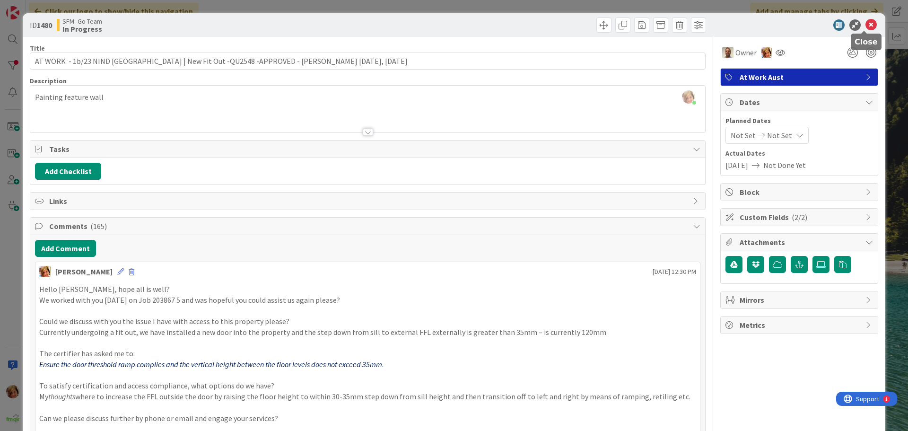
click at [865, 23] on icon at bounding box center [870, 24] width 11 height 11
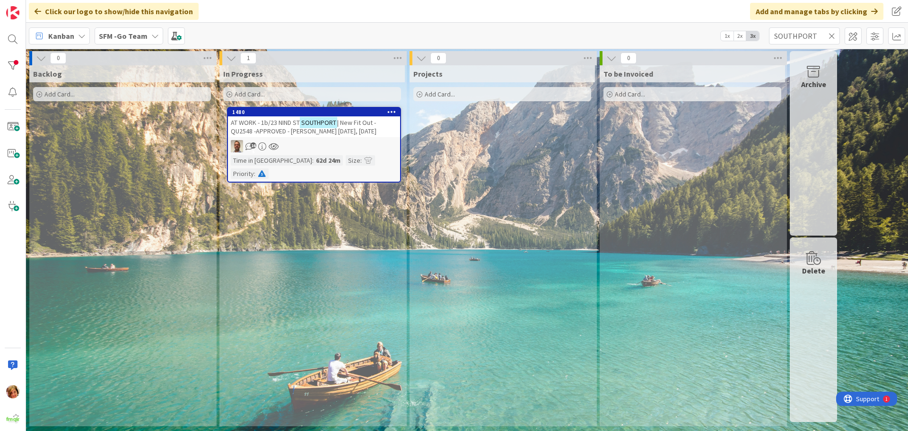
click at [831, 35] on icon at bounding box center [831, 36] width 7 height 9
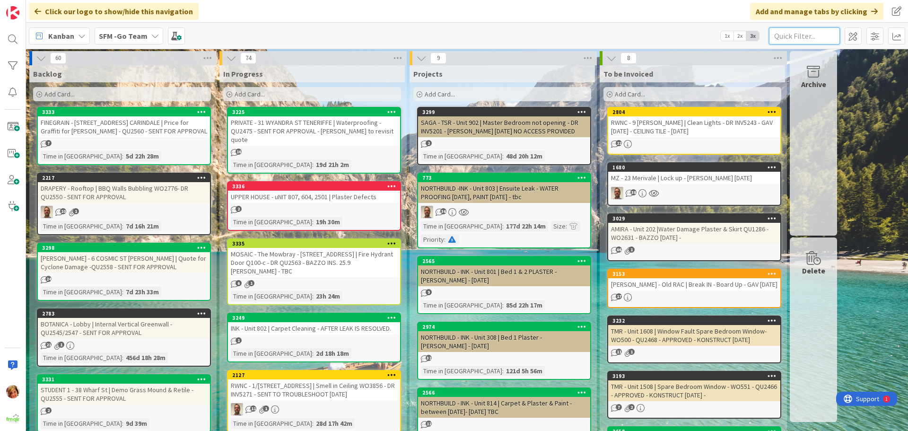
click at [791, 36] on input "text" at bounding box center [804, 35] width 71 height 17
type input "HAVEN"
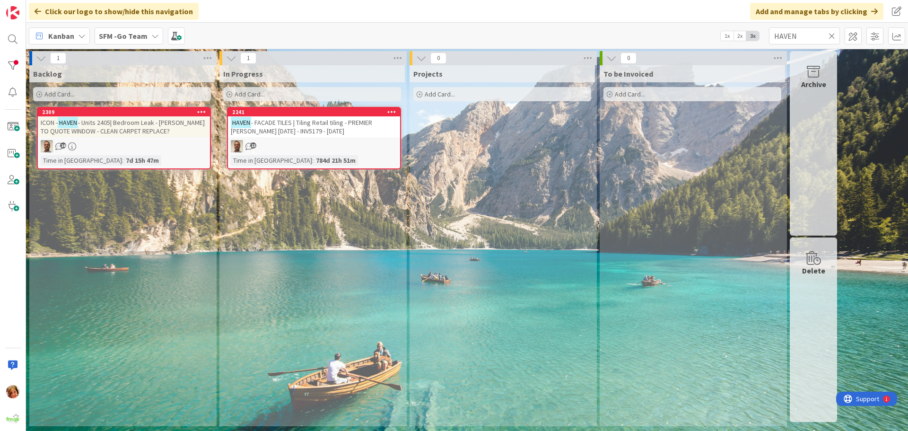
click at [339, 126] on span "- FACADE TILES | Tiling Retail tiling - PREMIER [PERSON_NAME] [DATE] - INV5179 …" at bounding box center [301, 126] width 141 height 17
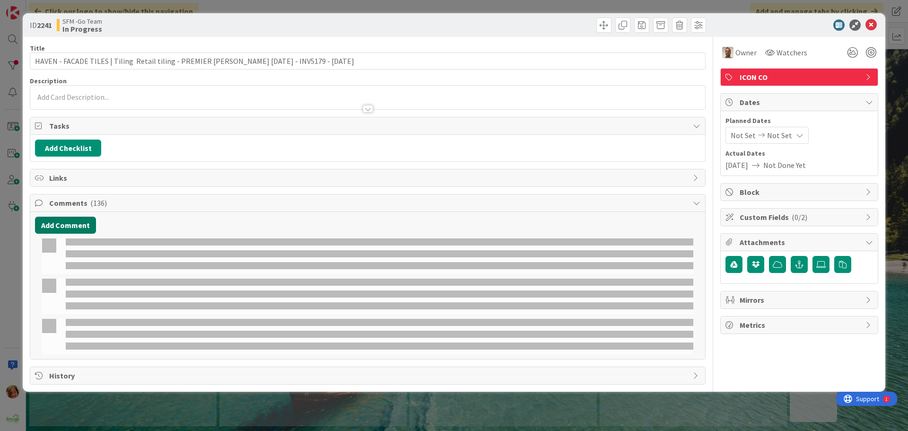
click at [55, 227] on button "Add Comment" at bounding box center [65, 225] width 61 height 17
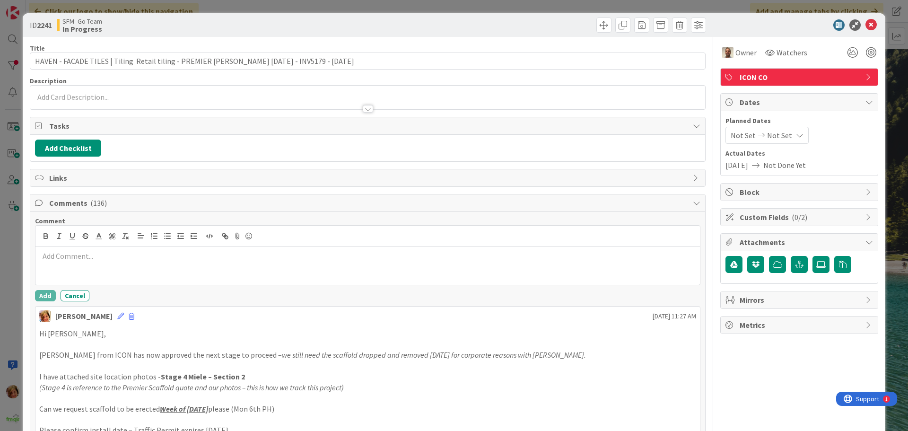
click at [81, 270] on div at bounding box center [367, 266] width 664 height 38
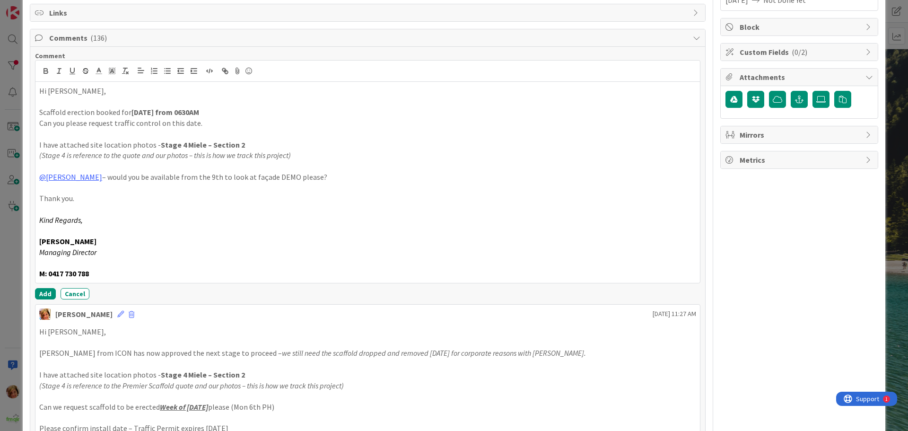
scroll to position [201, 0]
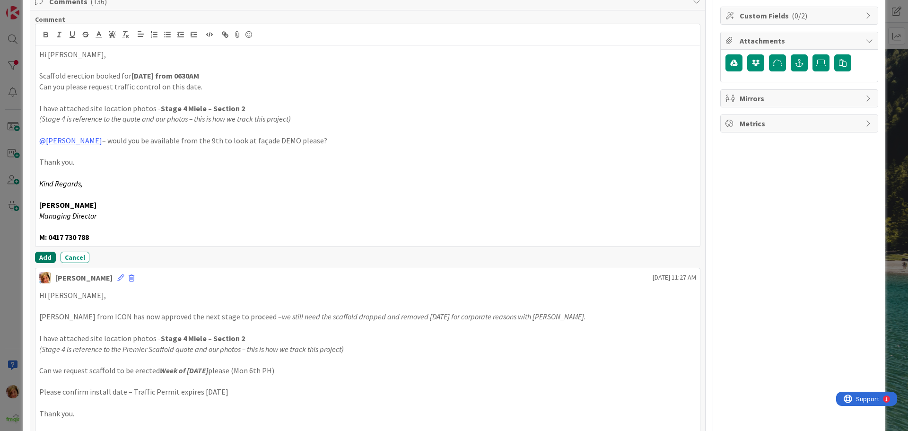
click at [45, 255] on button "Add" at bounding box center [45, 257] width 21 height 11
